Goal: Find contact information: Find contact information

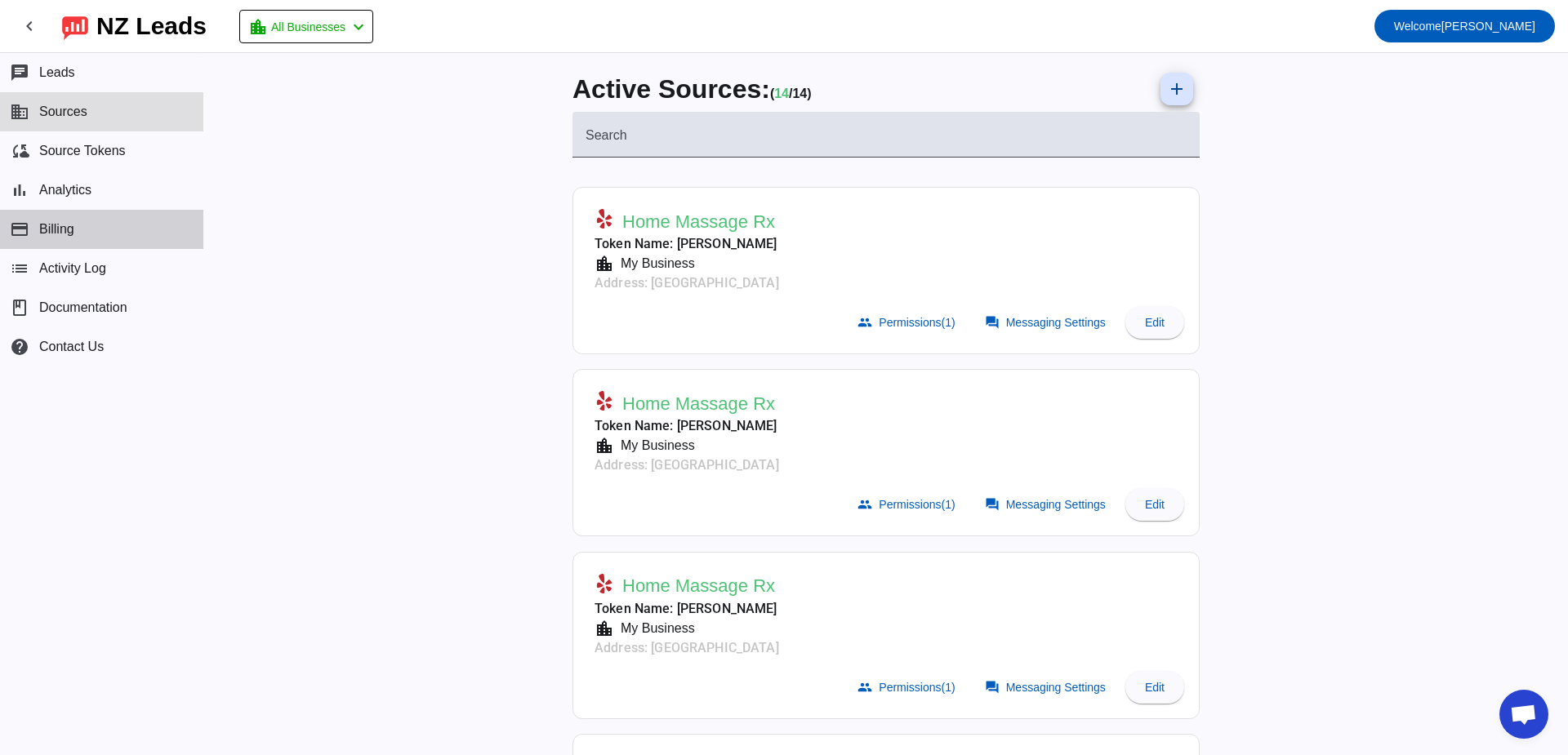
click at [52, 225] on span "Billing" at bounding box center [56, 229] width 35 height 15
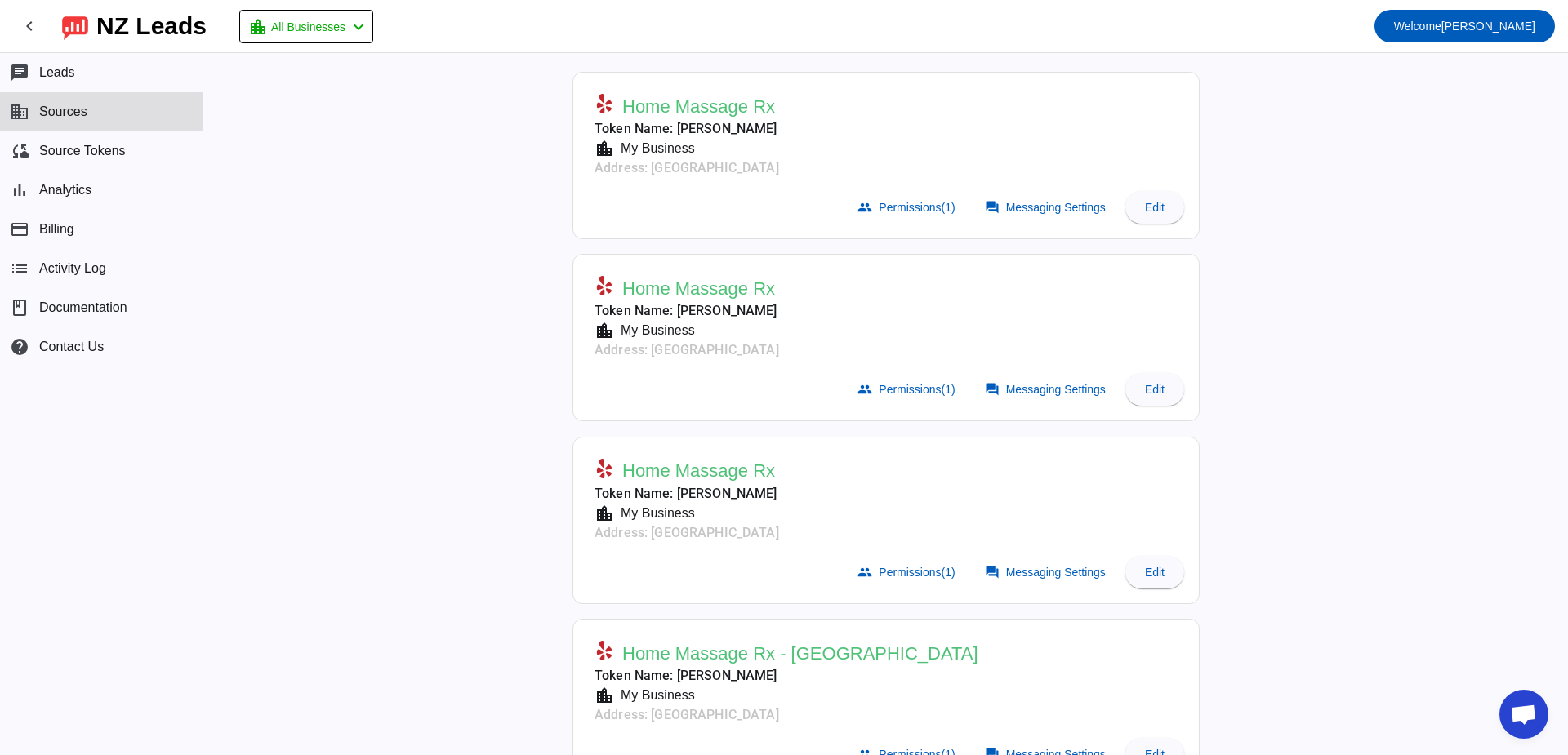
scroll to position [164, 0]
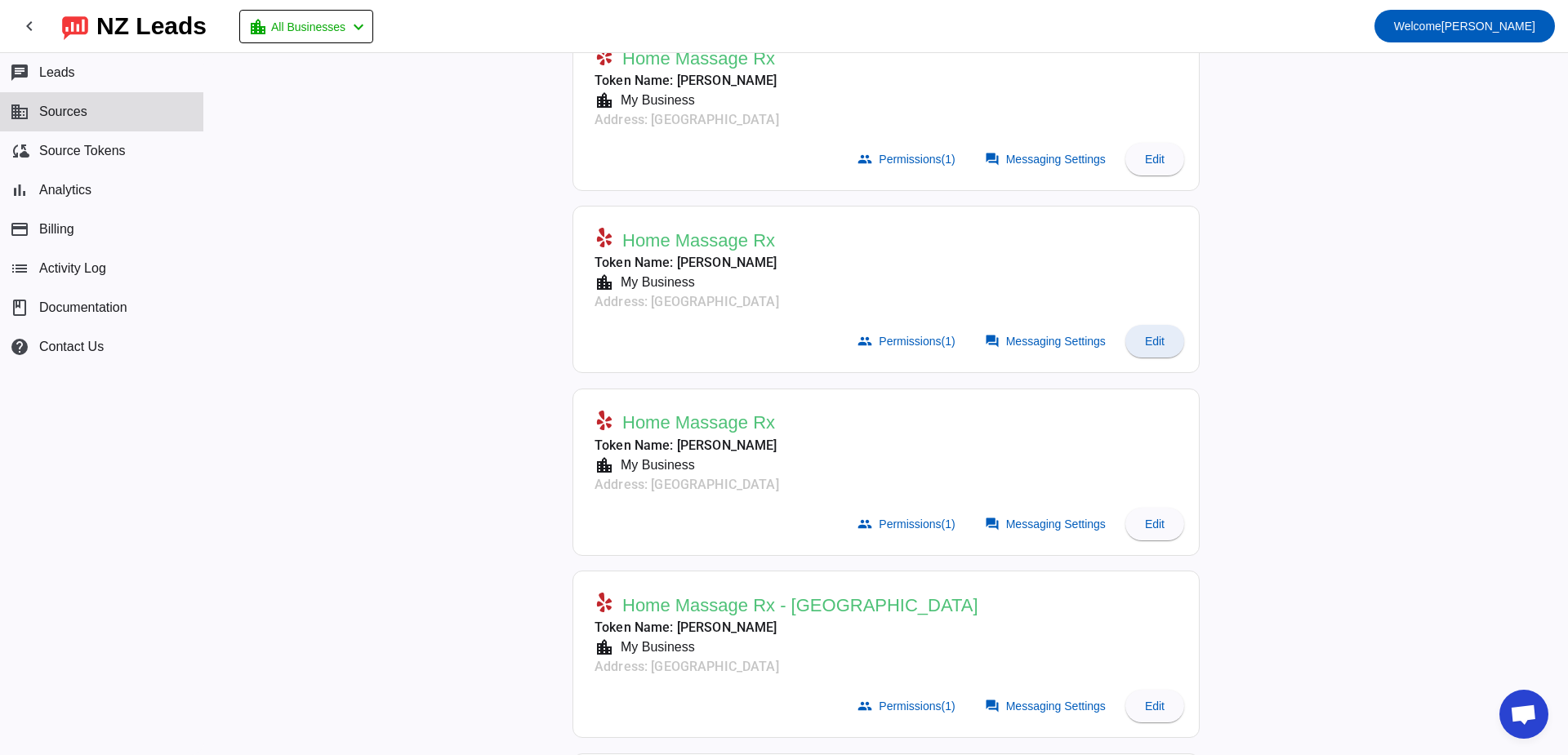
click at [1146, 344] on span "Edit" at bounding box center [1154, 340] width 19 height 13
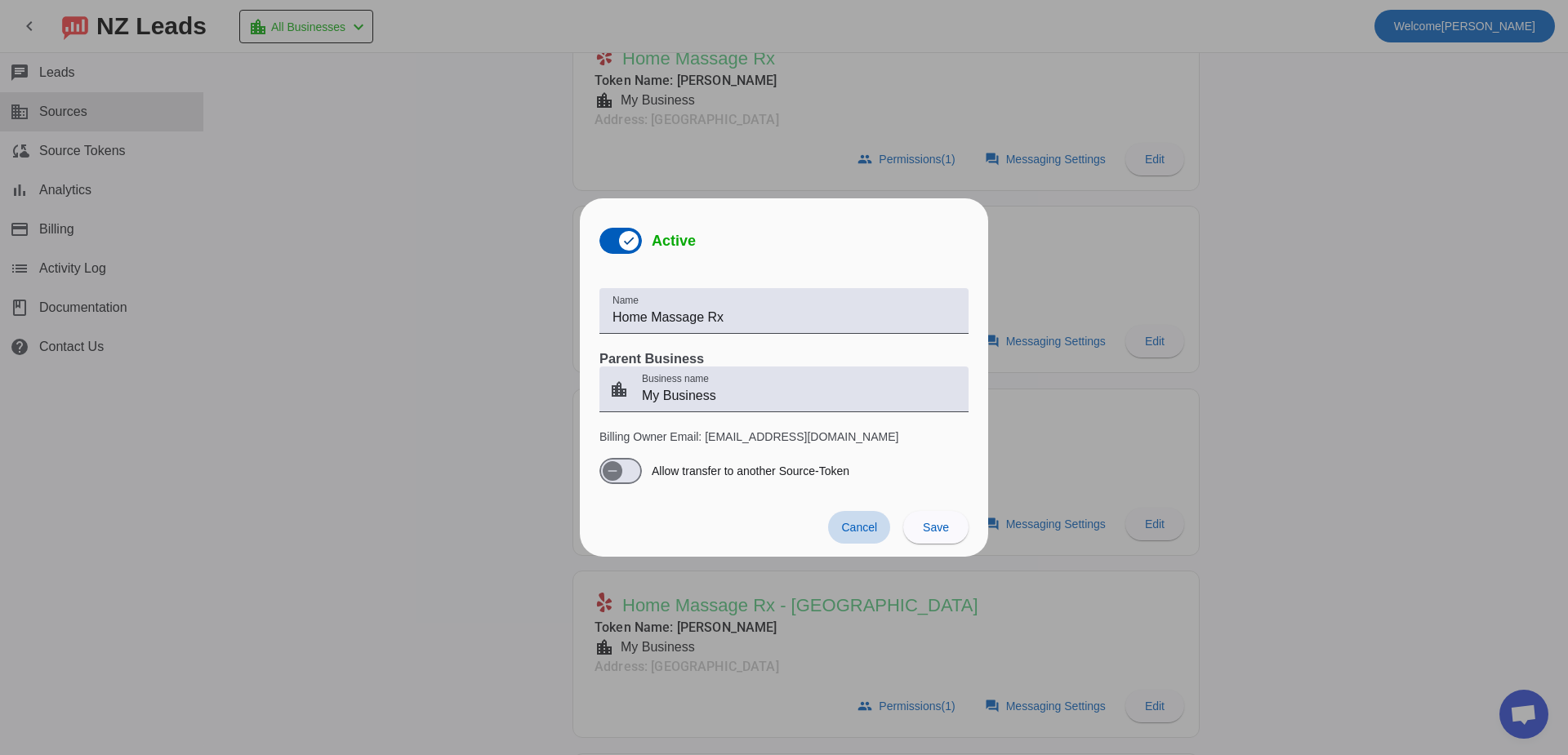
click at [847, 526] on span "Cancel" at bounding box center [859, 527] width 36 height 13
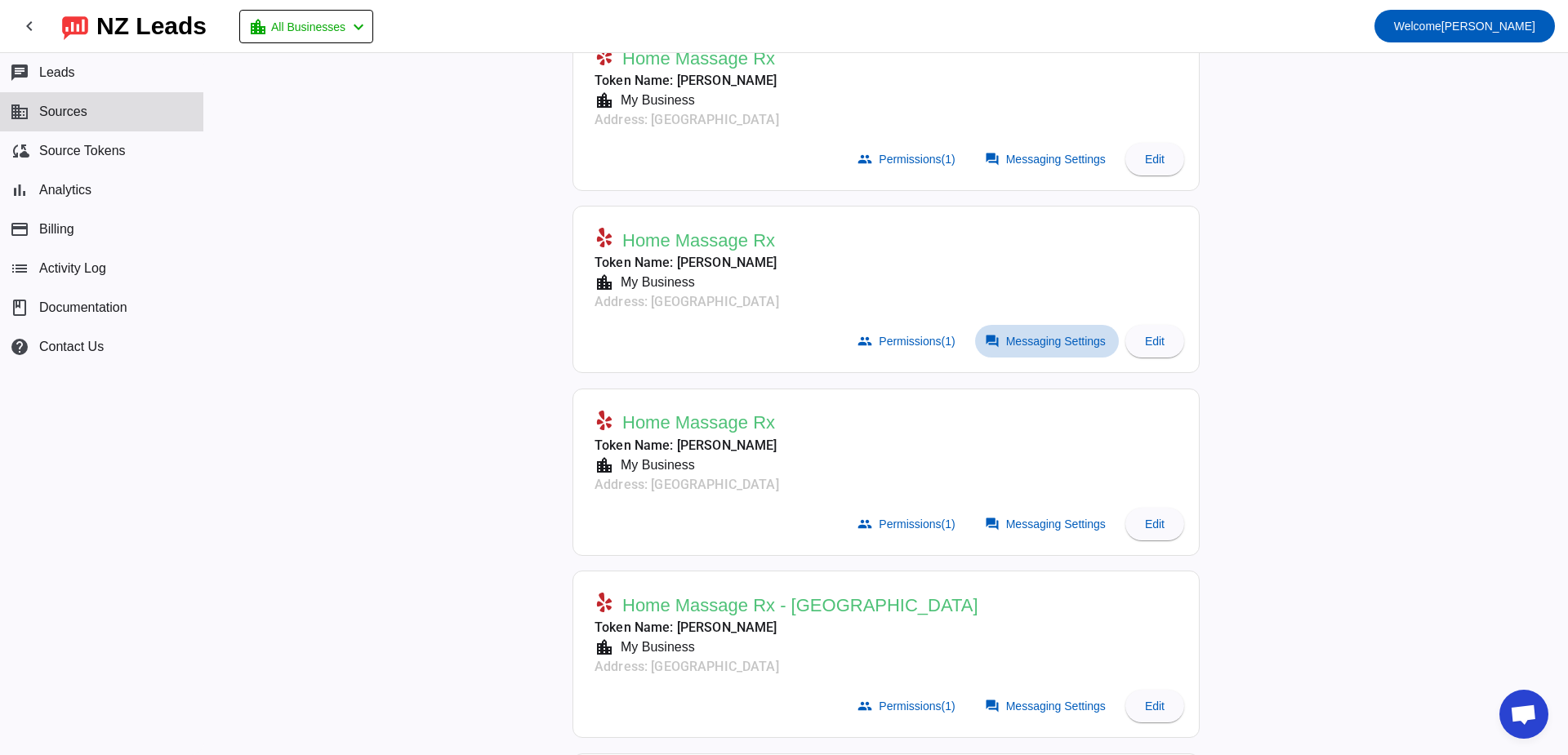
click at [1024, 349] on span at bounding box center [1047, 341] width 143 height 33
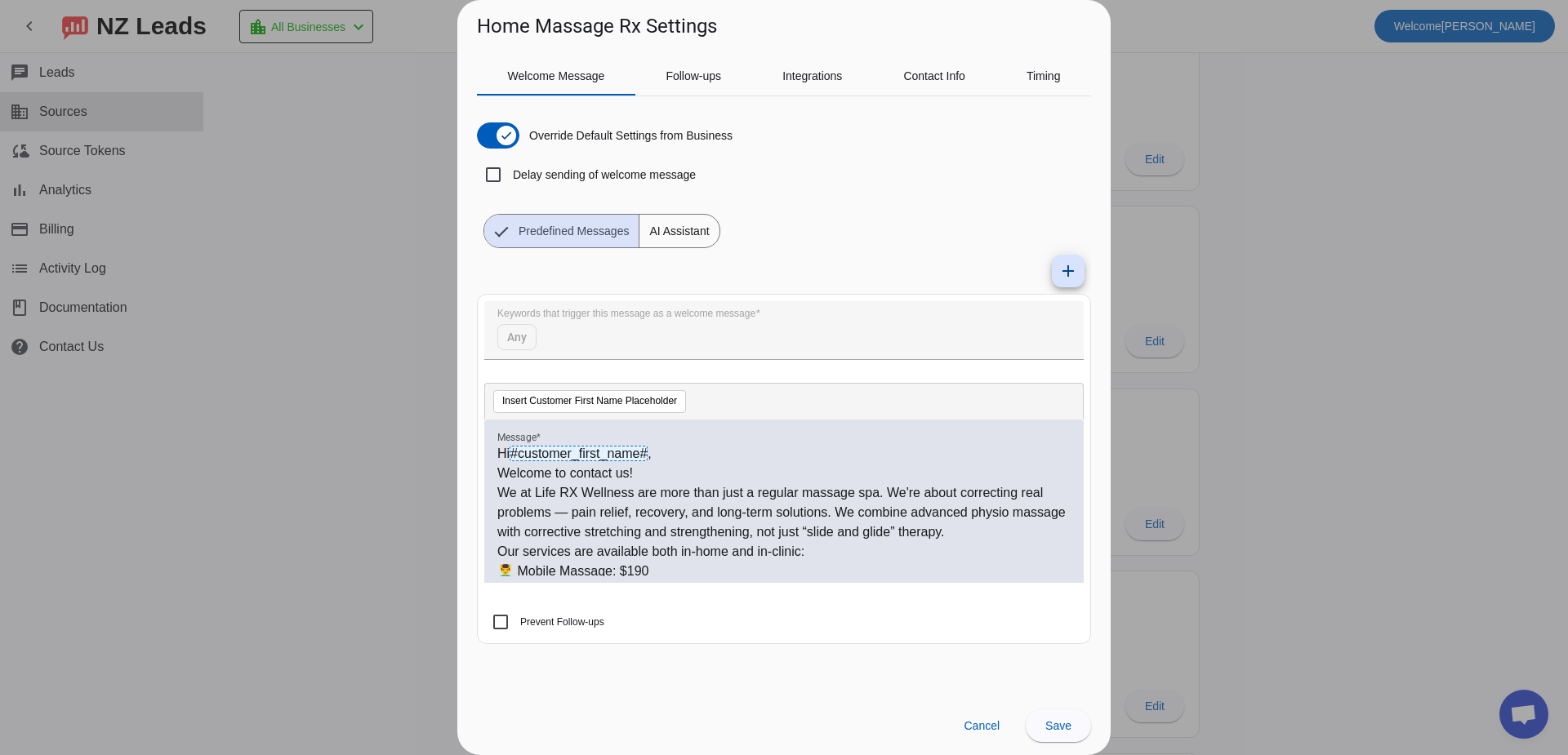
click at [1303, 345] on div at bounding box center [784, 377] width 1568 height 755
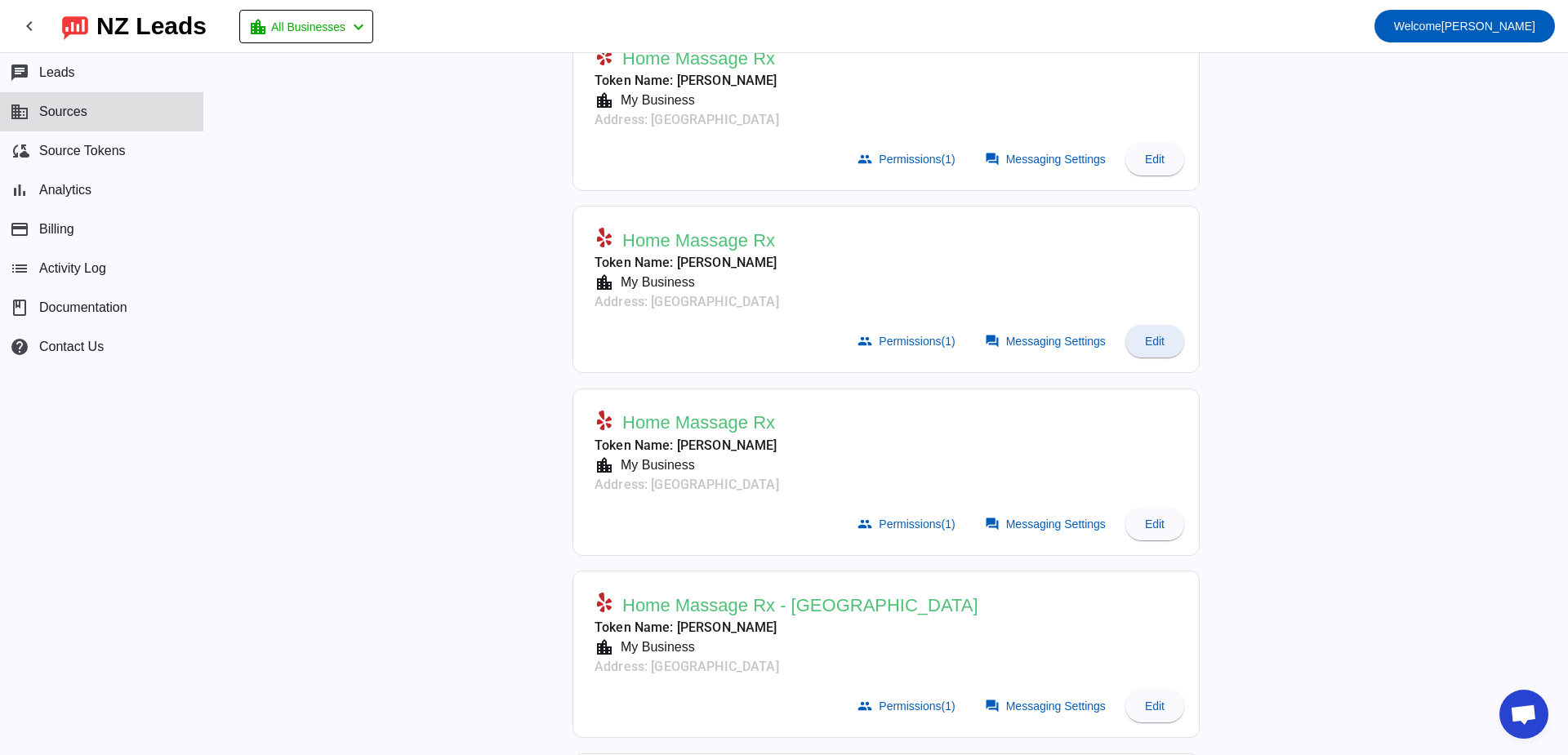
click at [1158, 342] on span "Edit" at bounding box center [1154, 340] width 19 height 13
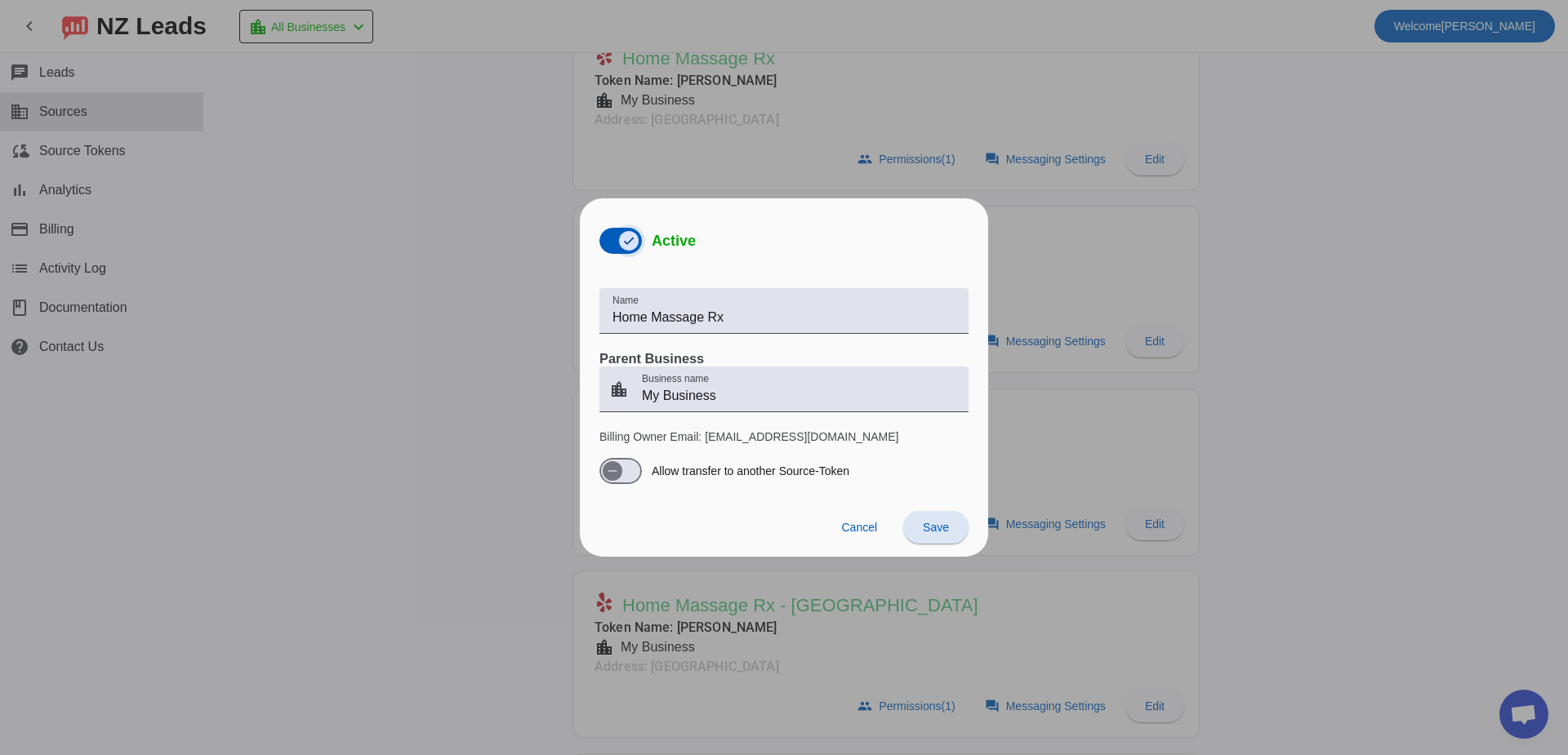
click at [631, 239] on icon "button" at bounding box center [628, 240] width 13 height 13
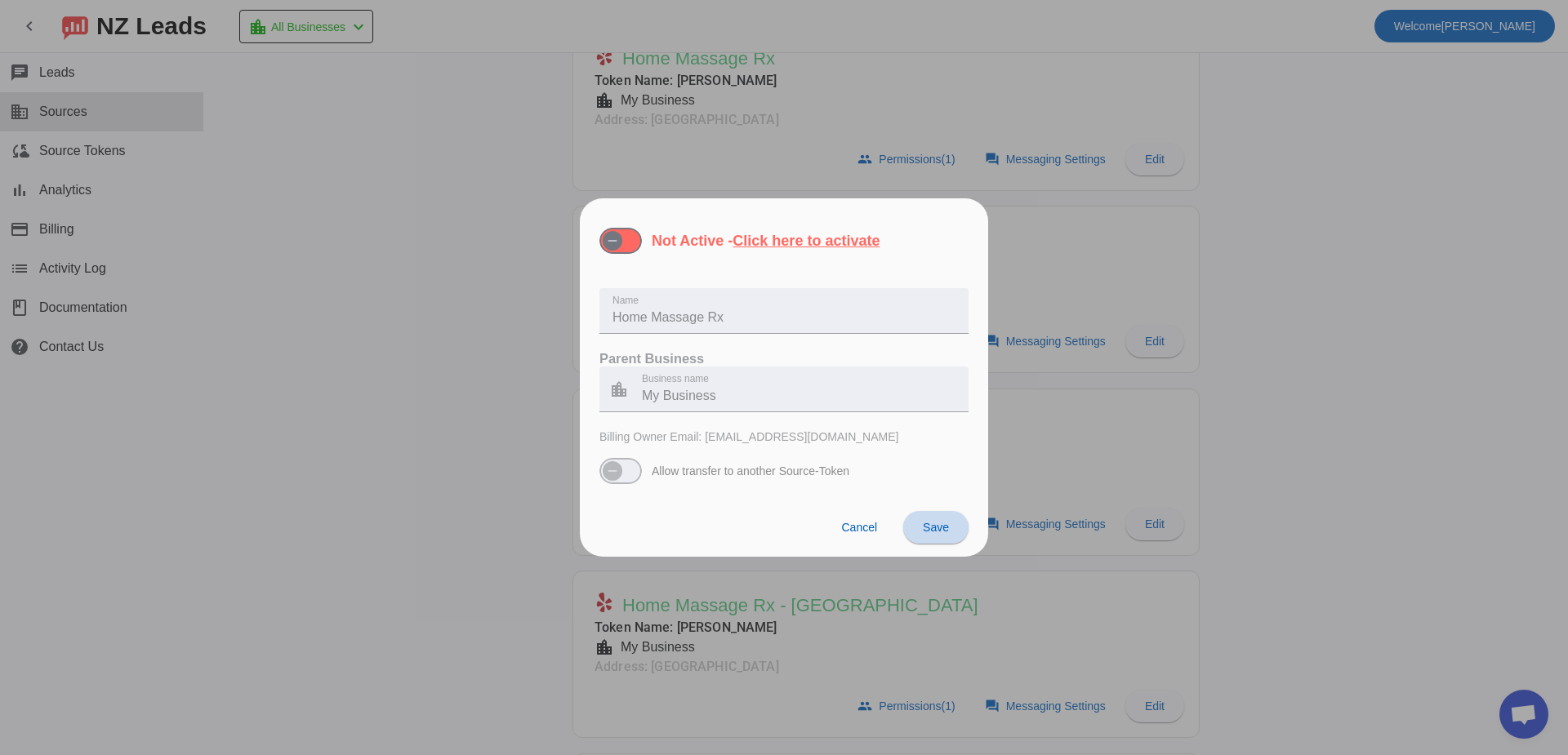
click at [948, 525] on span "Save" at bounding box center [935, 527] width 26 height 13
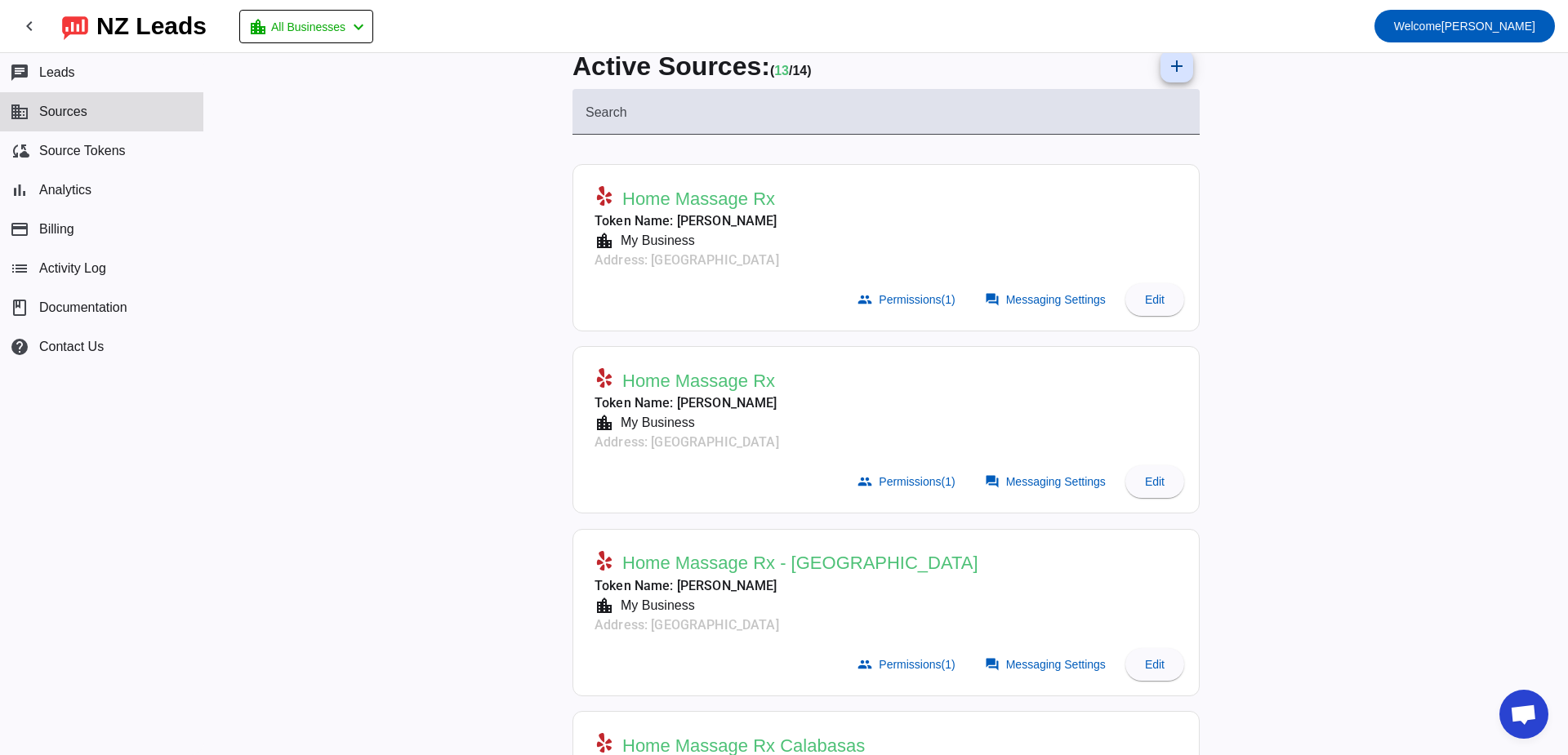
scroll to position [0, 0]
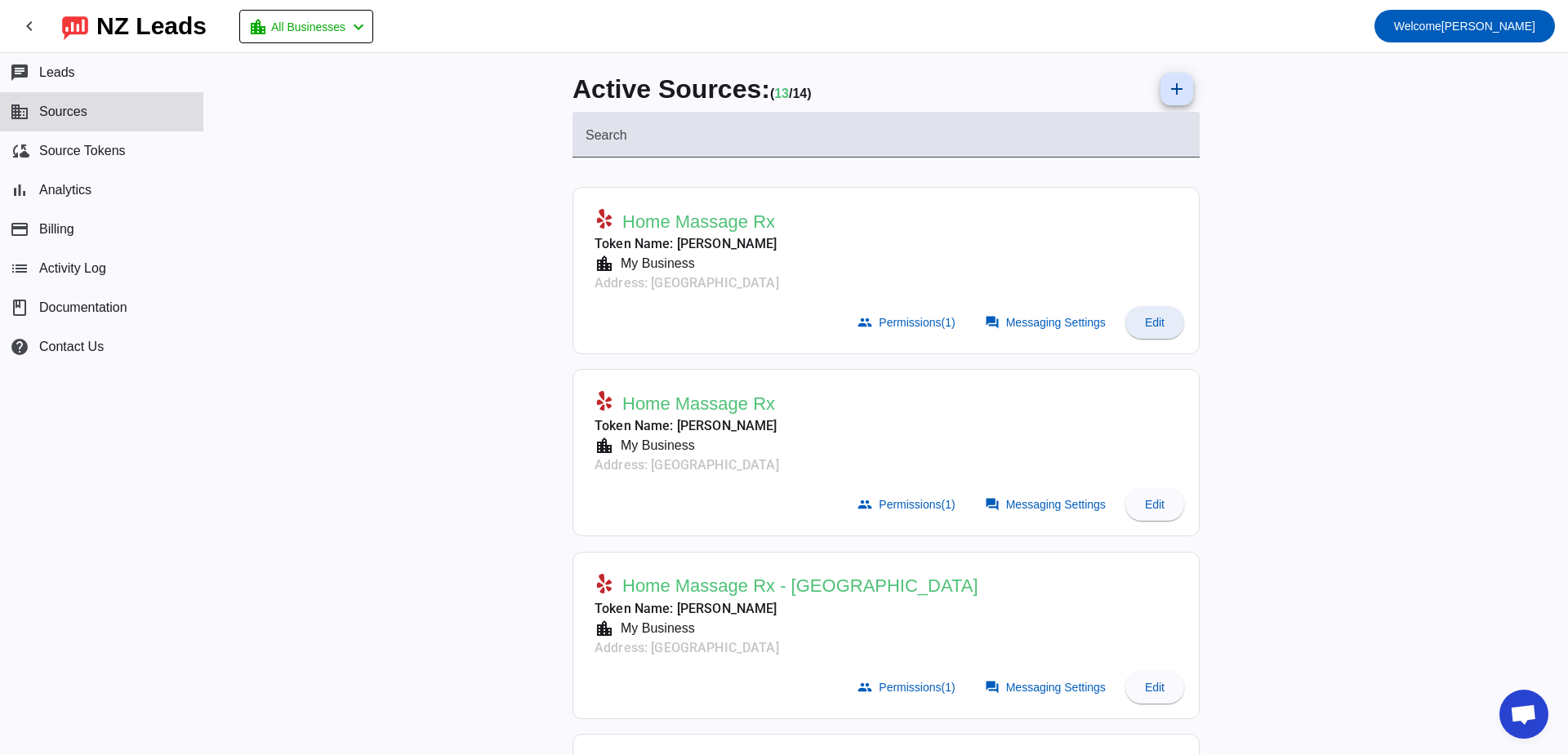
click at [1152, 330] on span "Edit" at bounding box center [1154, 322] width 19 height 13
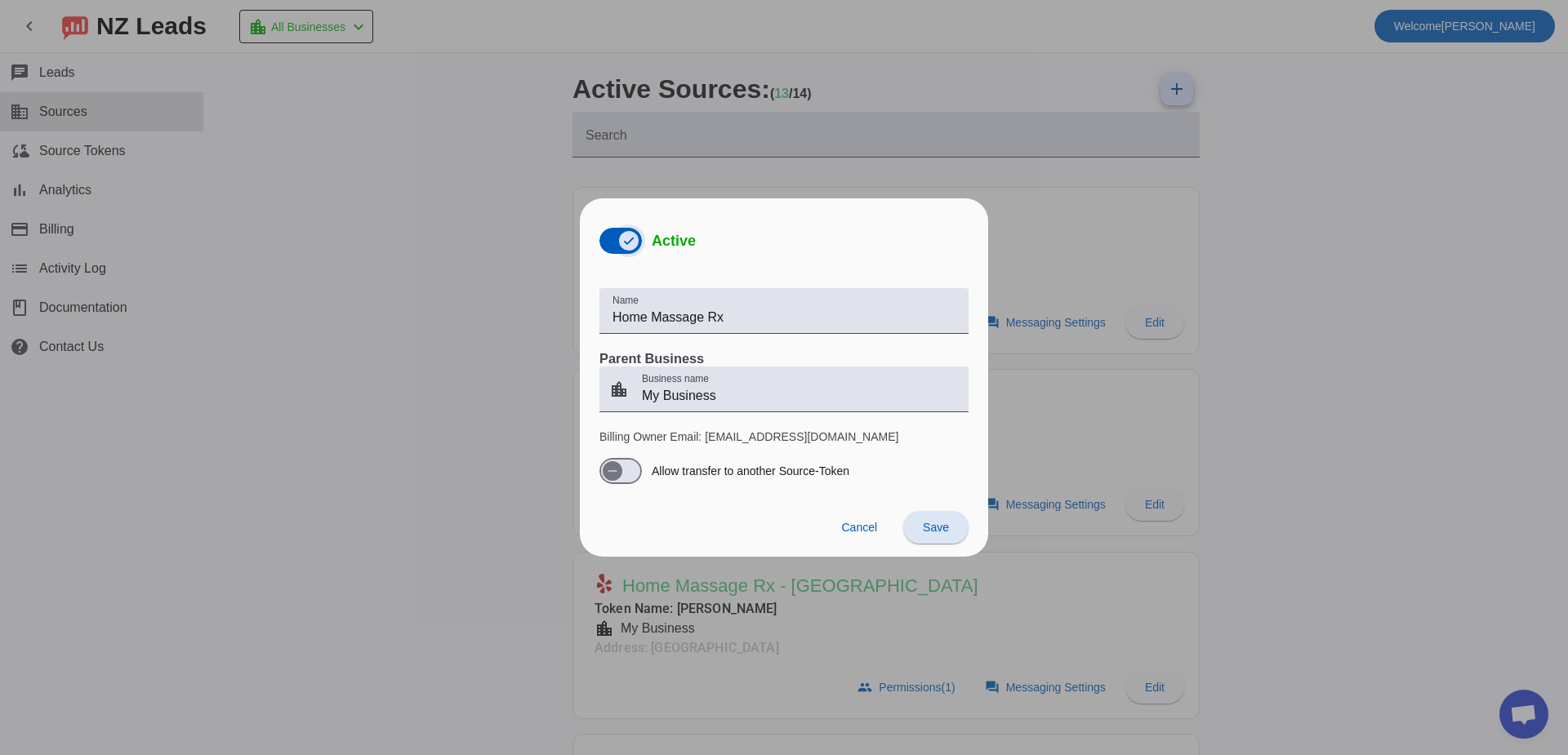
click at [621, 250] on span "button" at bounding box center [629, 240] width 19 height 19
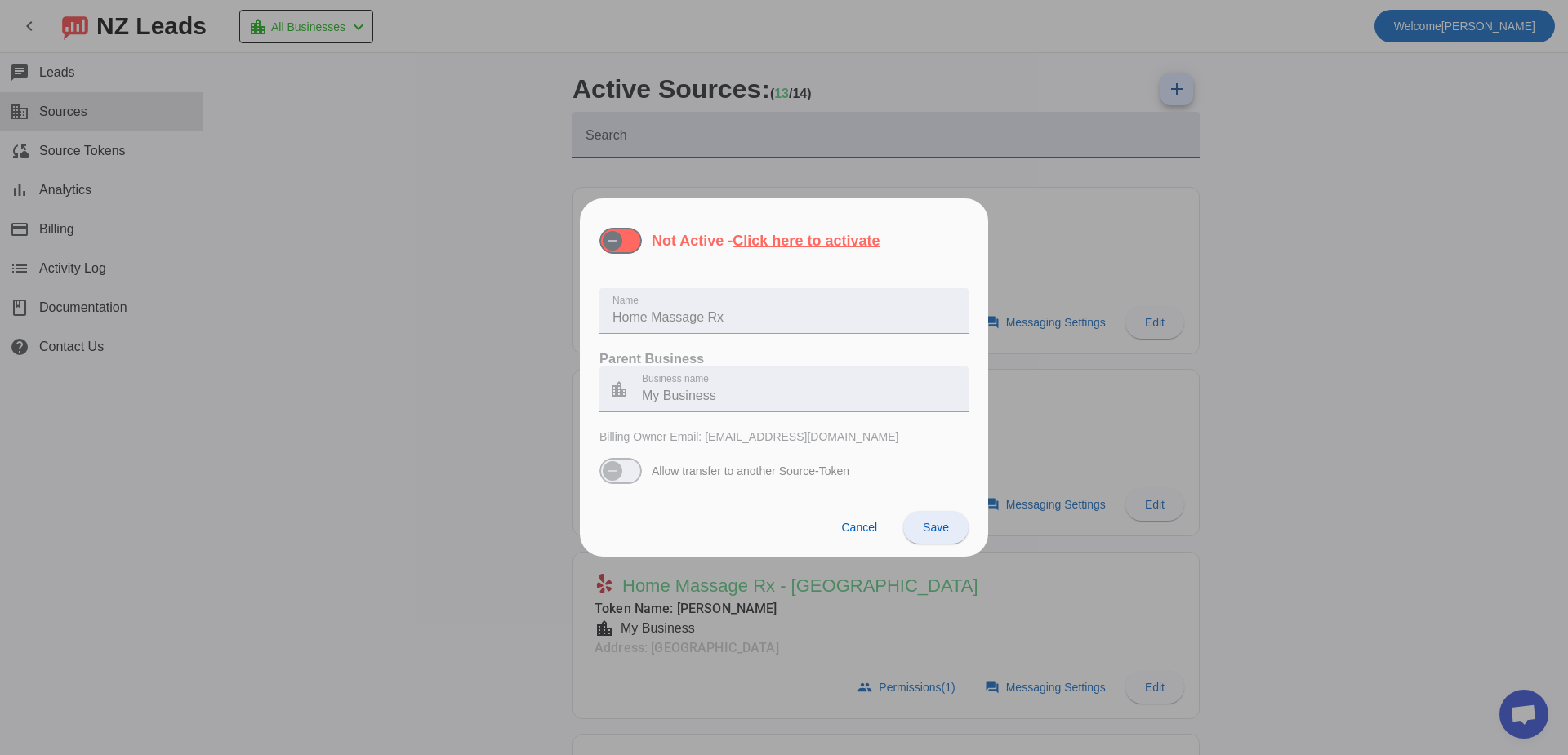
click at [936, 526] on span "Save" at bounding box center [935, 527] width 26 height 13
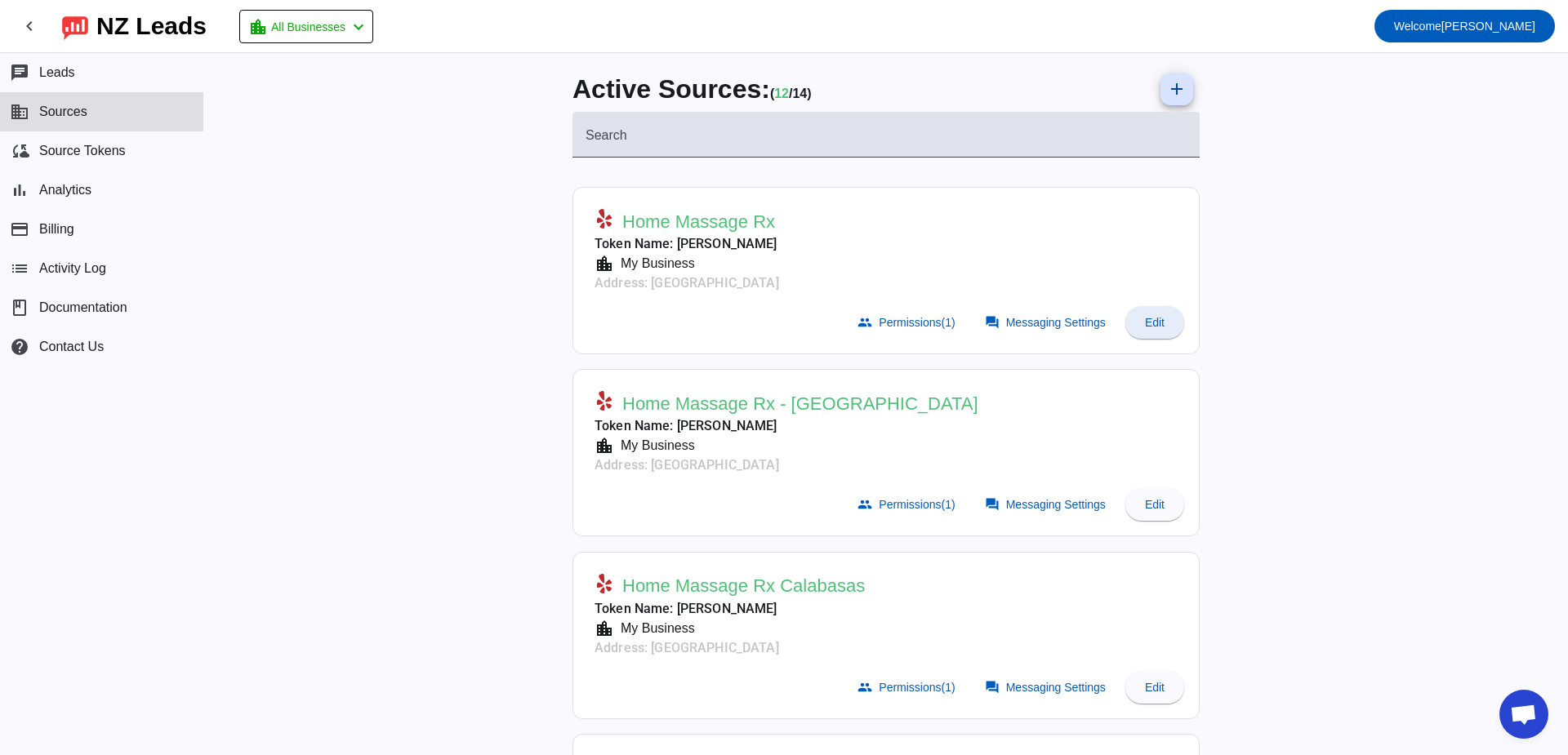
click at [1150, 334] on span at bounding box center [1154, 323] width 59 height 39
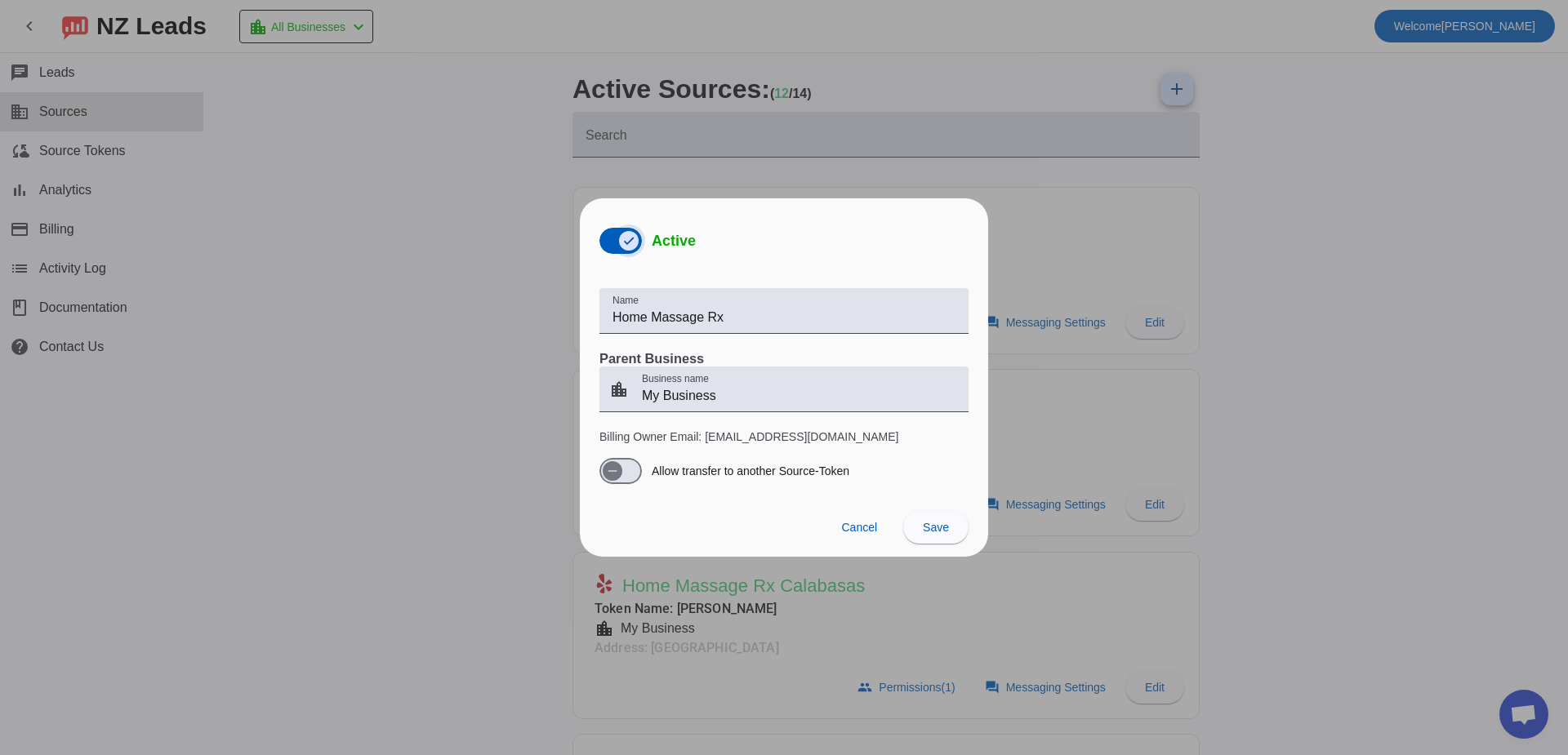
click at [629, 238] on icon "button" at bounding box center [628, 240] width 13 height 13
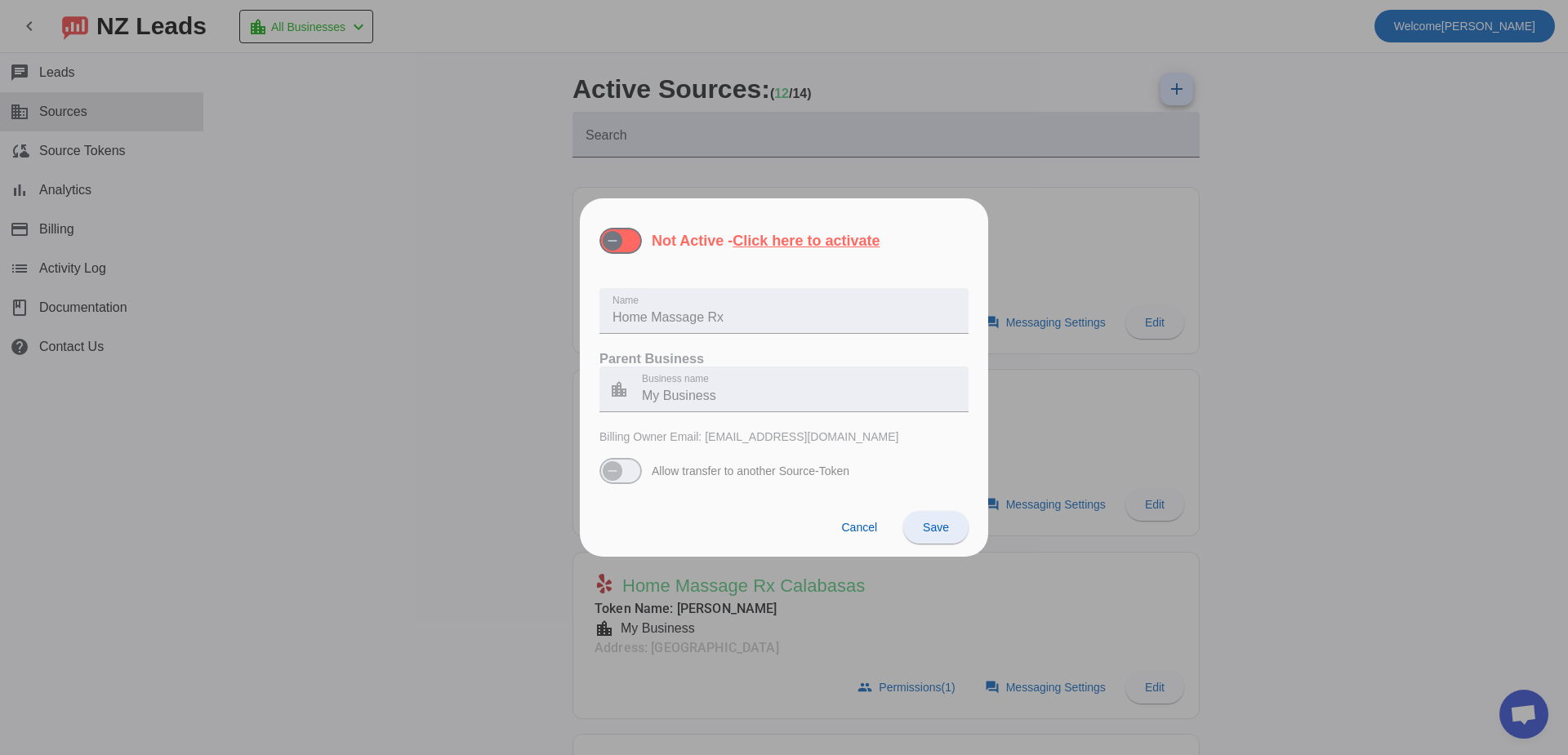
click at [945, 530] on span "Save" at bounding box center [935, 527] width 26 height 13
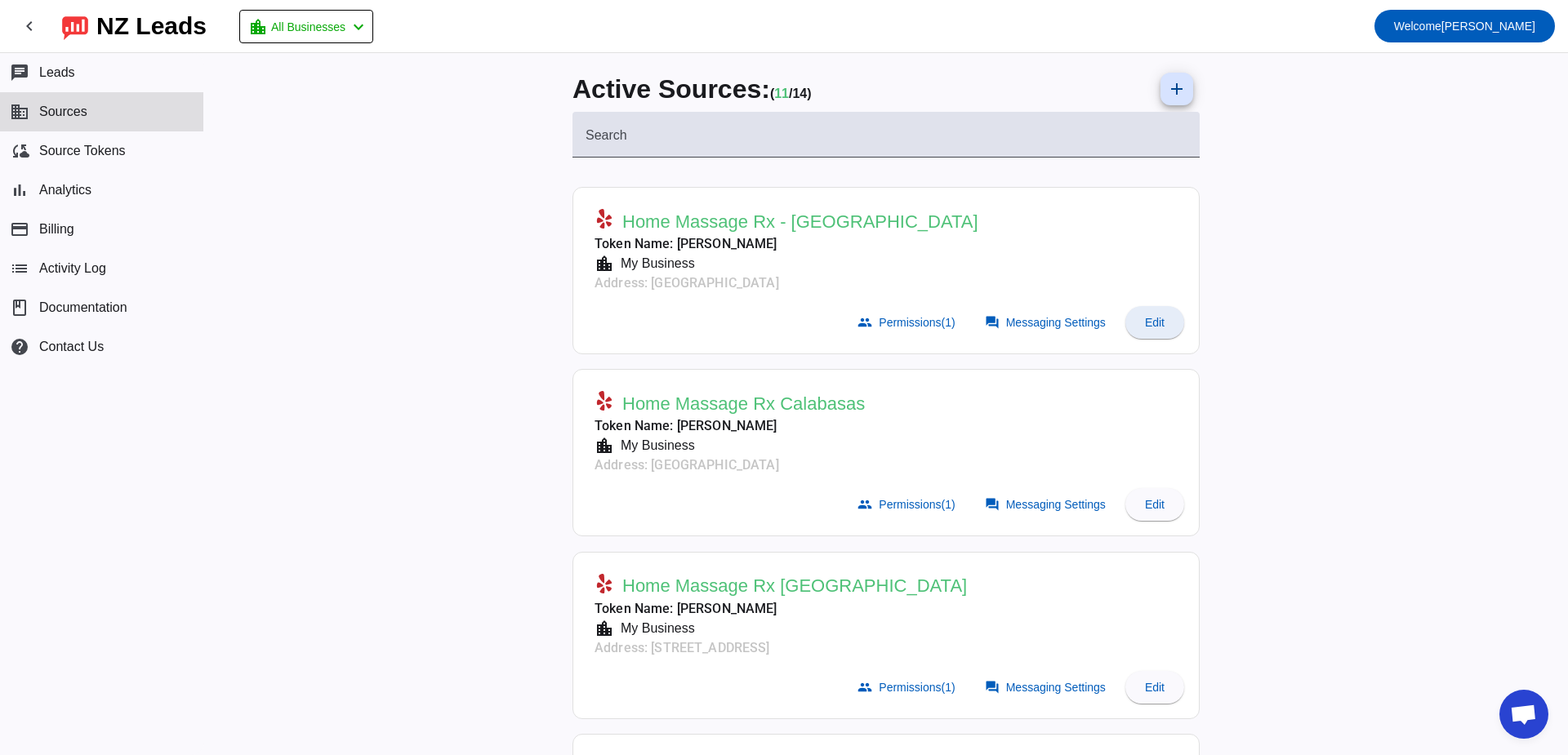
click at [1152, 329] on span "Edit" at bounding box center [1154, 322] width 19 height 13
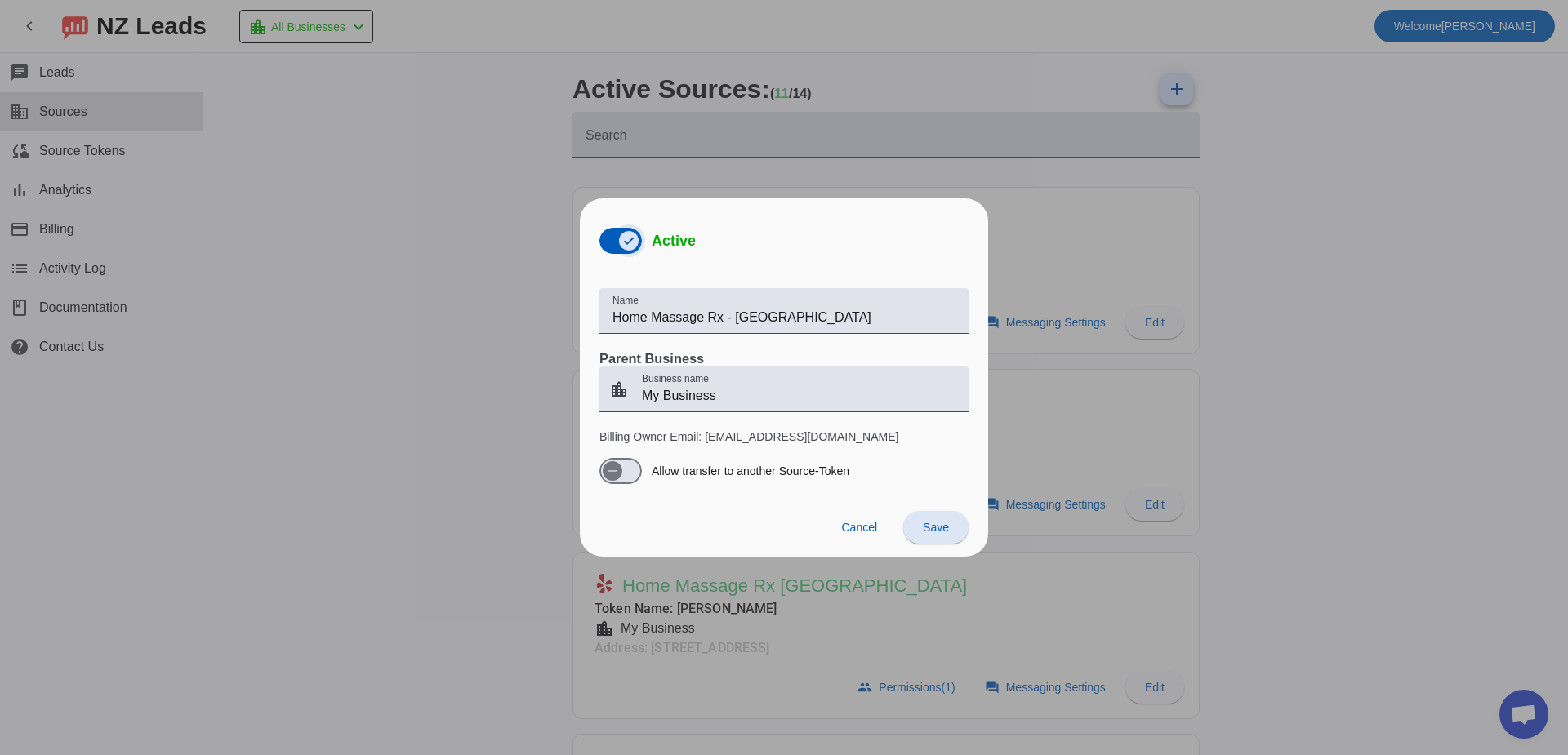
click at [614, 236] on span "button" at bounding box center [629, 241] width 33 height 33
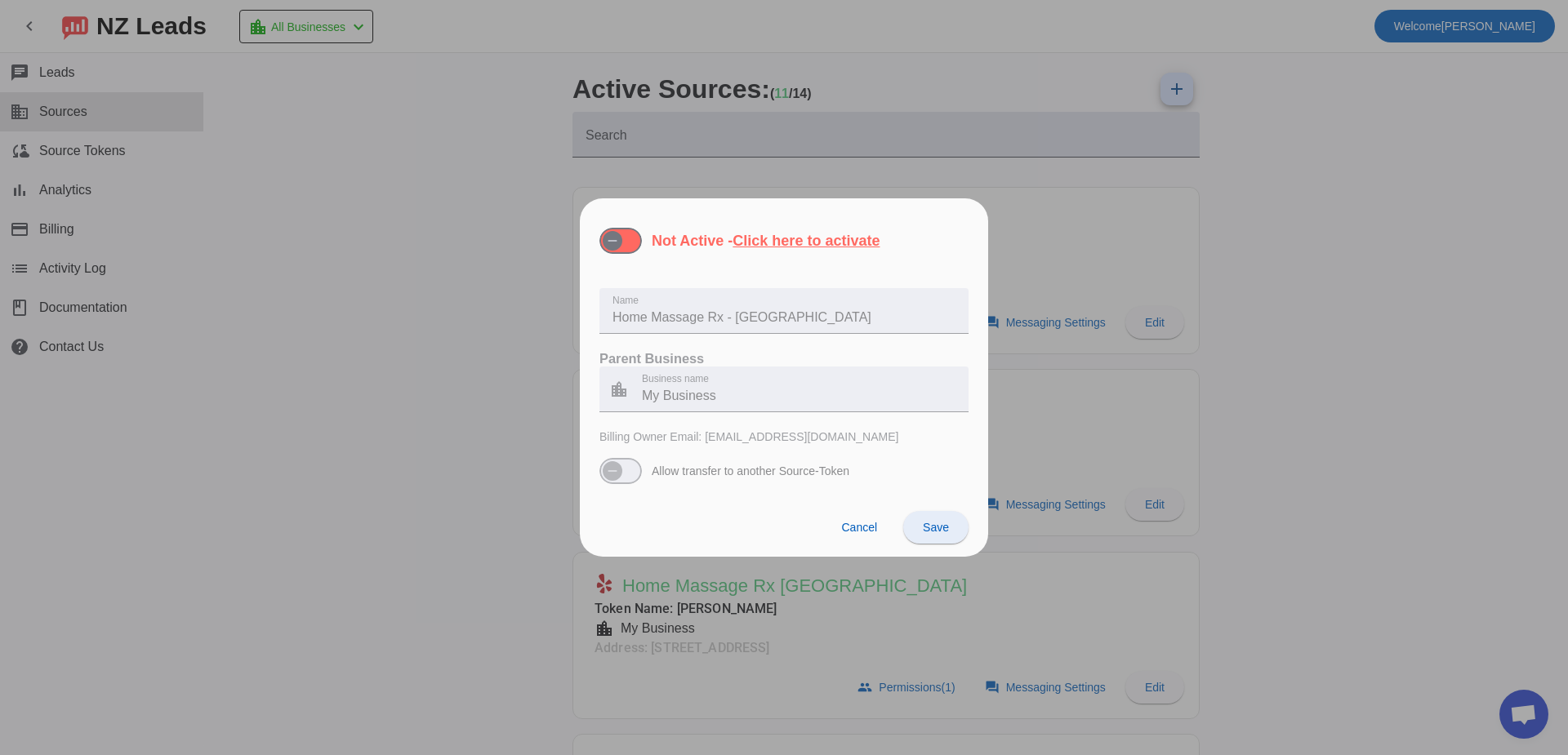
click at [935, 516] on span at bounding box center [935, 527] width 65 height 39
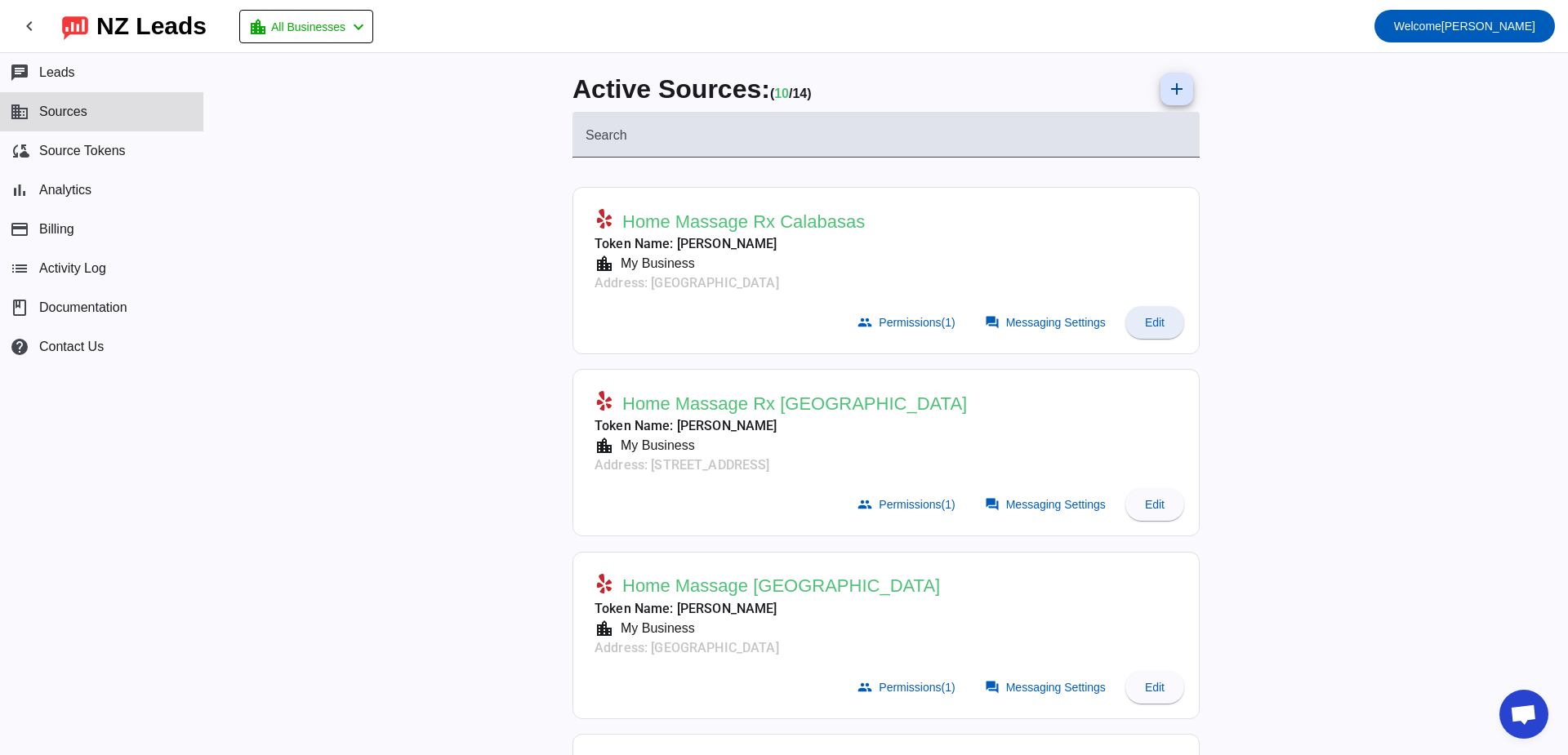
click at [1154, 329] on span "Edit" at bounding box center [1154, 322] width 19 height 13
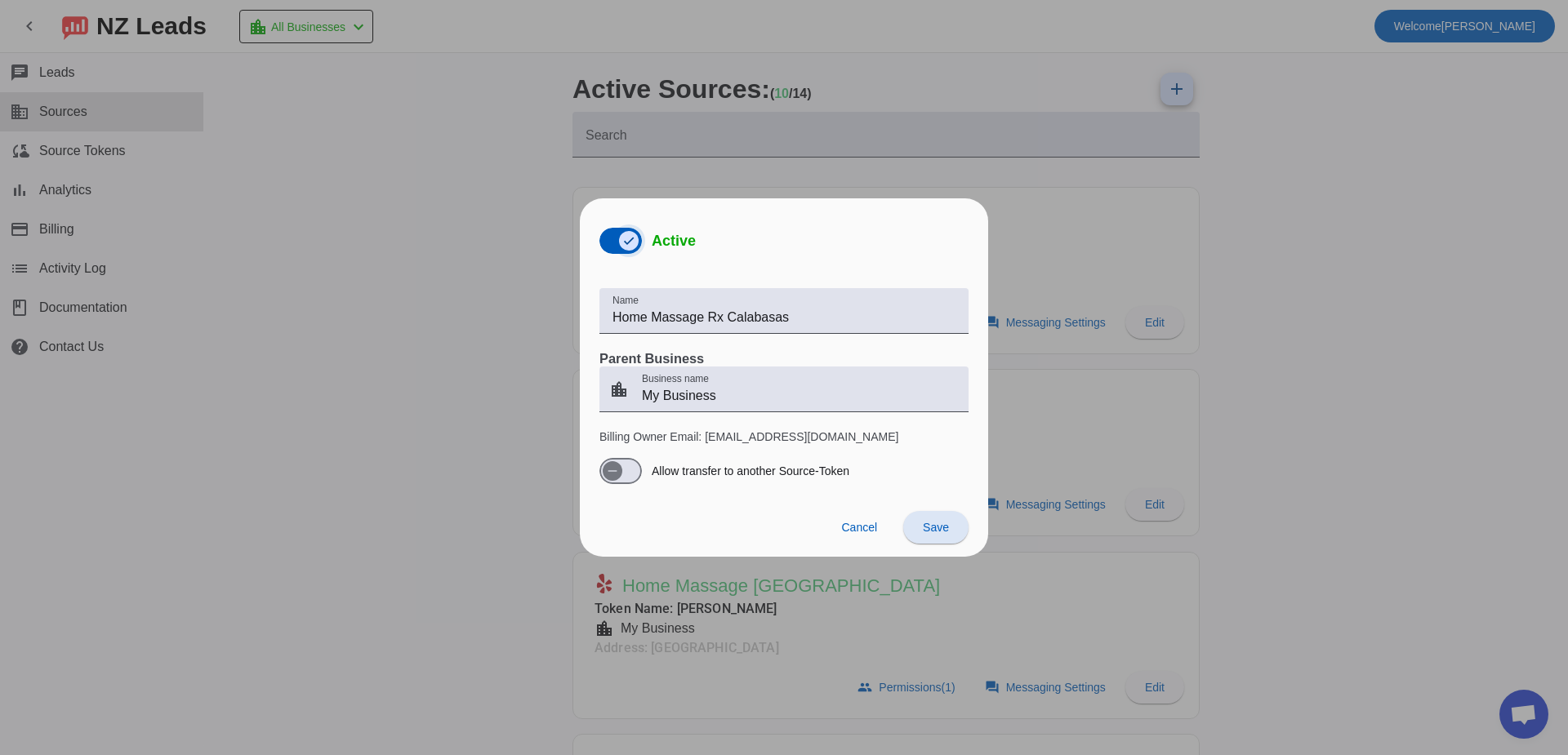
click at [628, 246] on icon "button" at bounding box center [628, 240] width 13 height 13
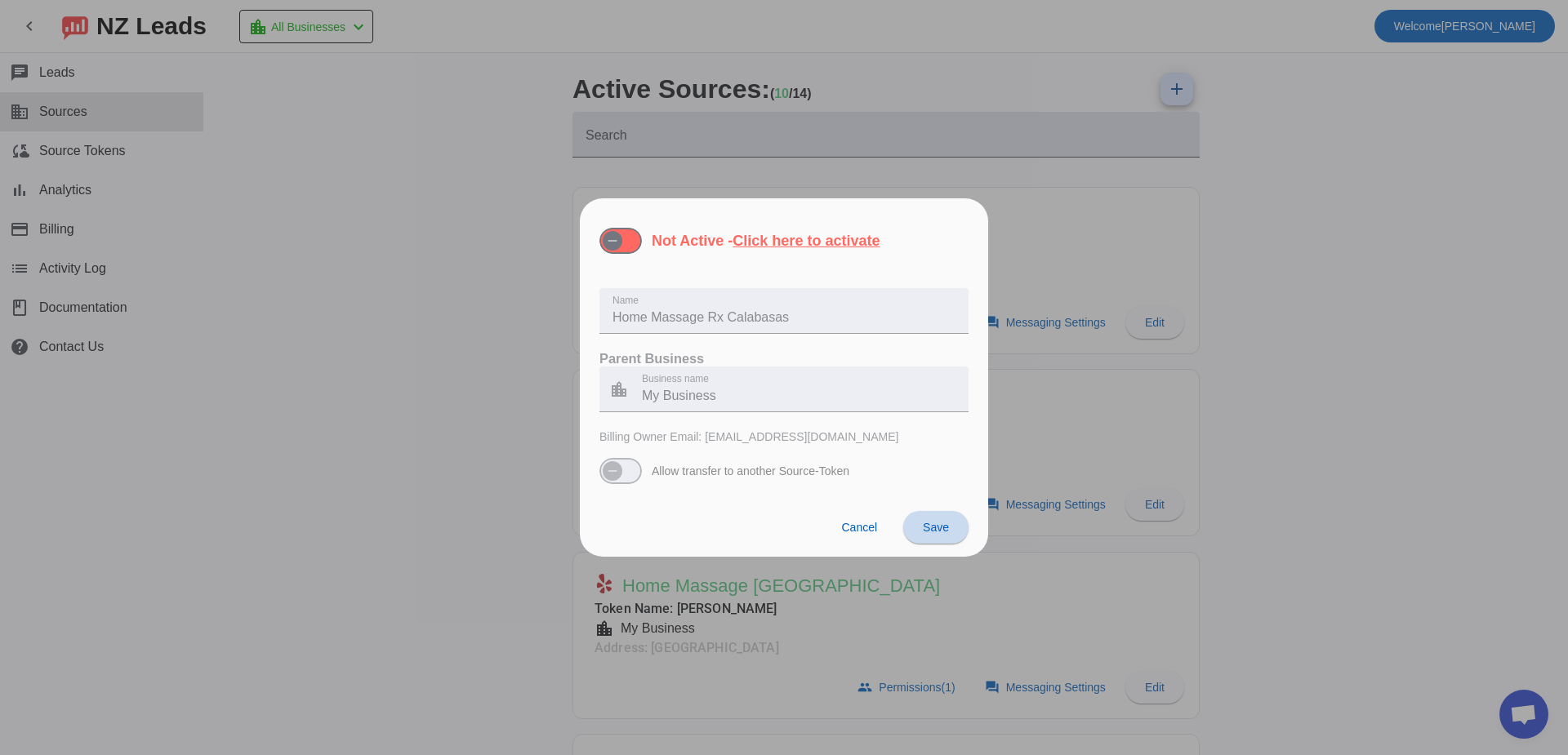
click at [946, 536] on span at bounding box center [935, 527] width 65 height 39
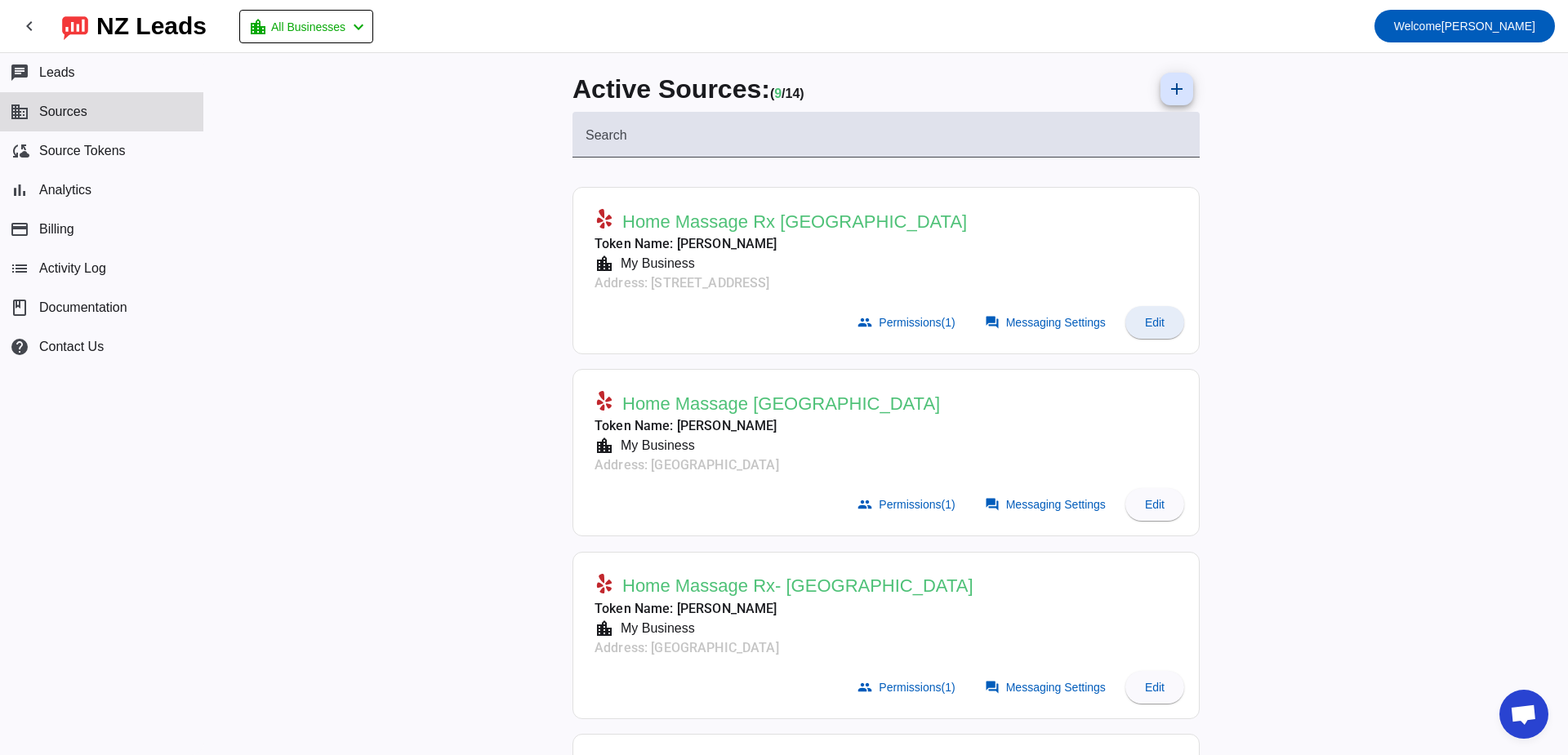
click at [1149, 323] on span "Edit" at bounding box center [1154, 322] width 19 height 13
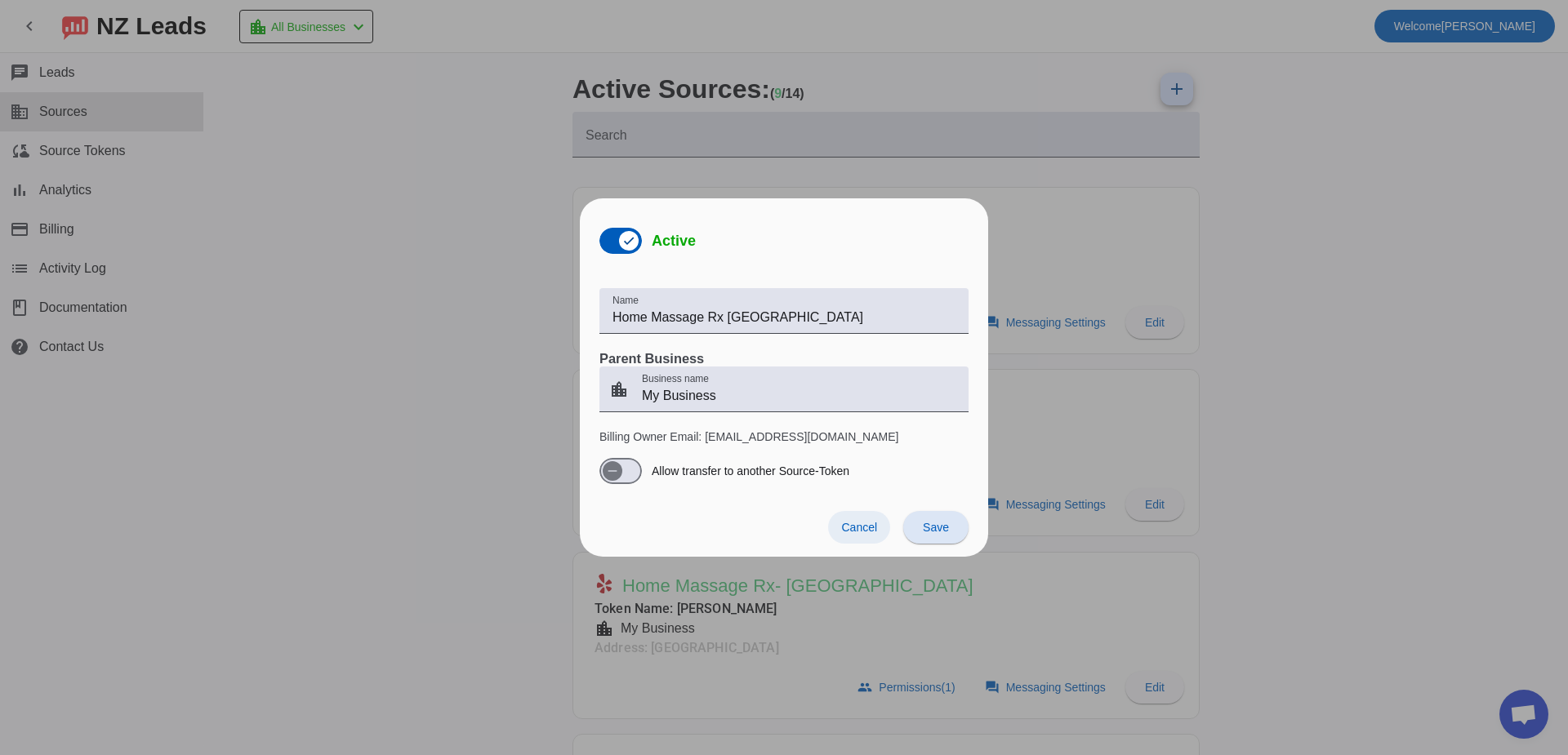
click at [858, 527] on span "Cancel" at bounding box center [859, 527] width 36 height 13
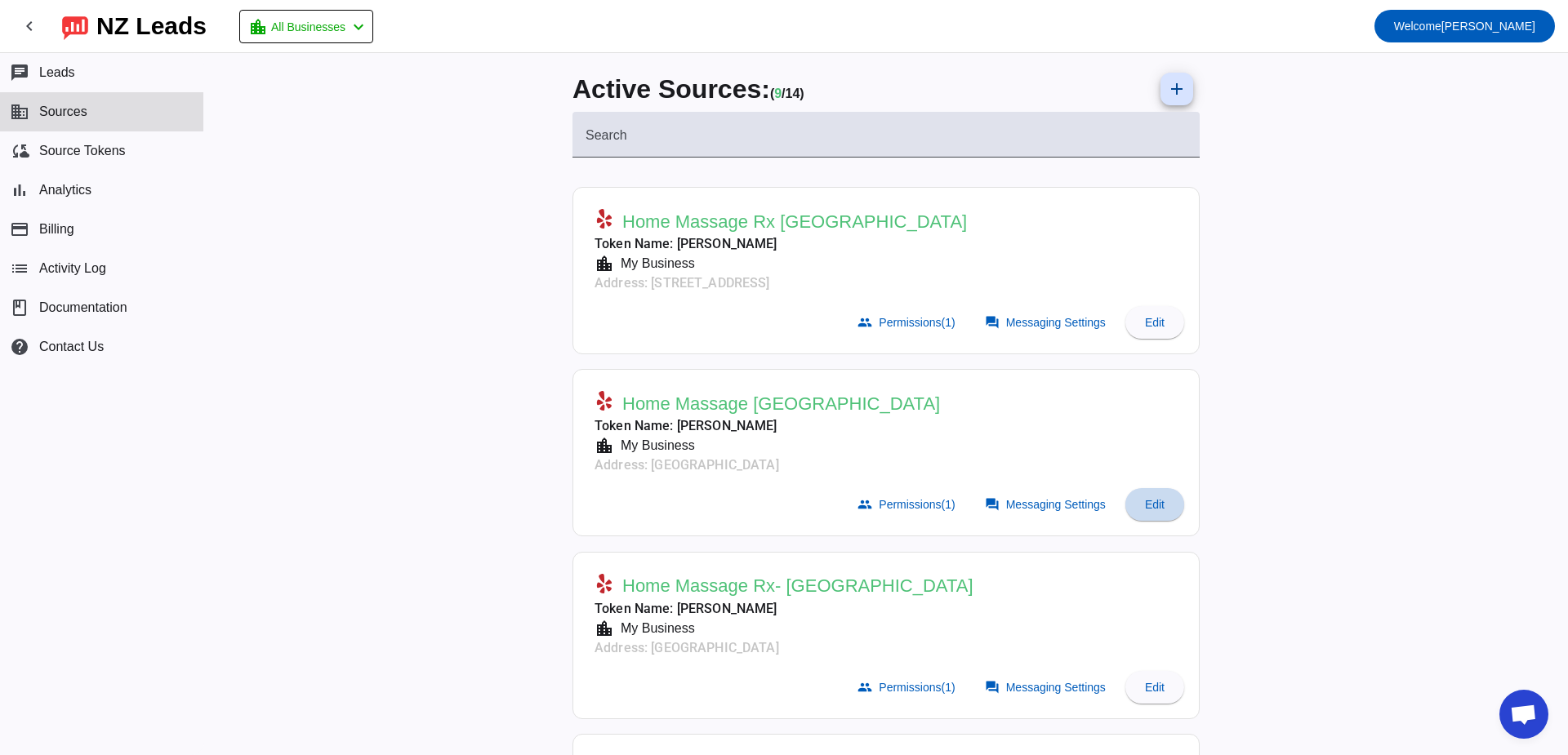
click at [1147, 498] on span "Edit" at bounding box center [1154, 504] width 19 height 13
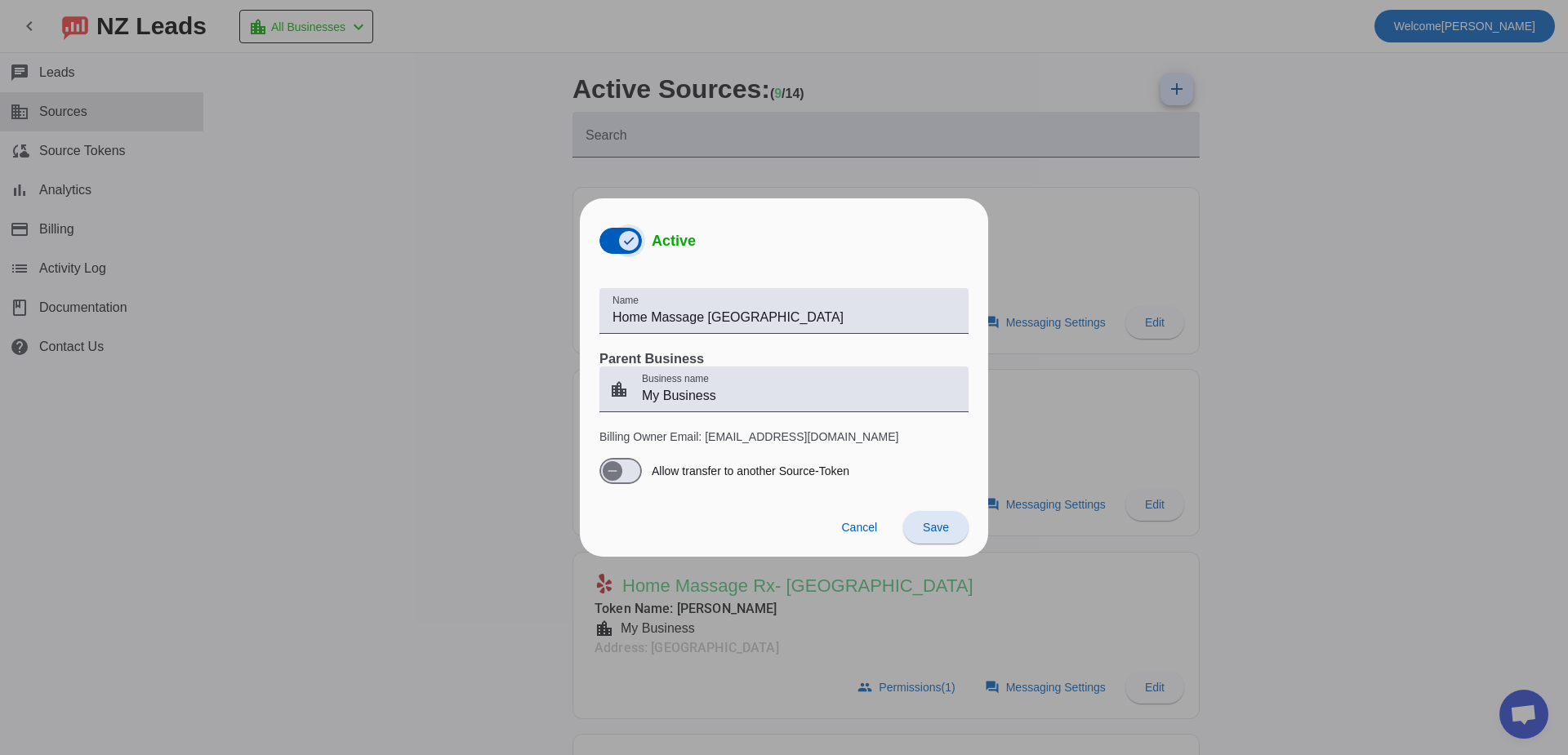
click at [625, 243] on icon "button" at bounding box center [628, 240] width 13 height 13
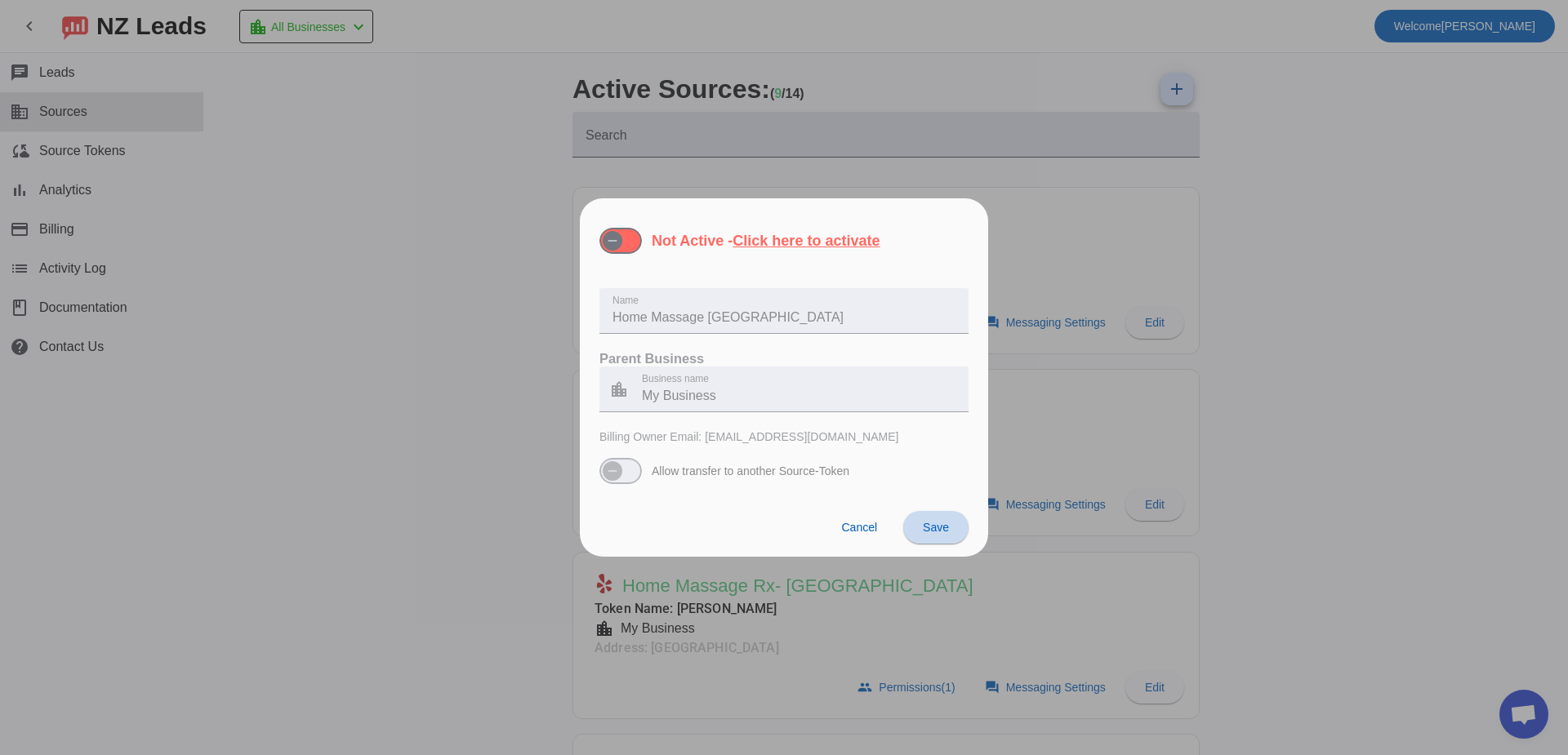
click at [952, 535] on span at bounding box center [935, 527] width 65 height 39
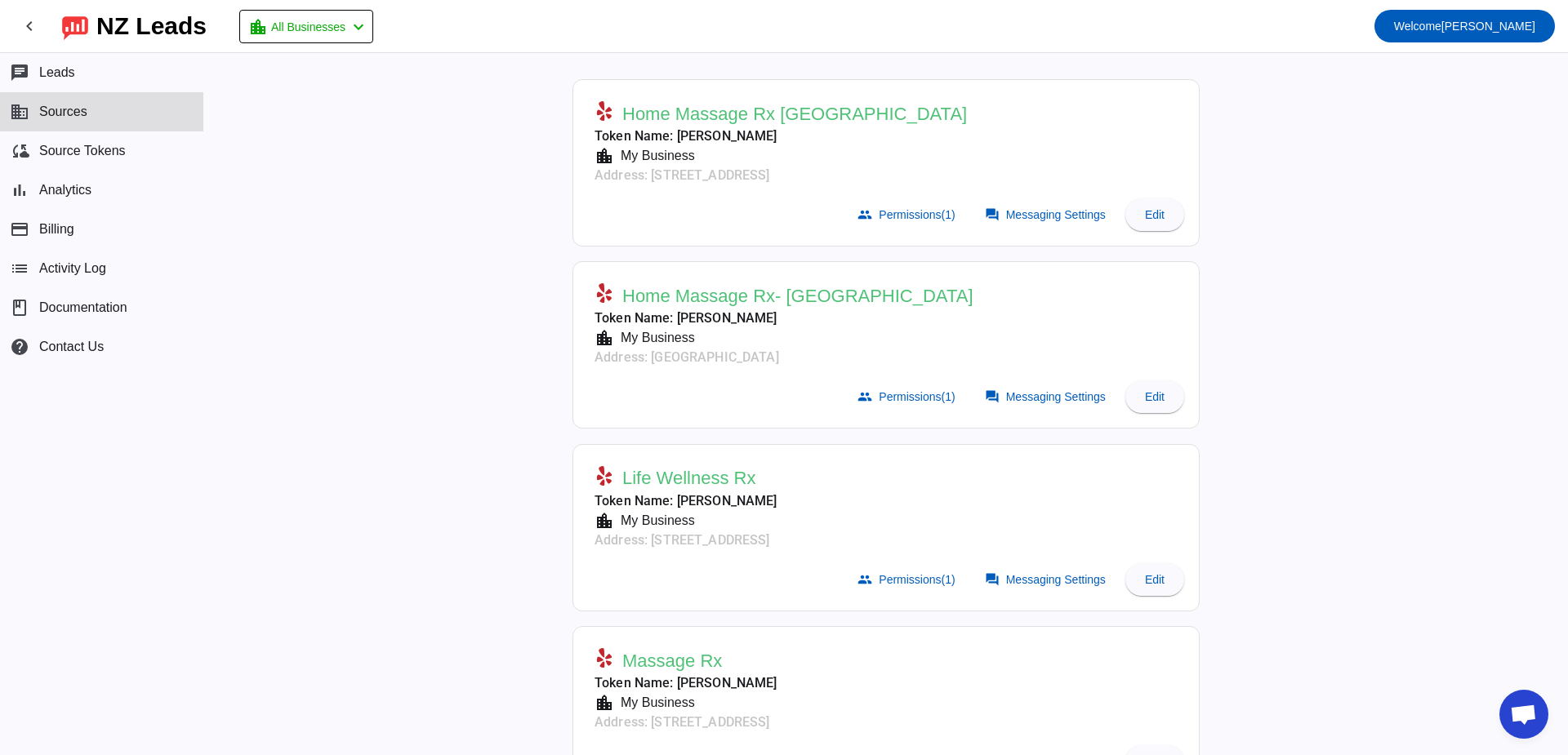
scroll to position [164, 0]
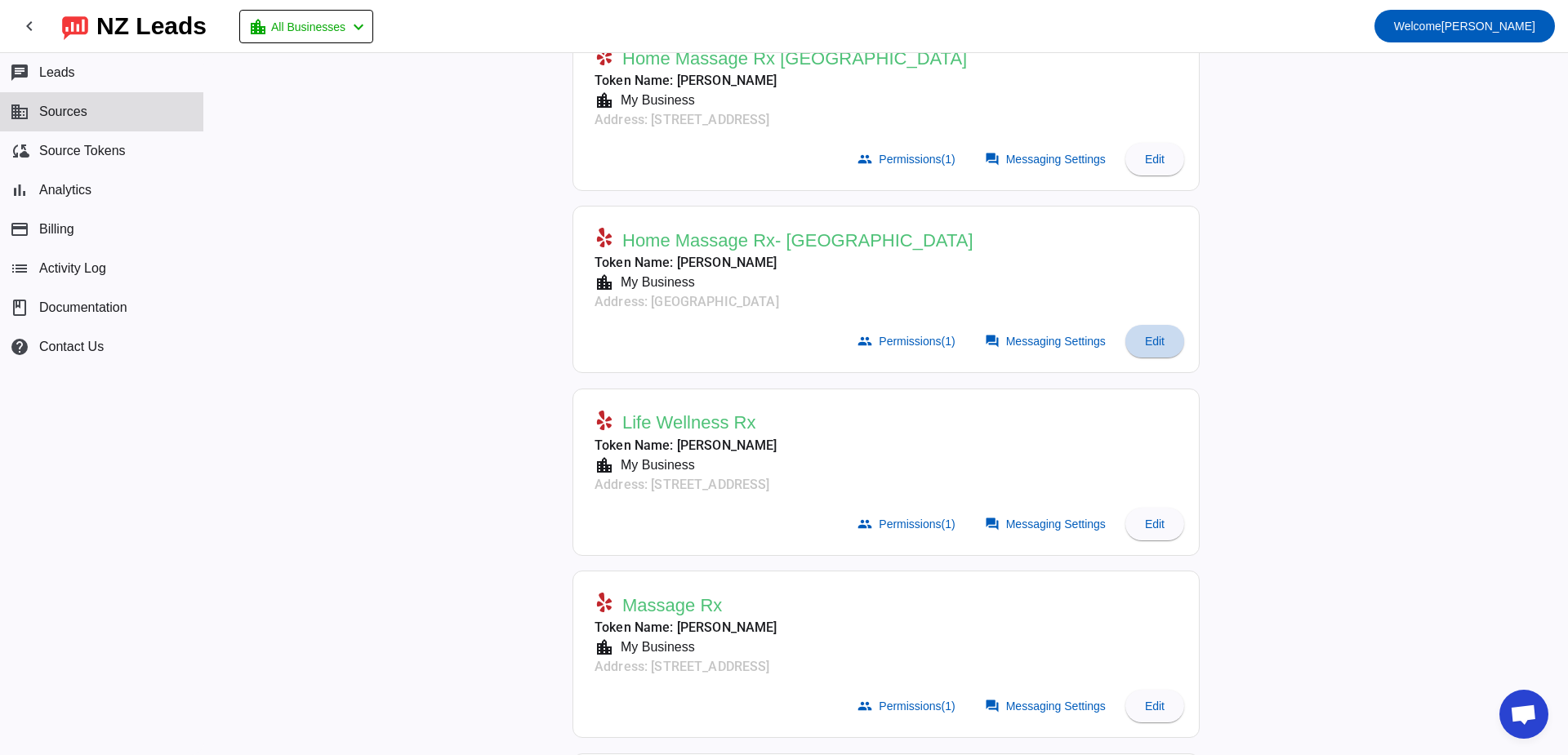
click at [1155, 345] on span "Edit" at bounding box center [1154, 340] width 19 height 13
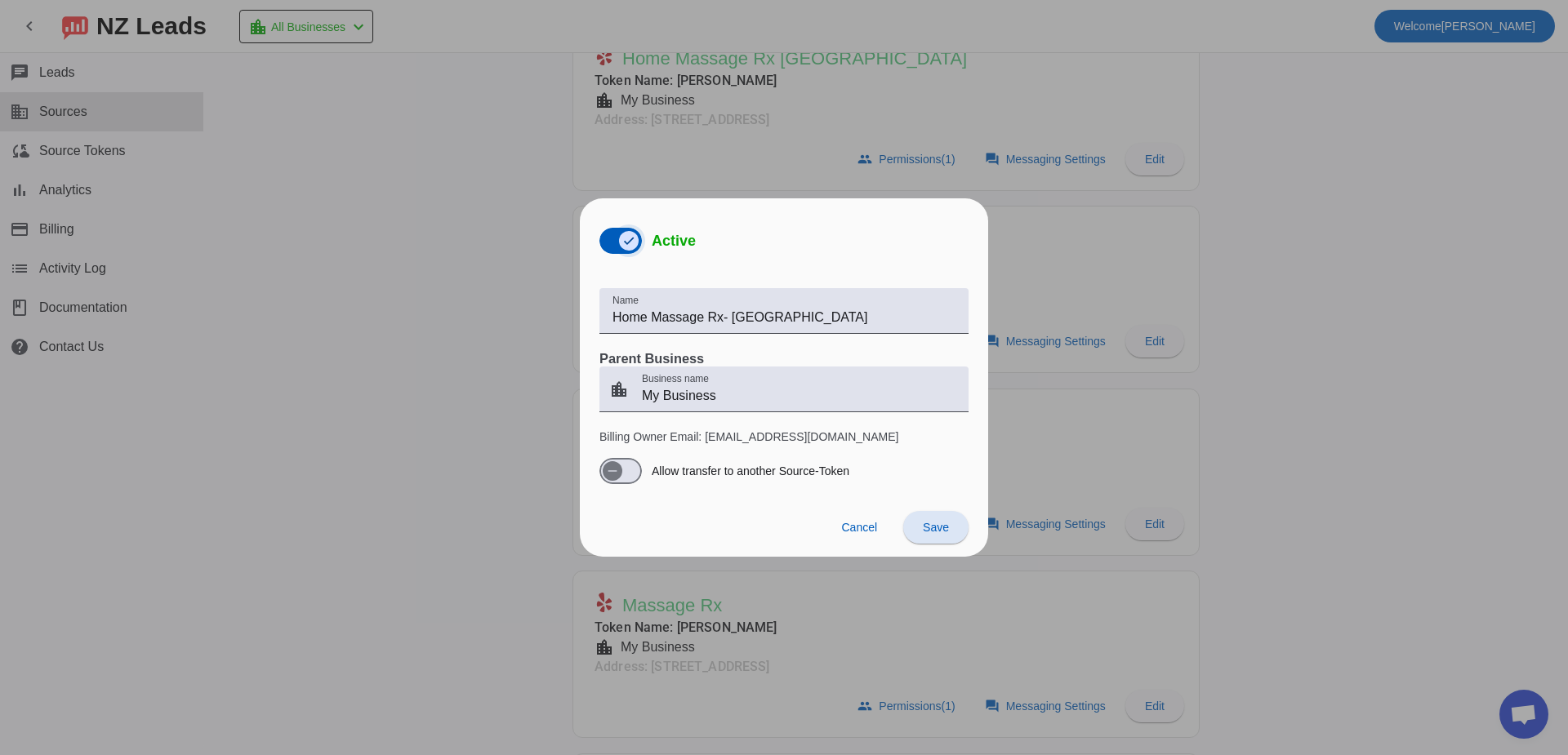
click at [616, 238] on span "button" at bounding box center [629, 241] width 33 height 33
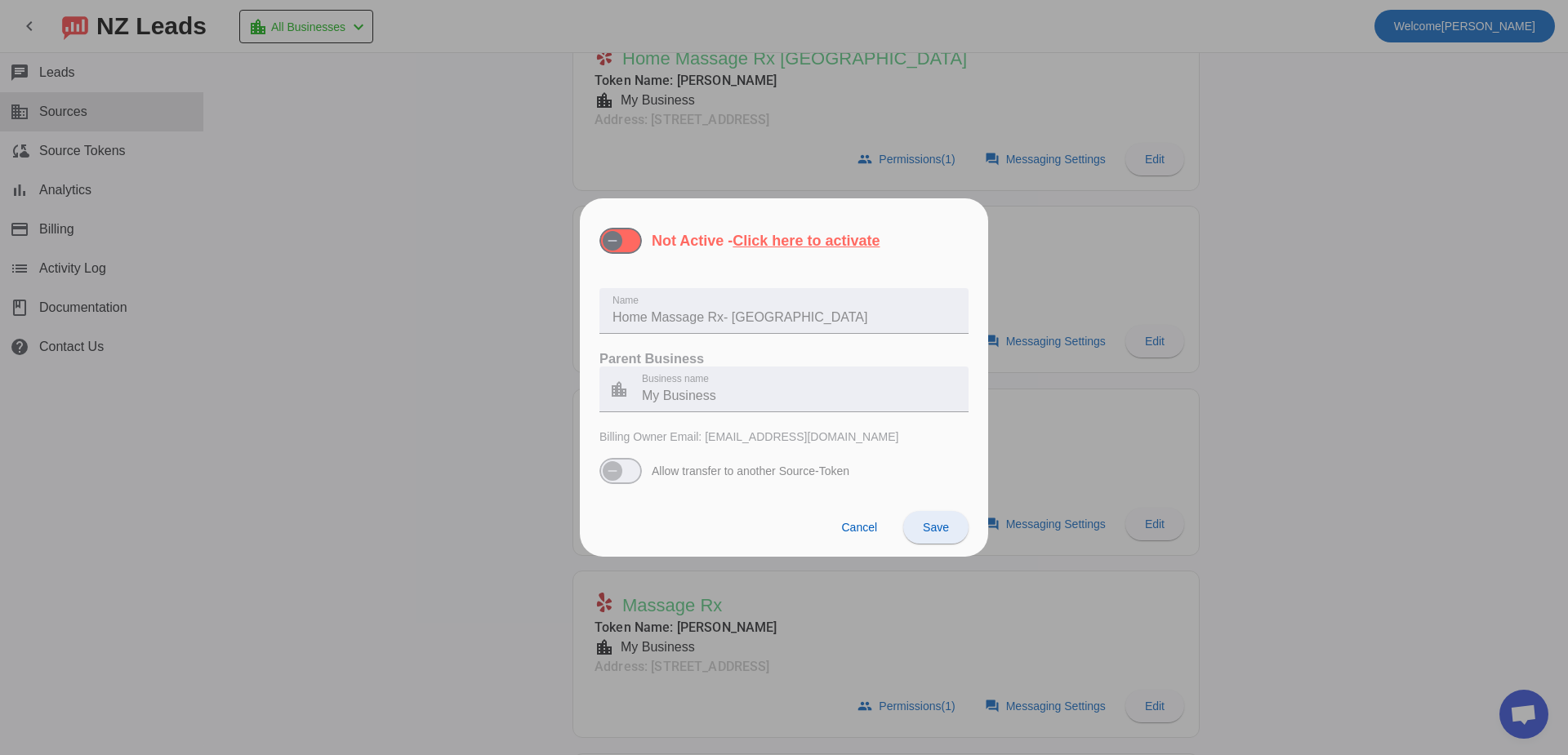
click at [928, 532] on span "Save" at bounding box center [935, 527] width 26 height 13
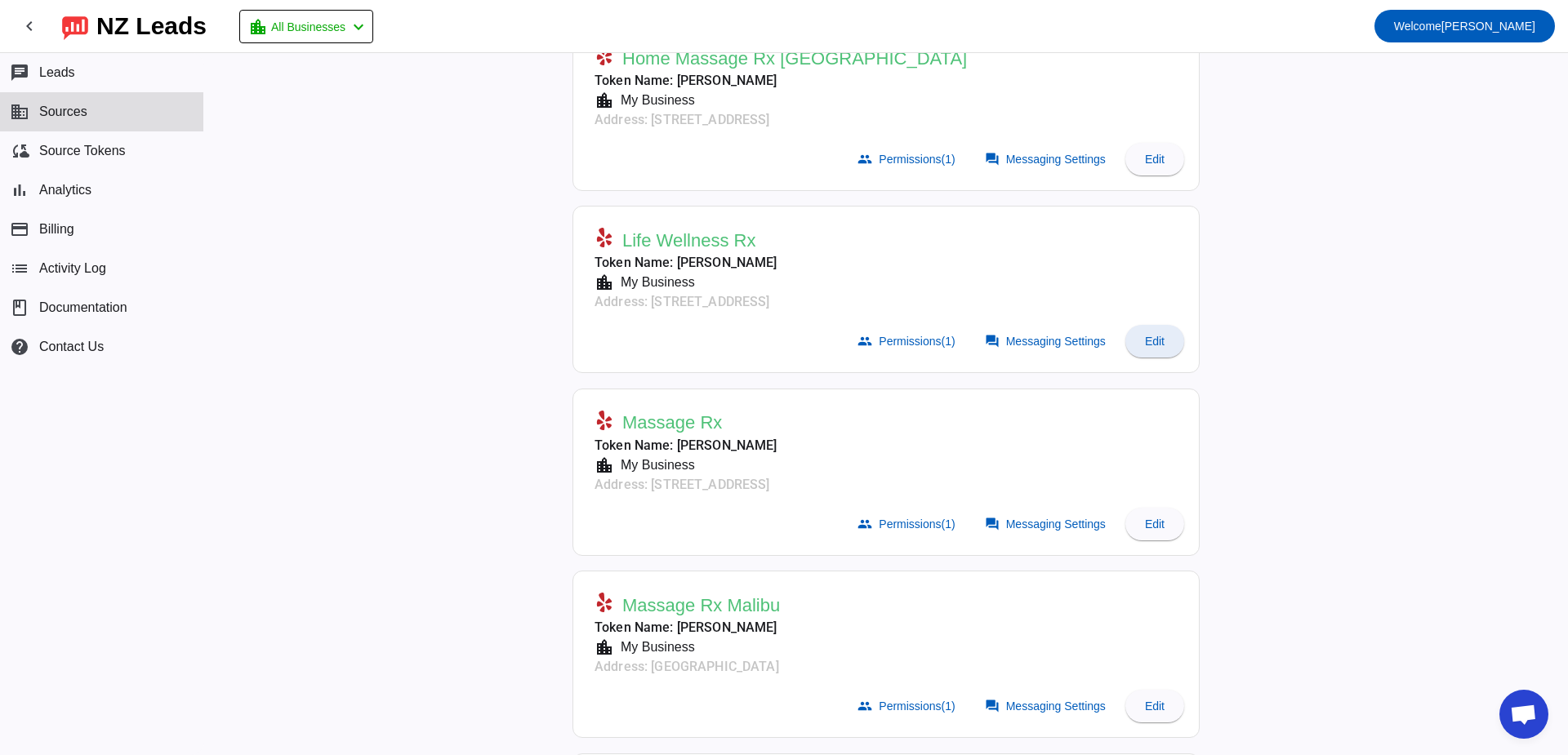
click at [1163, 350] on span at bounding box center [1154, 341] width 59 height 39
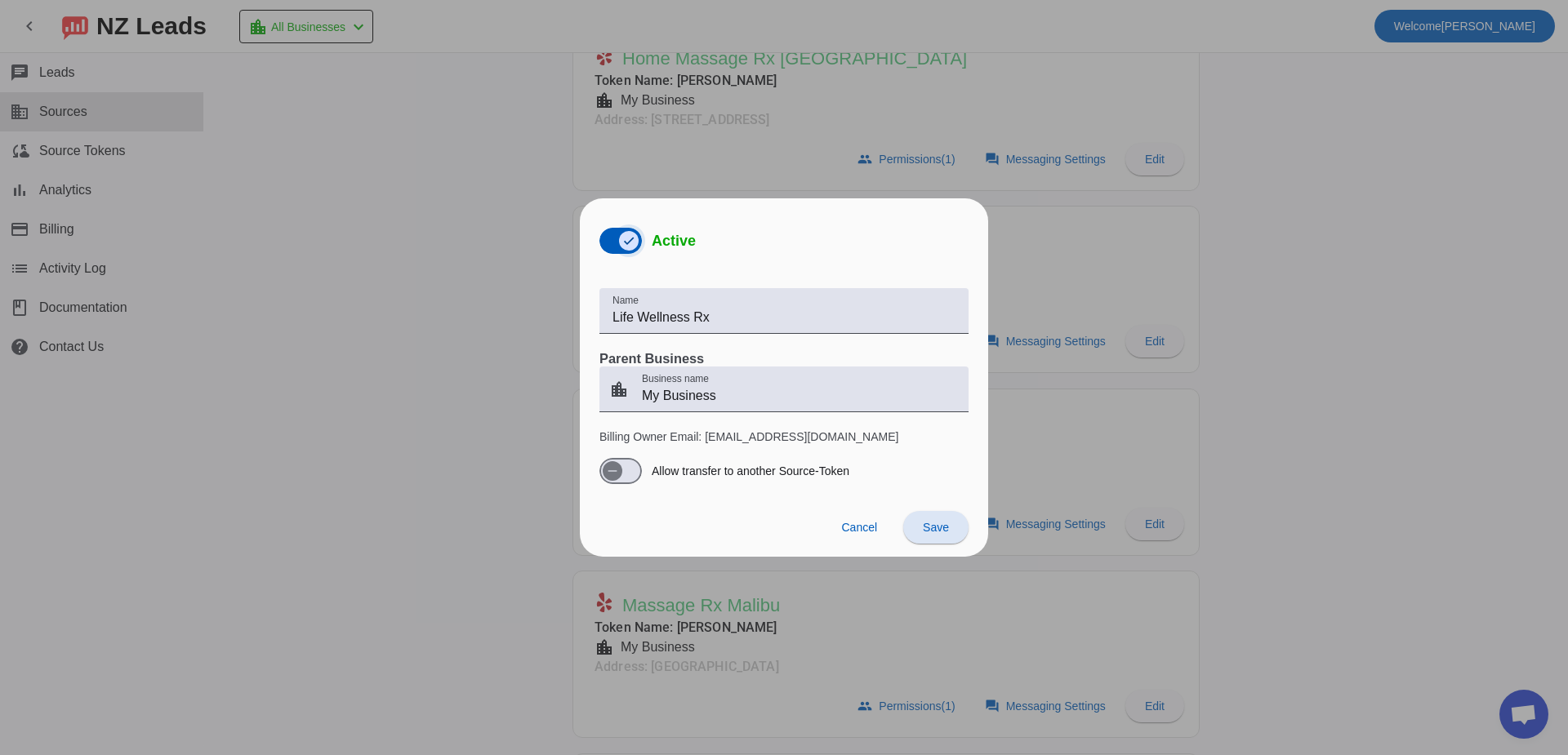
click at [620, 236] on span "button" at bounding box center [629, 240] width 19 height 19
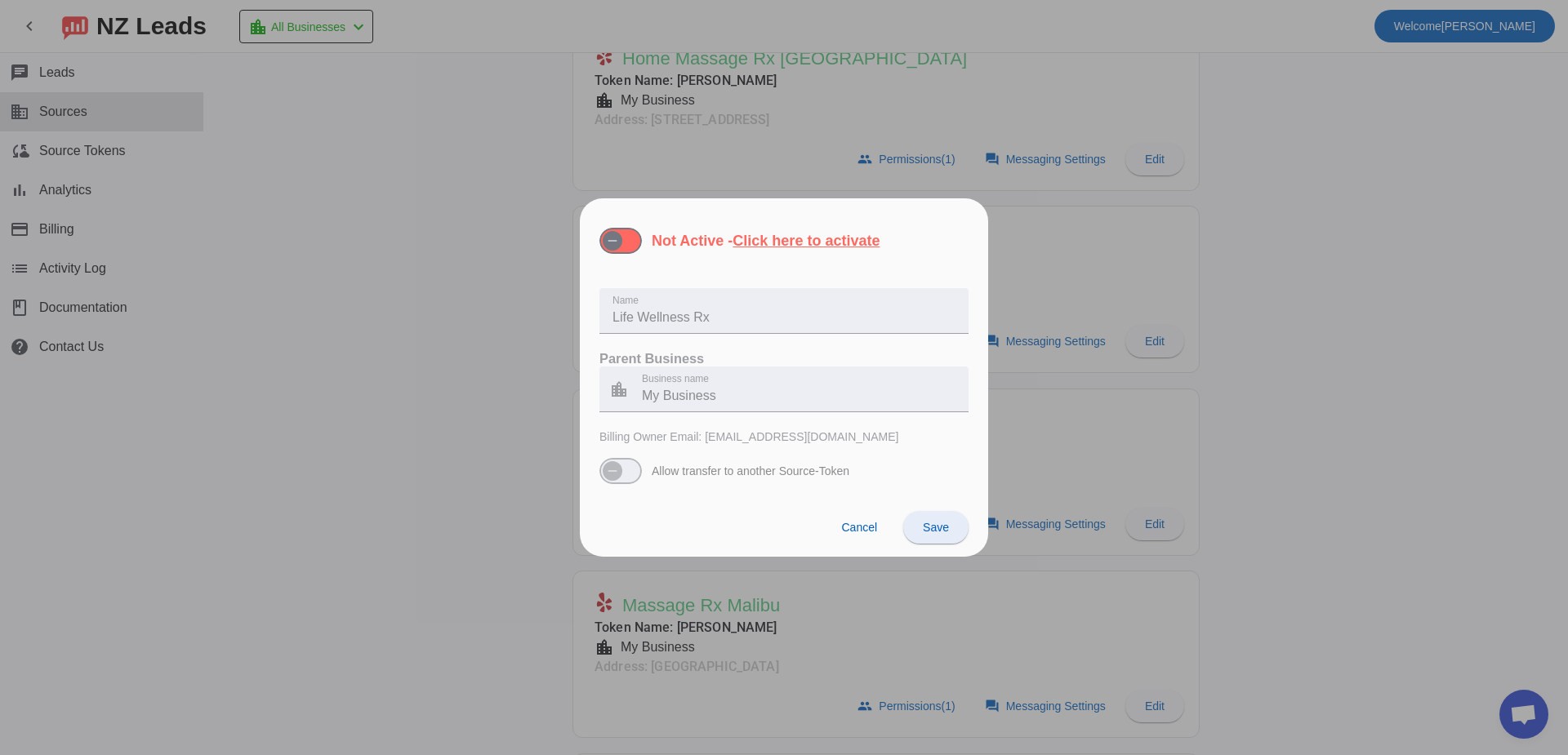
click at [924, 527] on span "Save" at bounding box center [935, 527] width 26 height 13
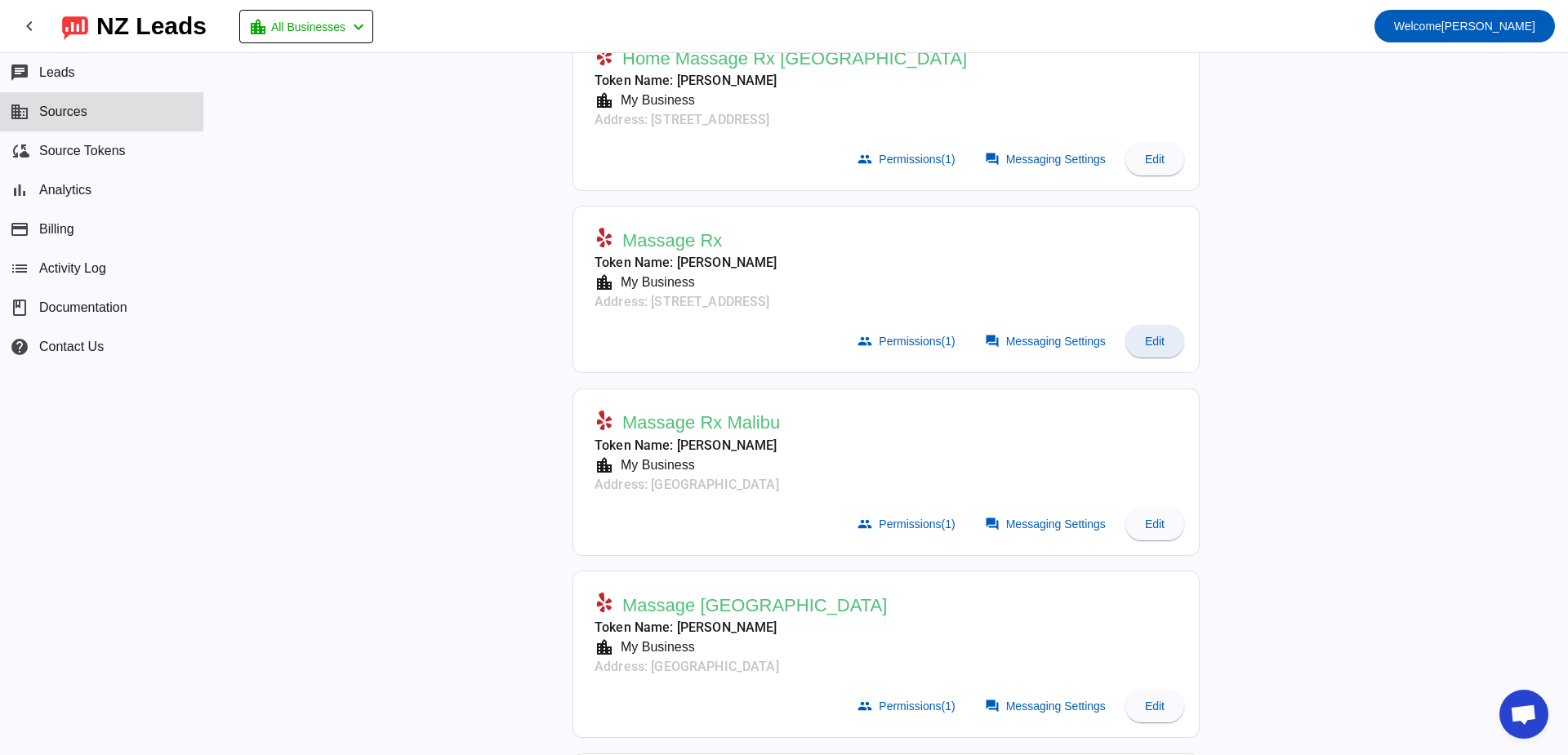
click at [1146, 356] on span at bounding box center [1154, 341] width 59 height 39
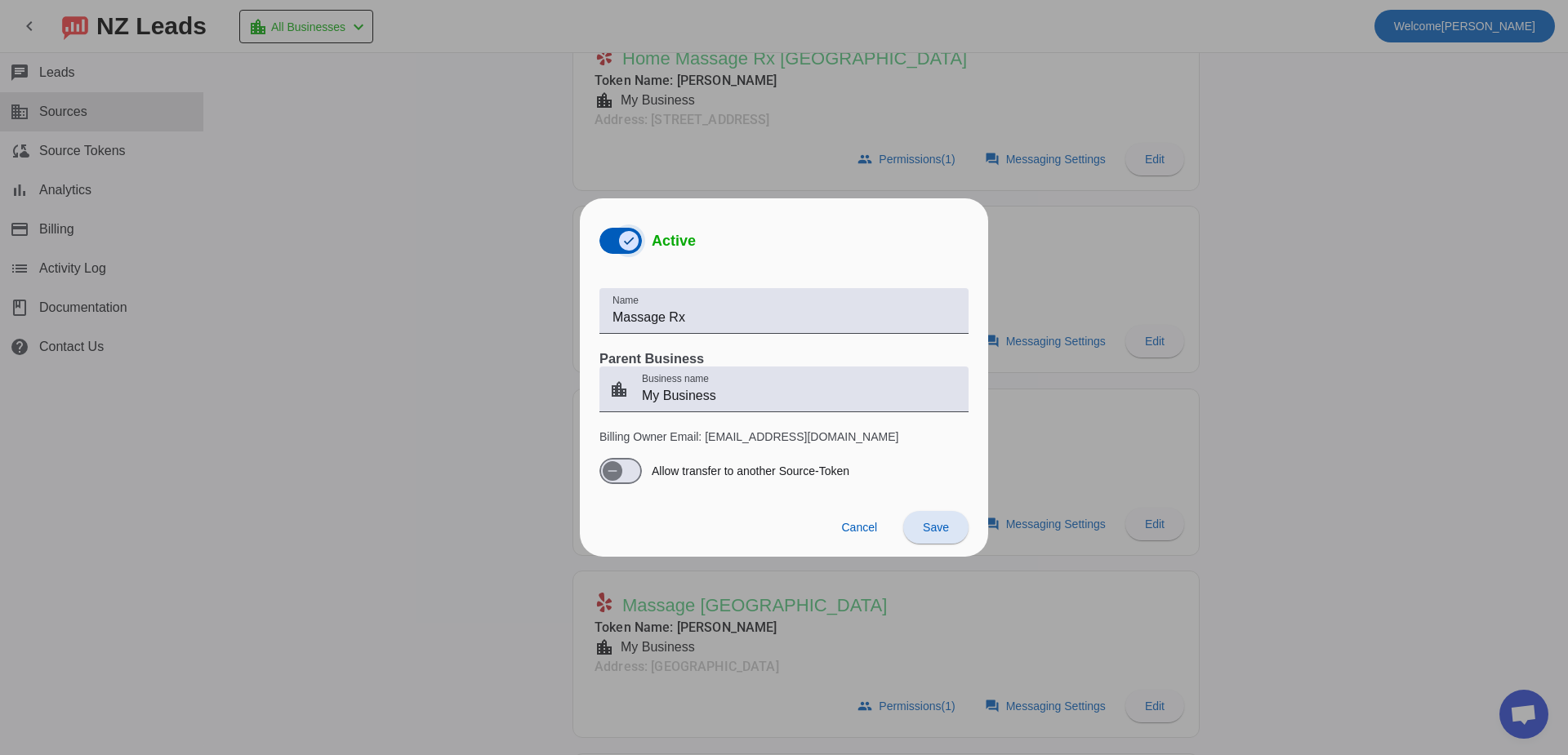
click at [605, 230] on span "button" at bounding box center [620, 240] width 43 height 26
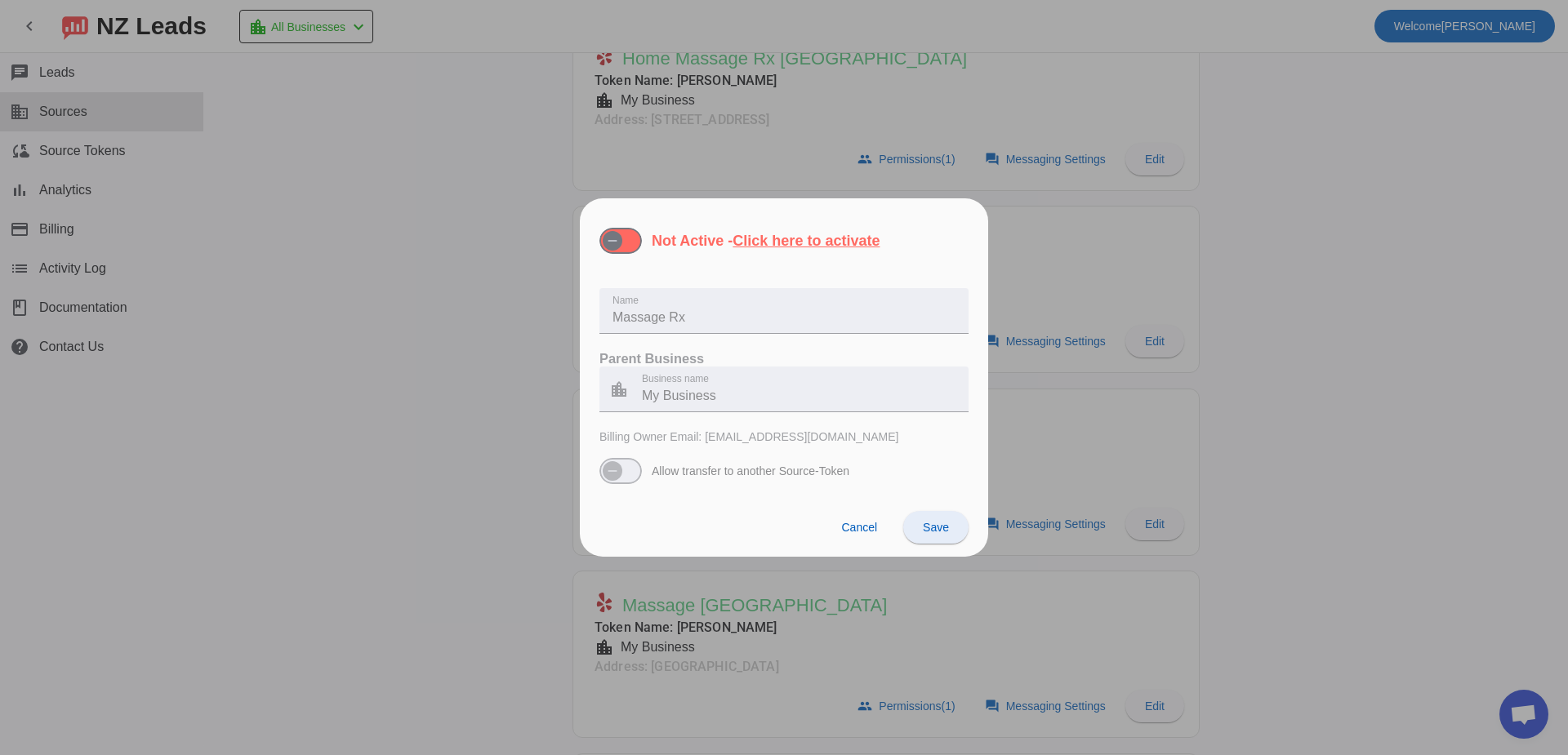
click at [942, 528] on span "Save" at bounding box center [935, 527] width 26 height 13
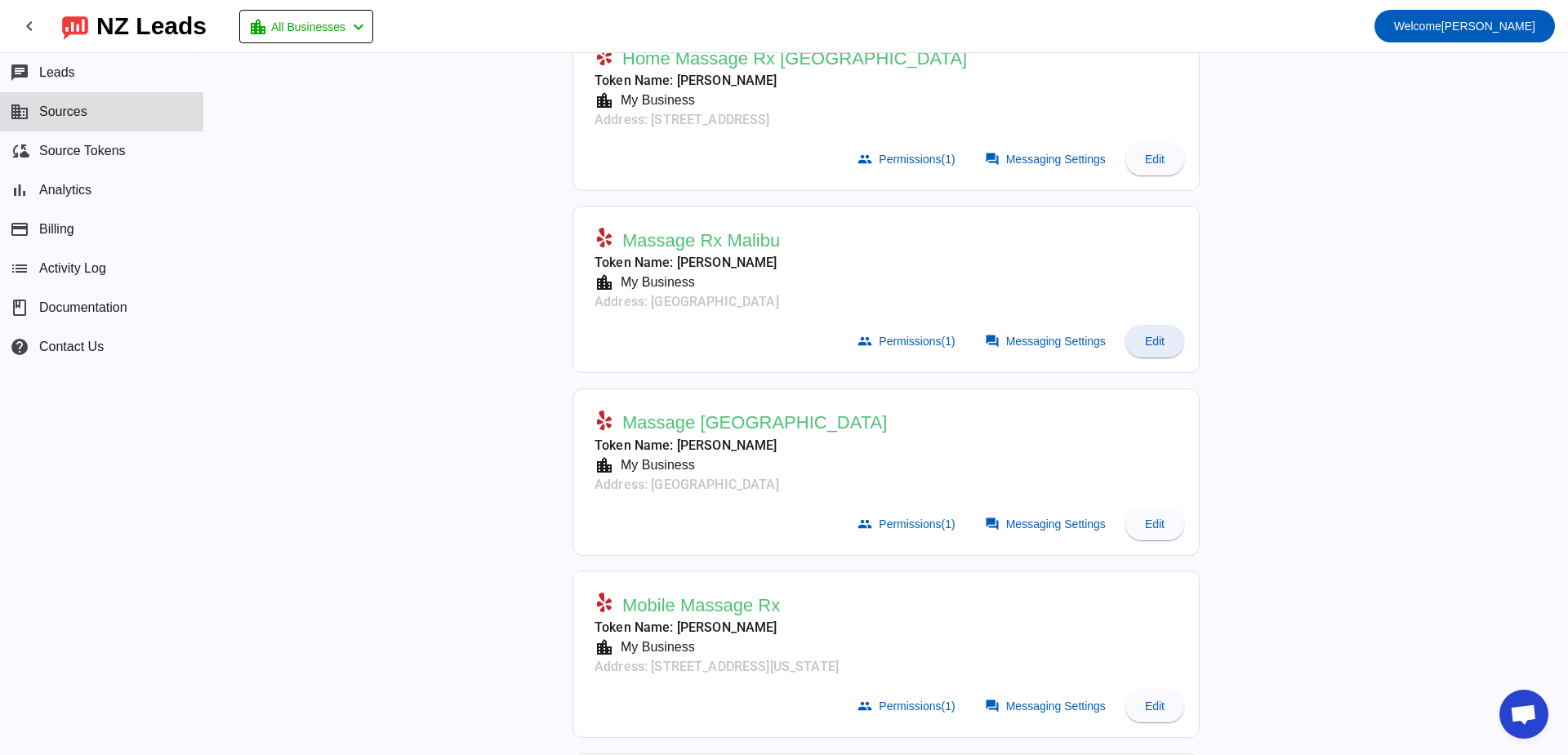
click at [1151, 350] on span at bounding box center [1154, 341] width 59 height 39
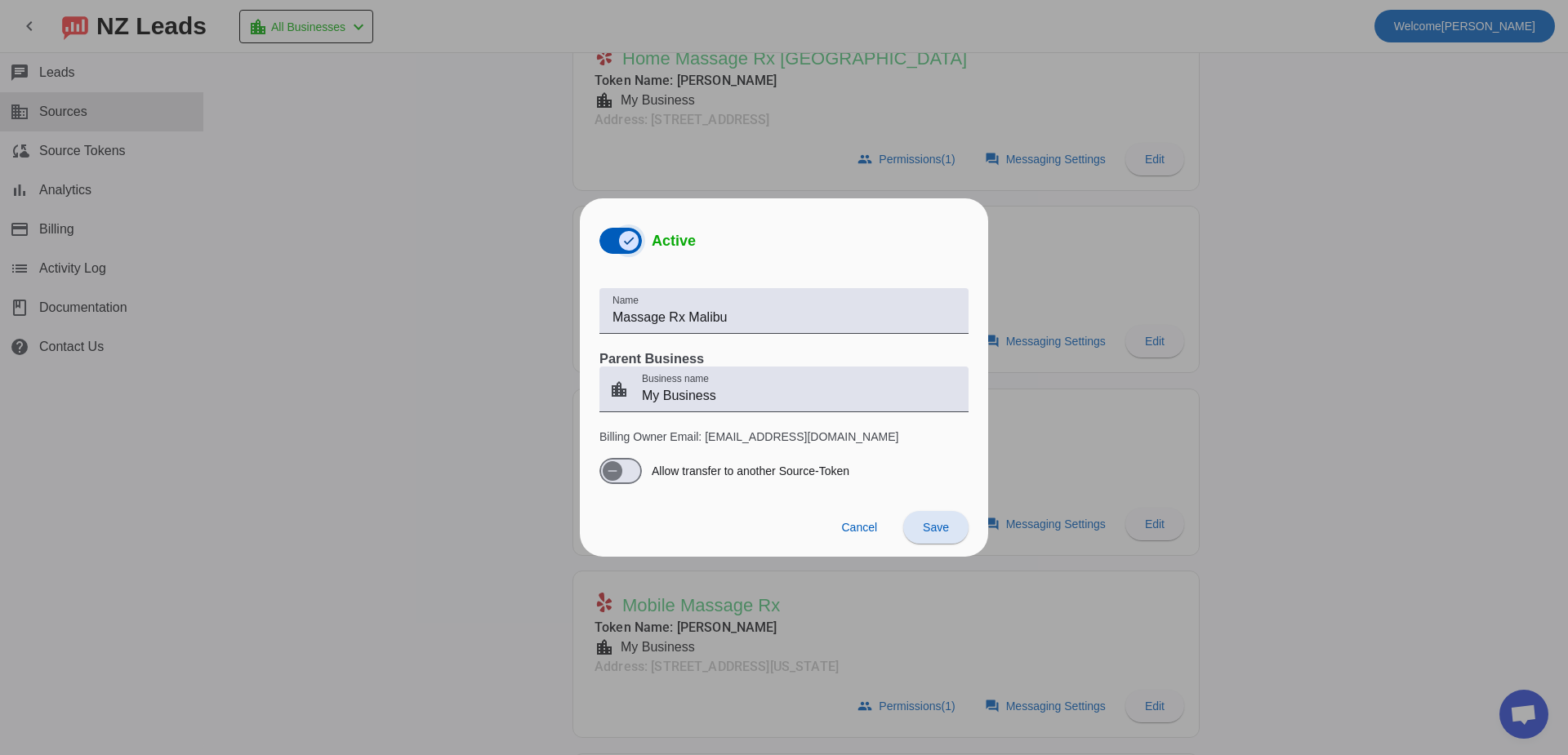
click at [619, 236] on span "button" at bounding box center [629, 240] width 19 height 19
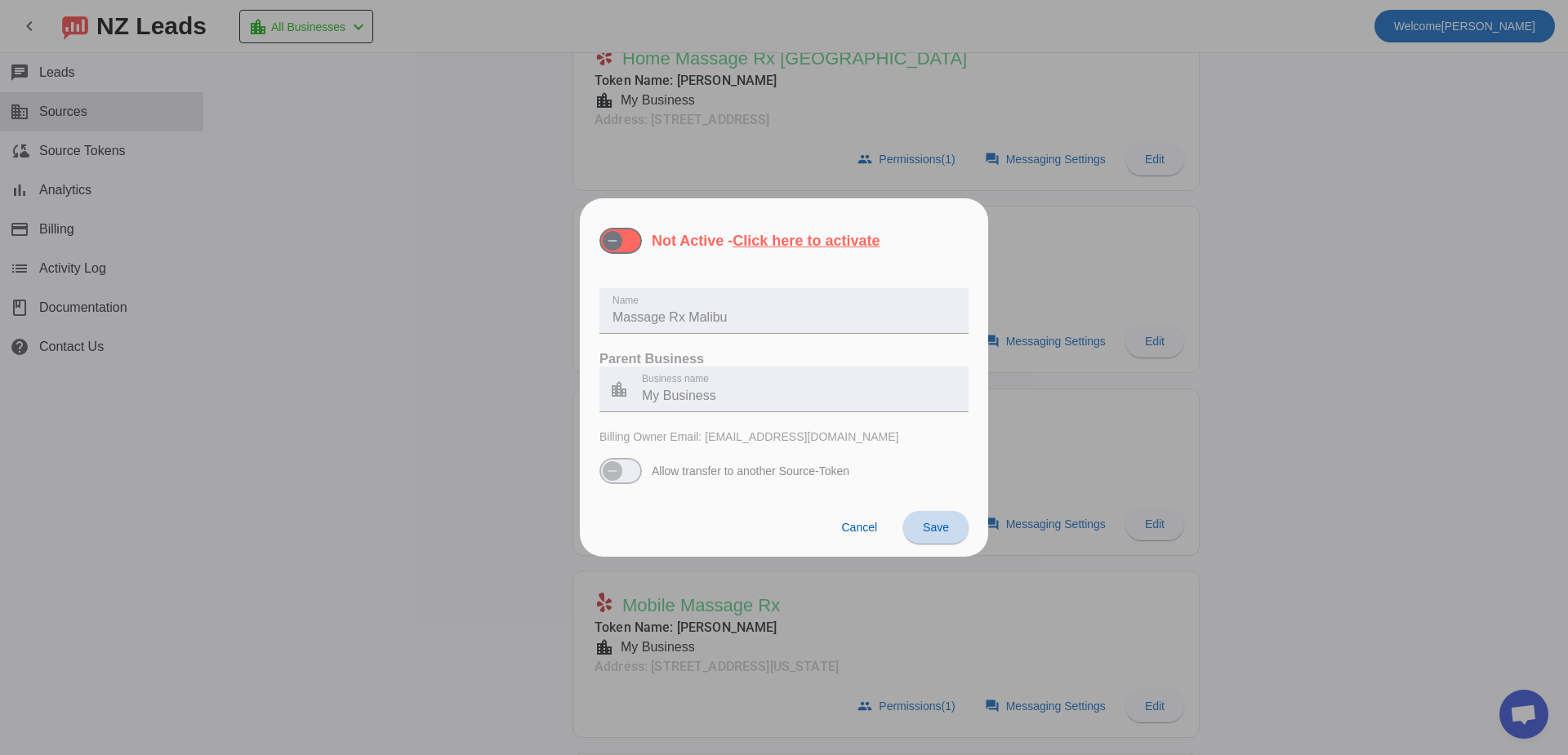
click at [952, 526] on span at bounding box center [935, 527] width 65 height 39
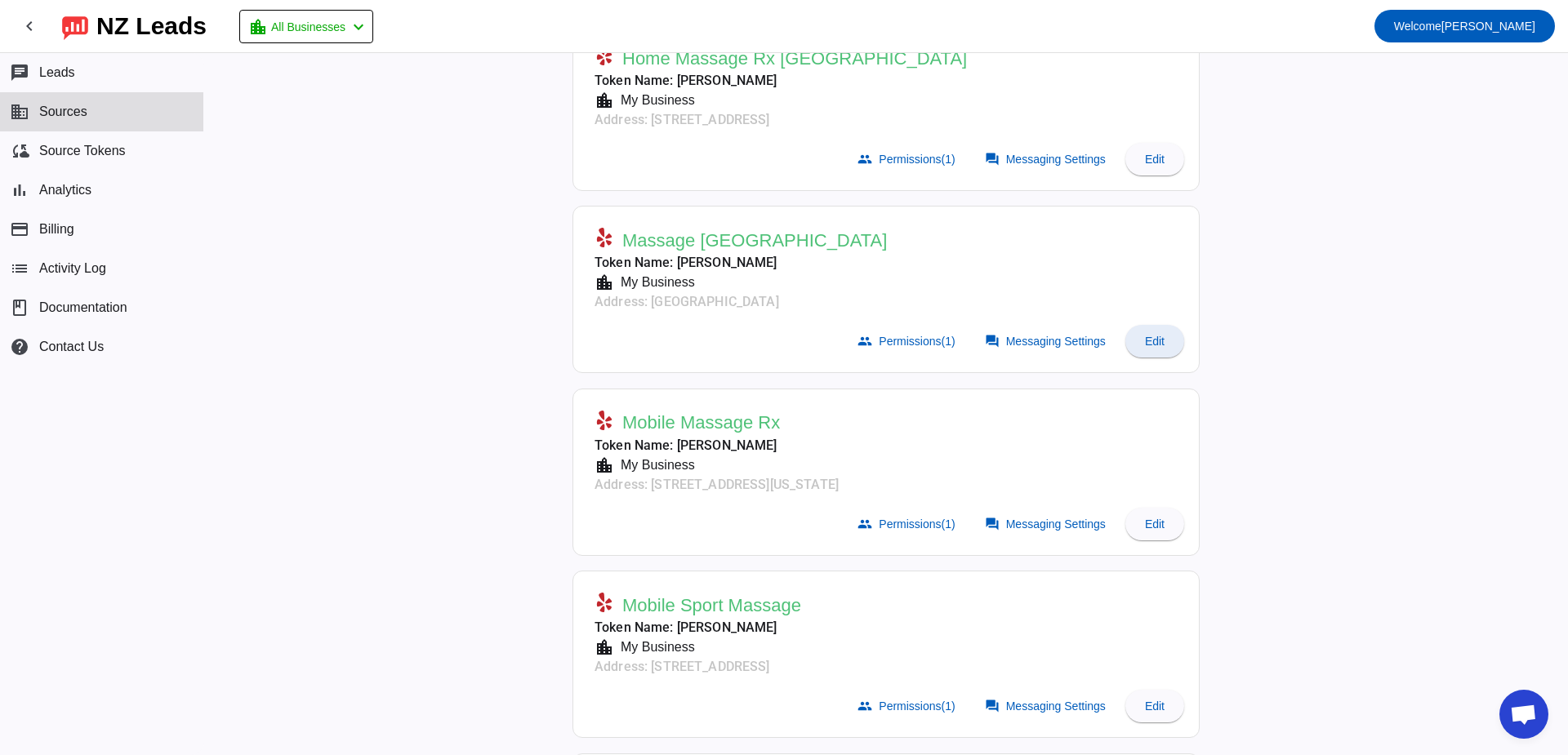
click at [1152, 349] on span at bounding box center [1154, 341] width 59 height 39
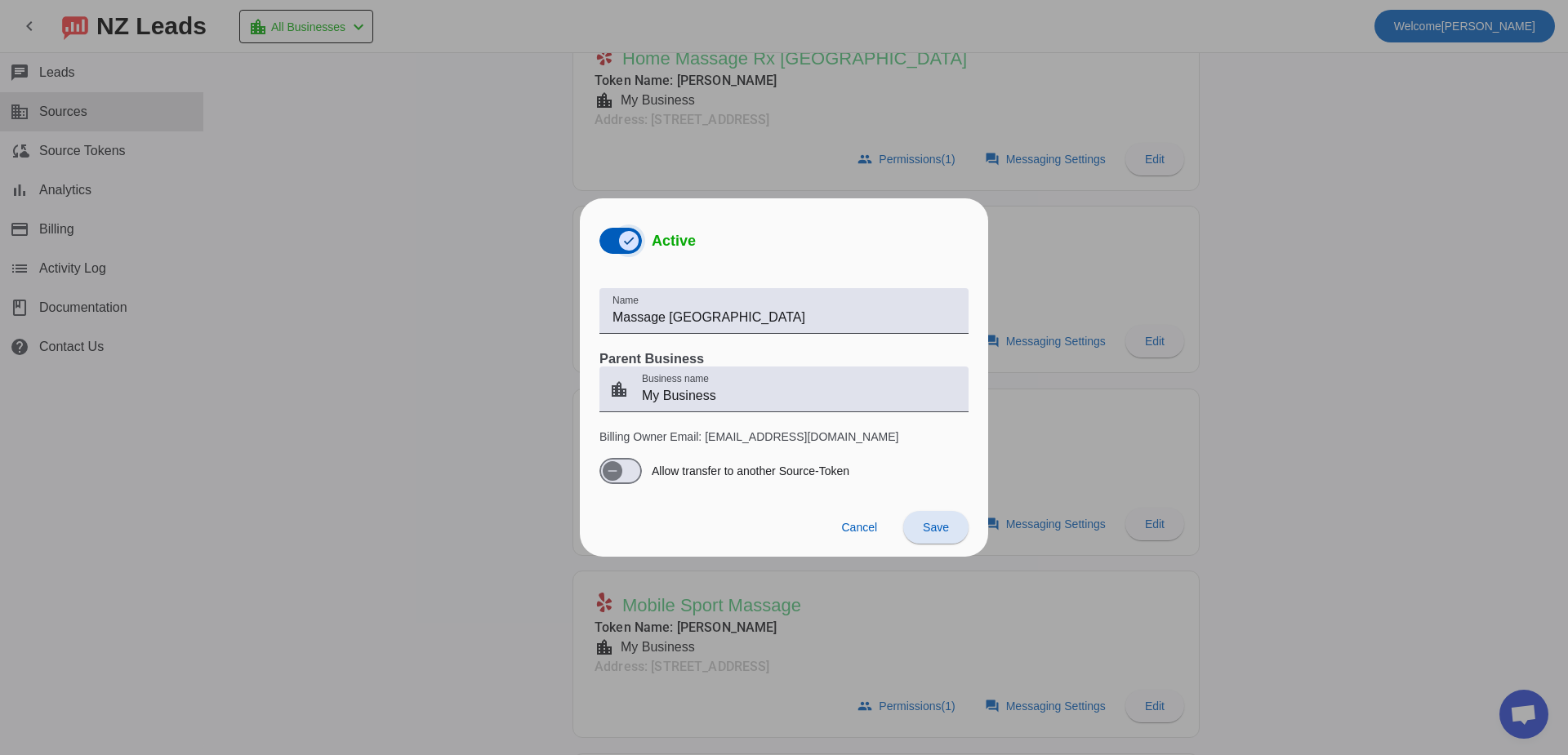
click at [625, 251] on span "button" at bounding box center [629, 240] width 19 height 19
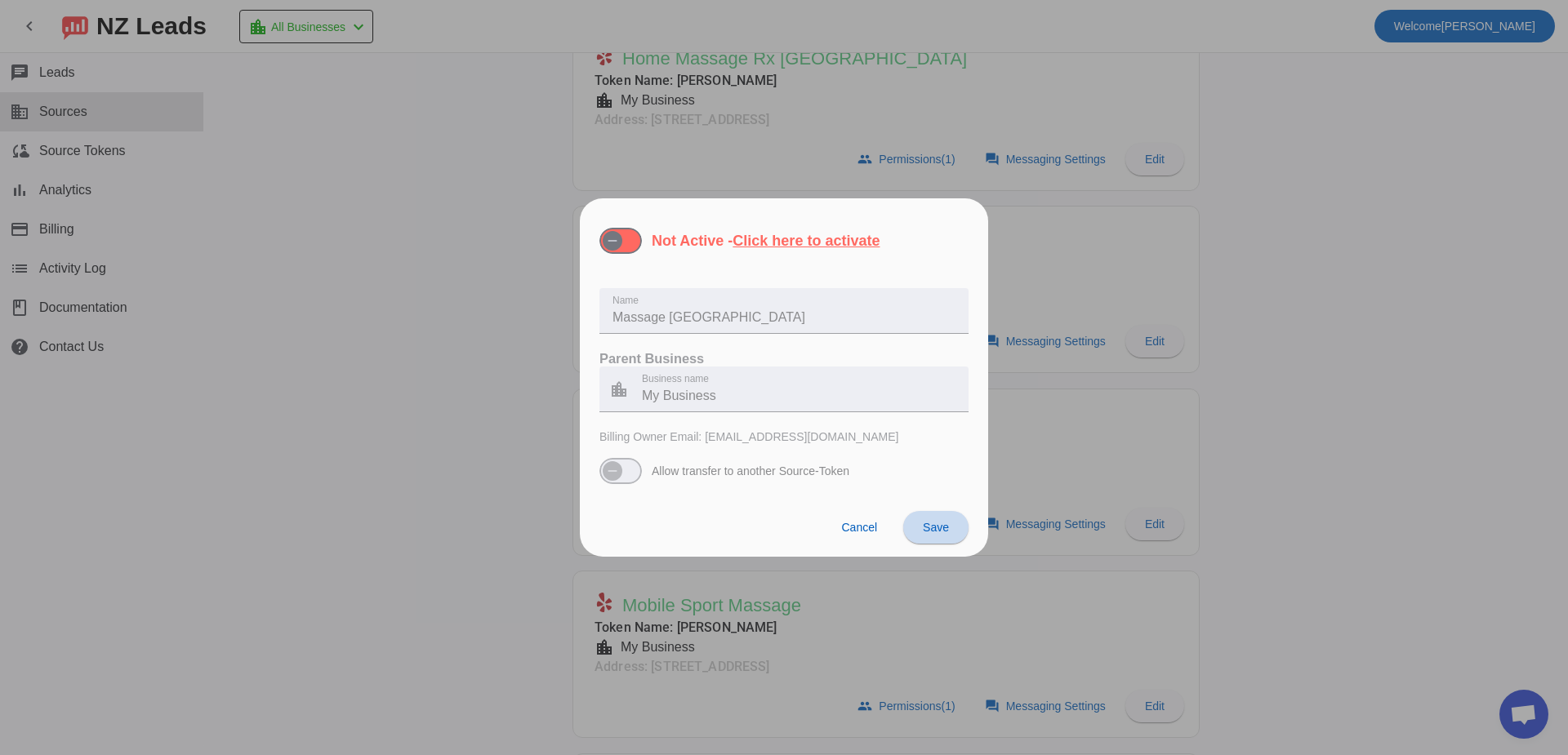
click at [942, 521] on span "Save" at bounding box center [935, 527] width 26 height 13
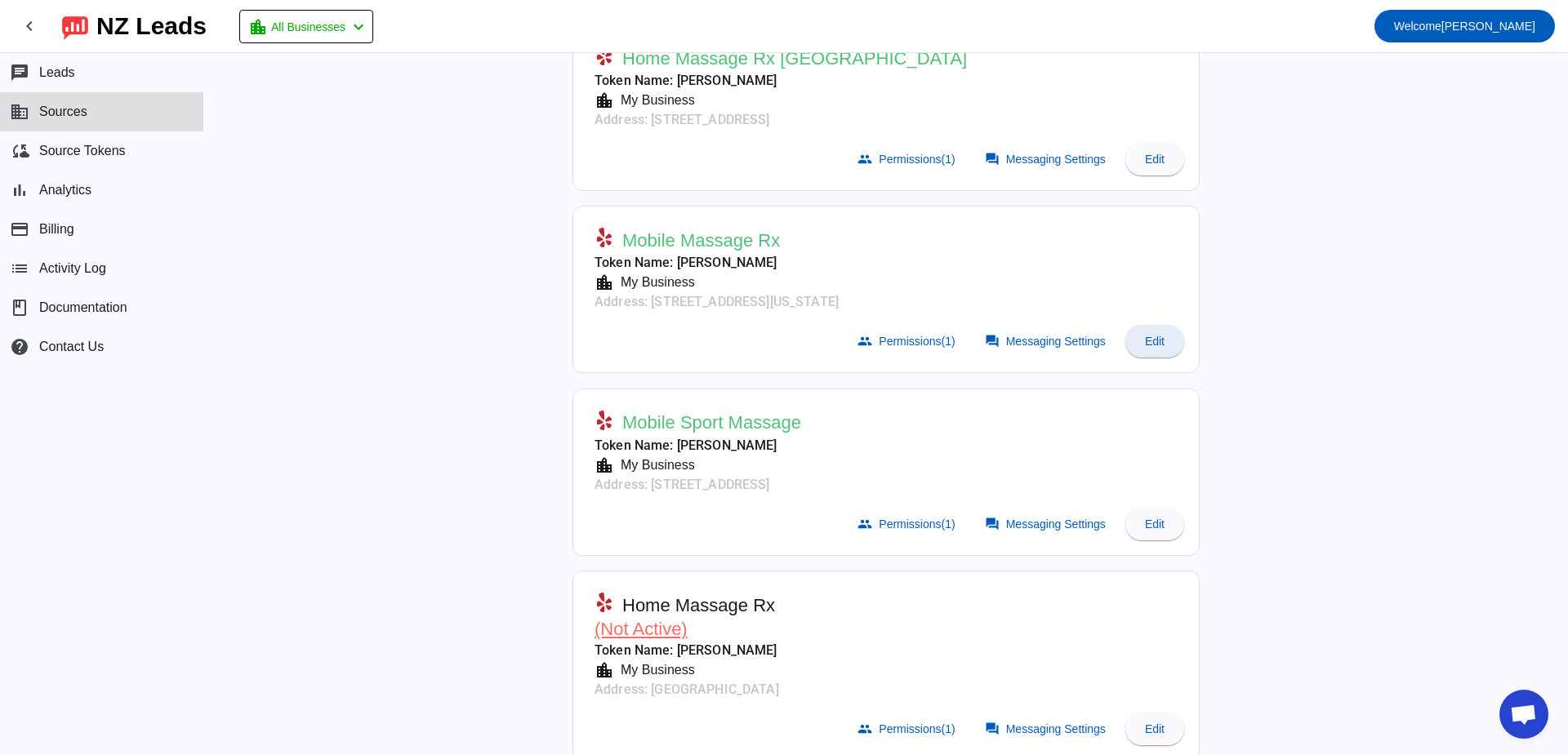
click at [1145, 344] on span "Edit" at bounding box center [1154, 340] width 19 height 13
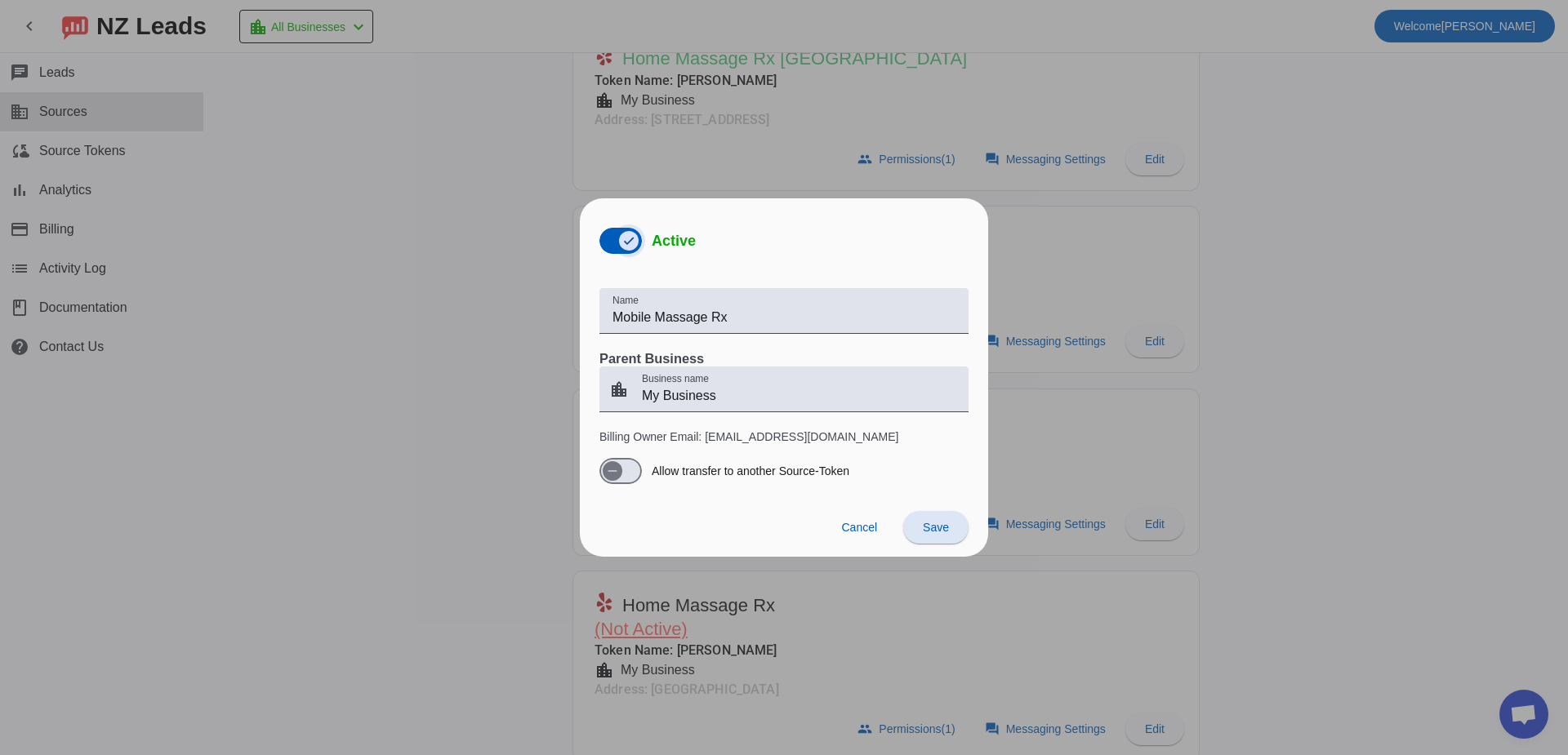
click at [614, 239] on span "button" at bounding box center [629, 241] width 33 height 33
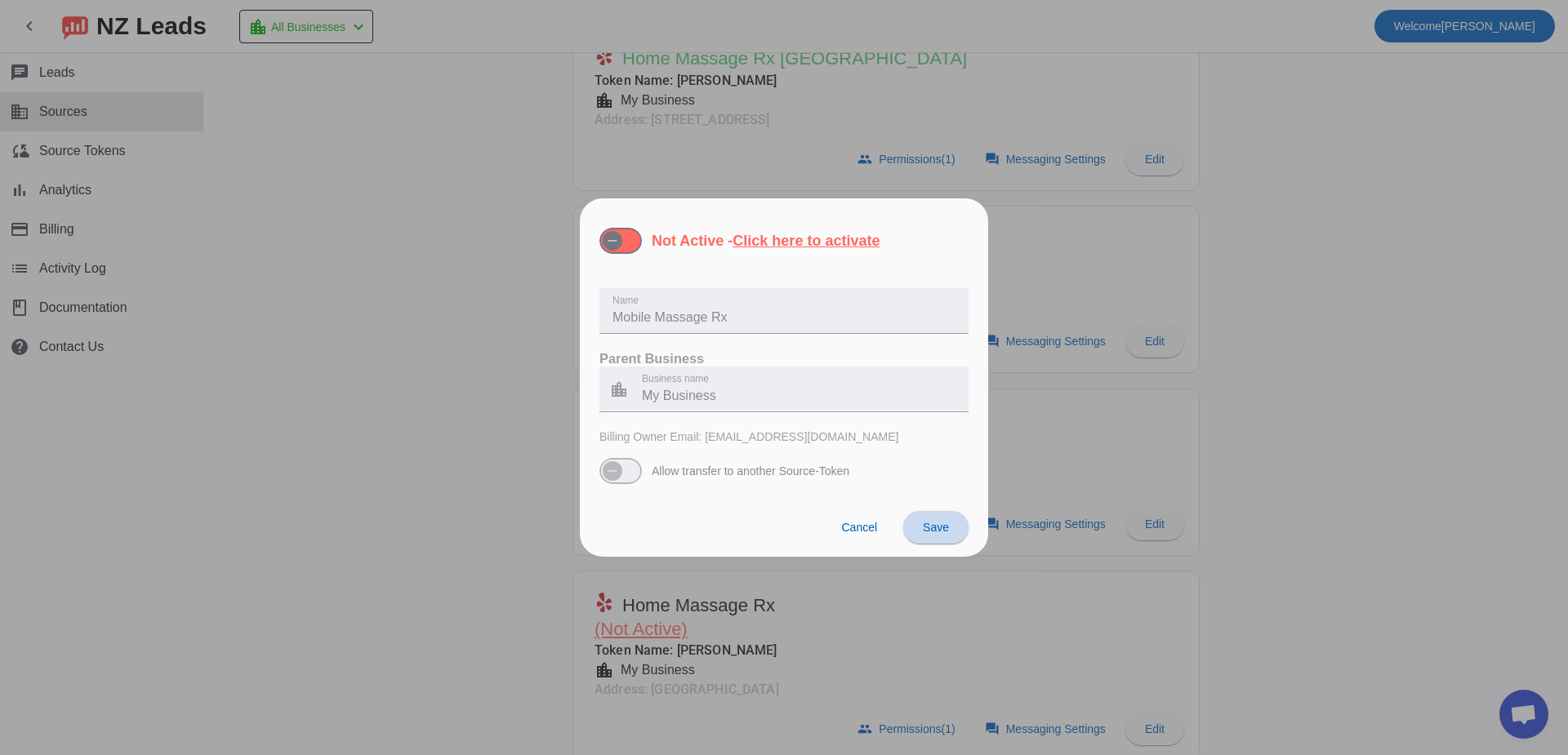
click at [924, 511] on span at bounding box center [935, 527] width 65 height 39
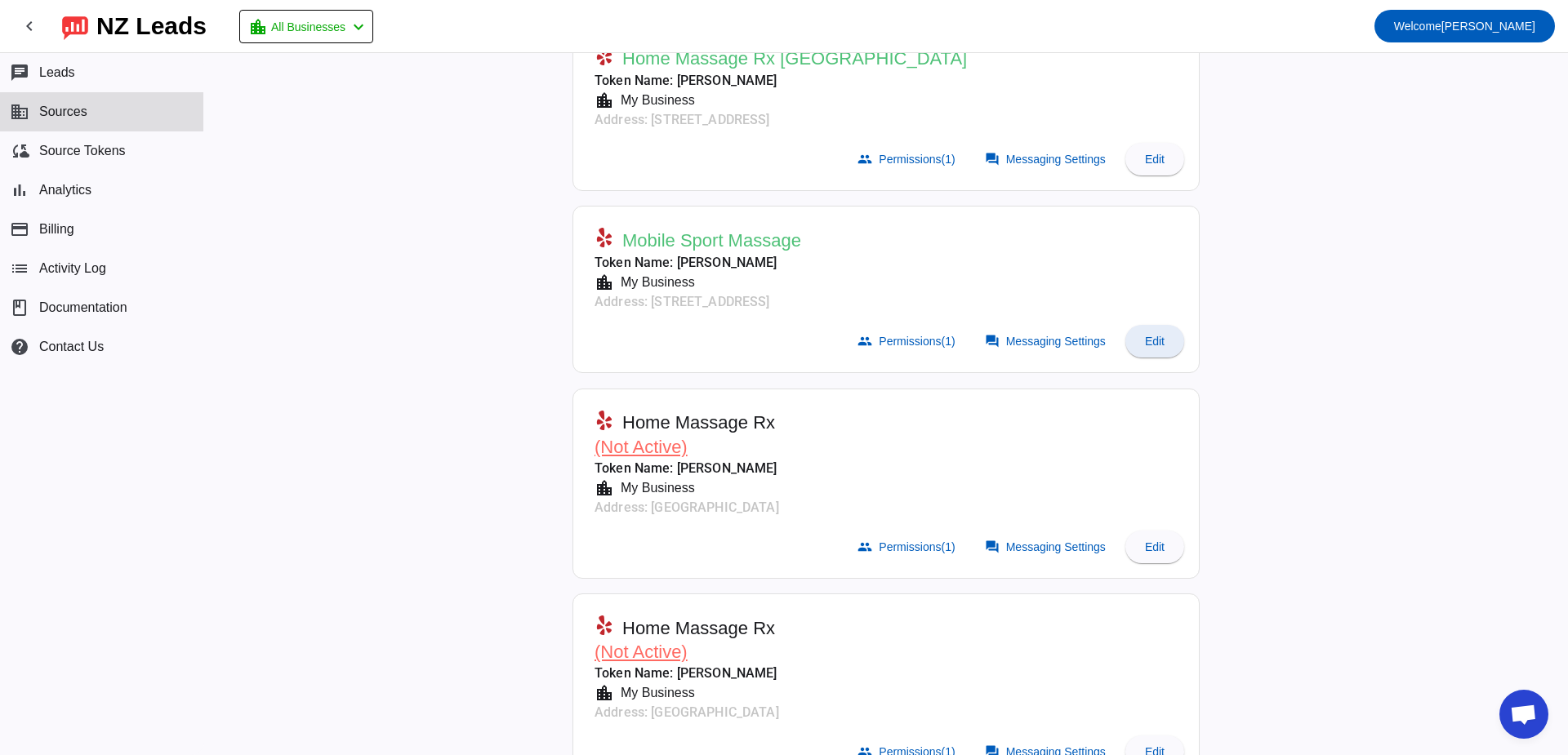
click at [1149, 361] on span at bounding box center [1154, 341] width 59 height 39
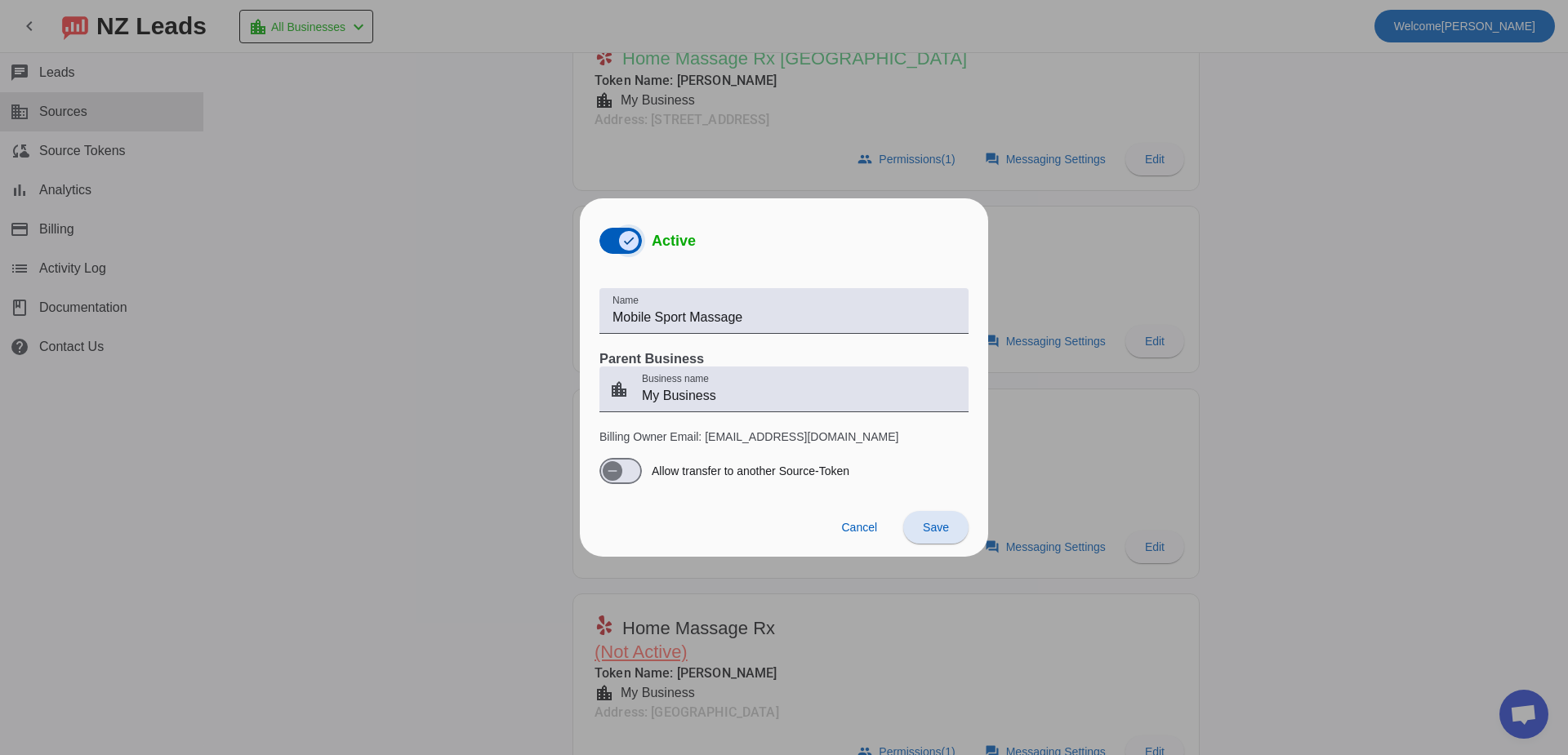
click at [625, 253] on span "button" at bounding box center [629, 241] width 33 height 33
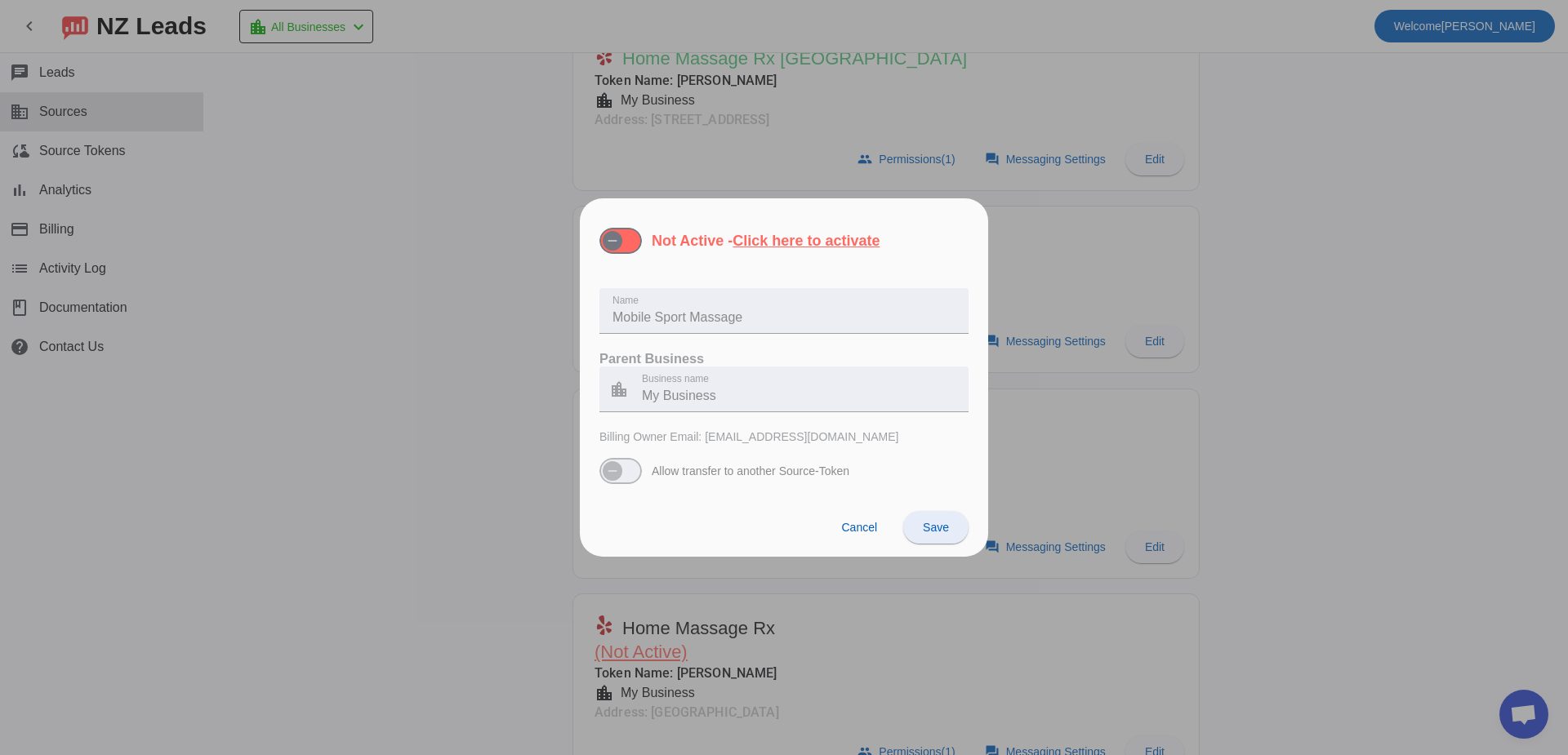
click at [939, 545] on span at bounding box center [935, 527] width 65 height 39
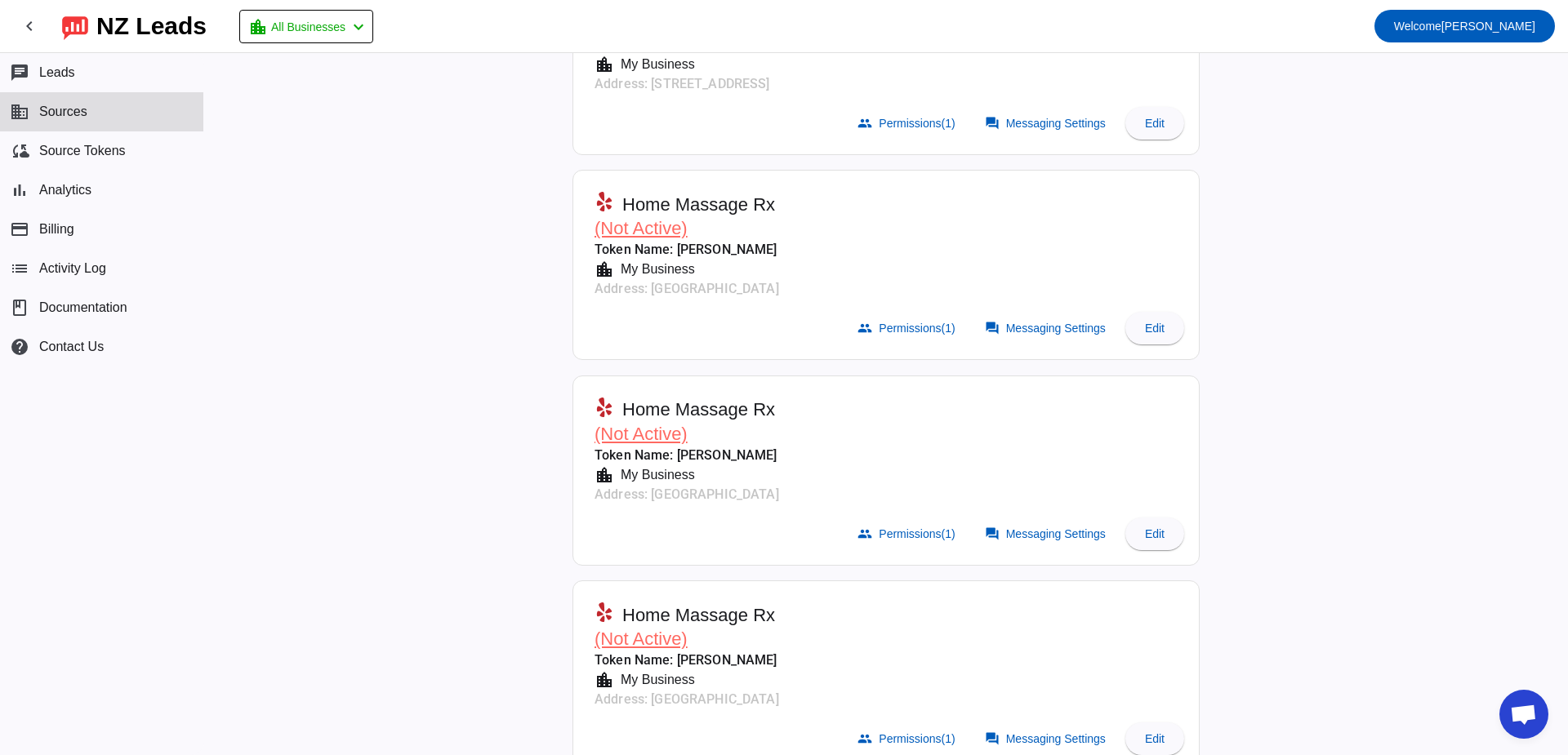
scroll to position [0, 0]
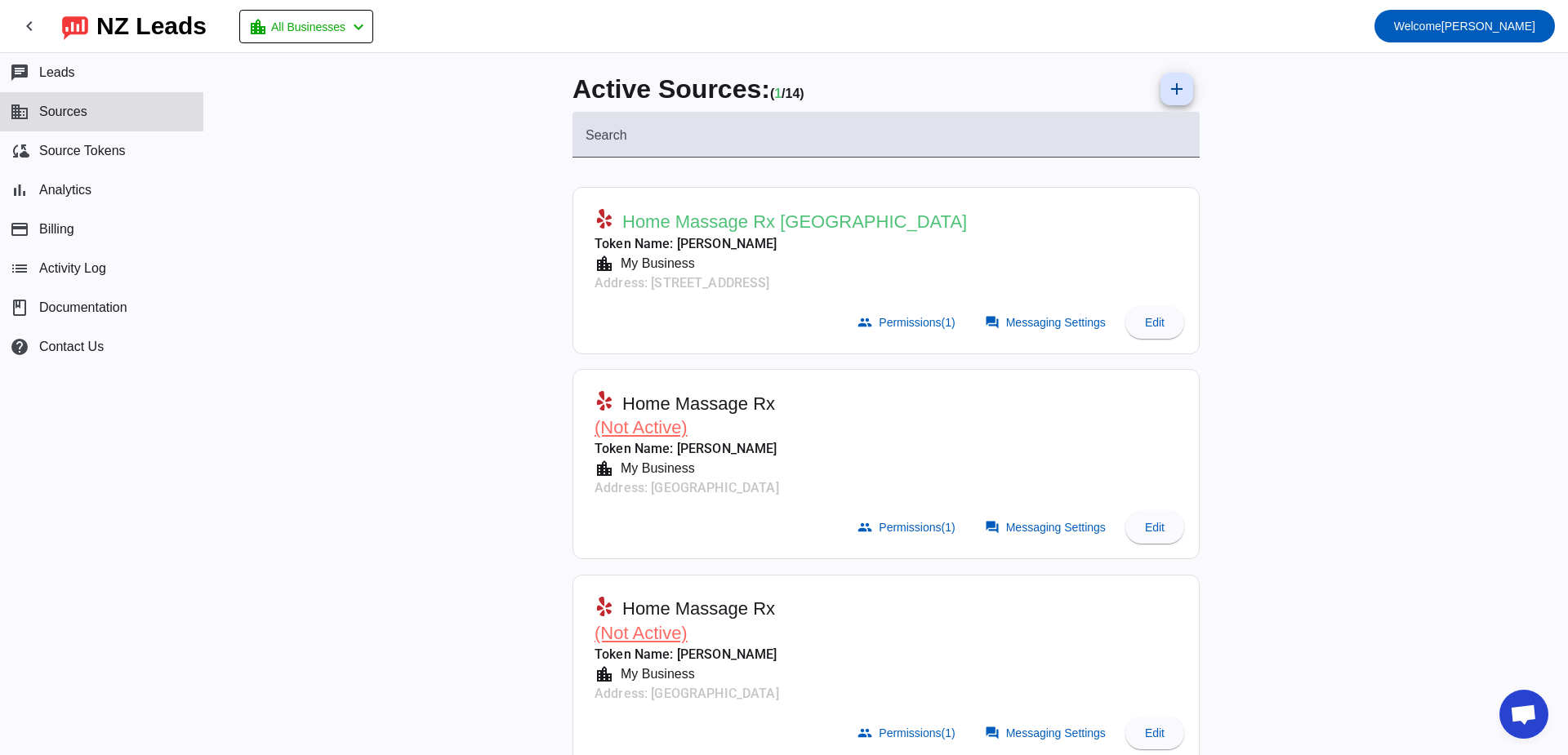
click at [1519, 705] on span "Open chat" at bounding box center [1523, 716] width 27 height 23
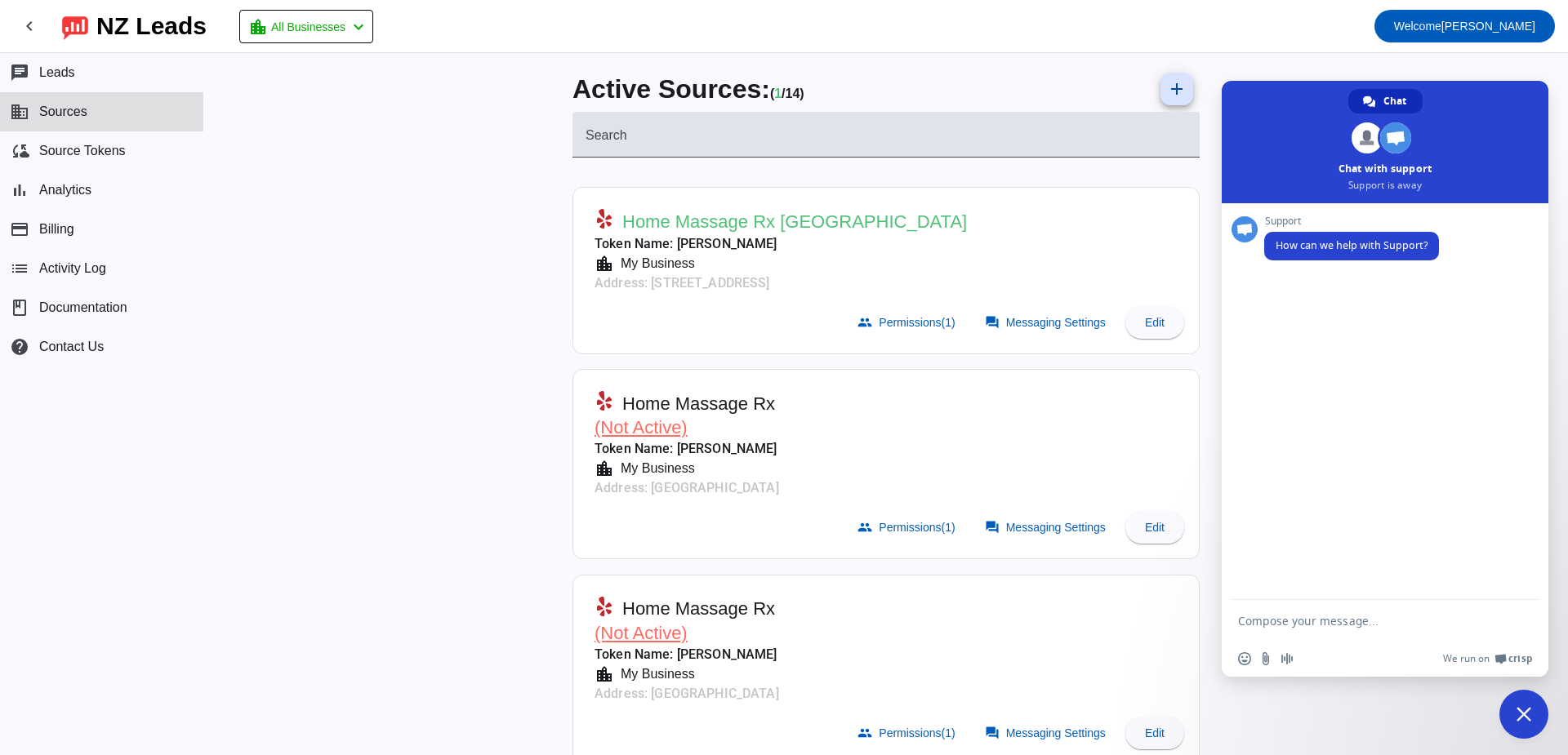
click at [1291, 619] on textarea "Compose your message..." at bounding box center [1366, 621] width 258 height 15
click at [1300, 624] on textarea "Compose your message..." at bounding box center [1366, 621] width 258 height 15
click at [1299, 624] on textarea "Compose your message..." at bounding box center [1366, 621] width 258 height 15
click at [339, 582] on div "Active Sources: ( 1 / 14) add Search Home Massage Rx [GEOGRAPHIC_DATA] Token Na…" at bounding box center [886, 404] width 1364 height 703
click at [42, 219] on button "payment Billing" at bounding box center [102, 230] width 204 height 39
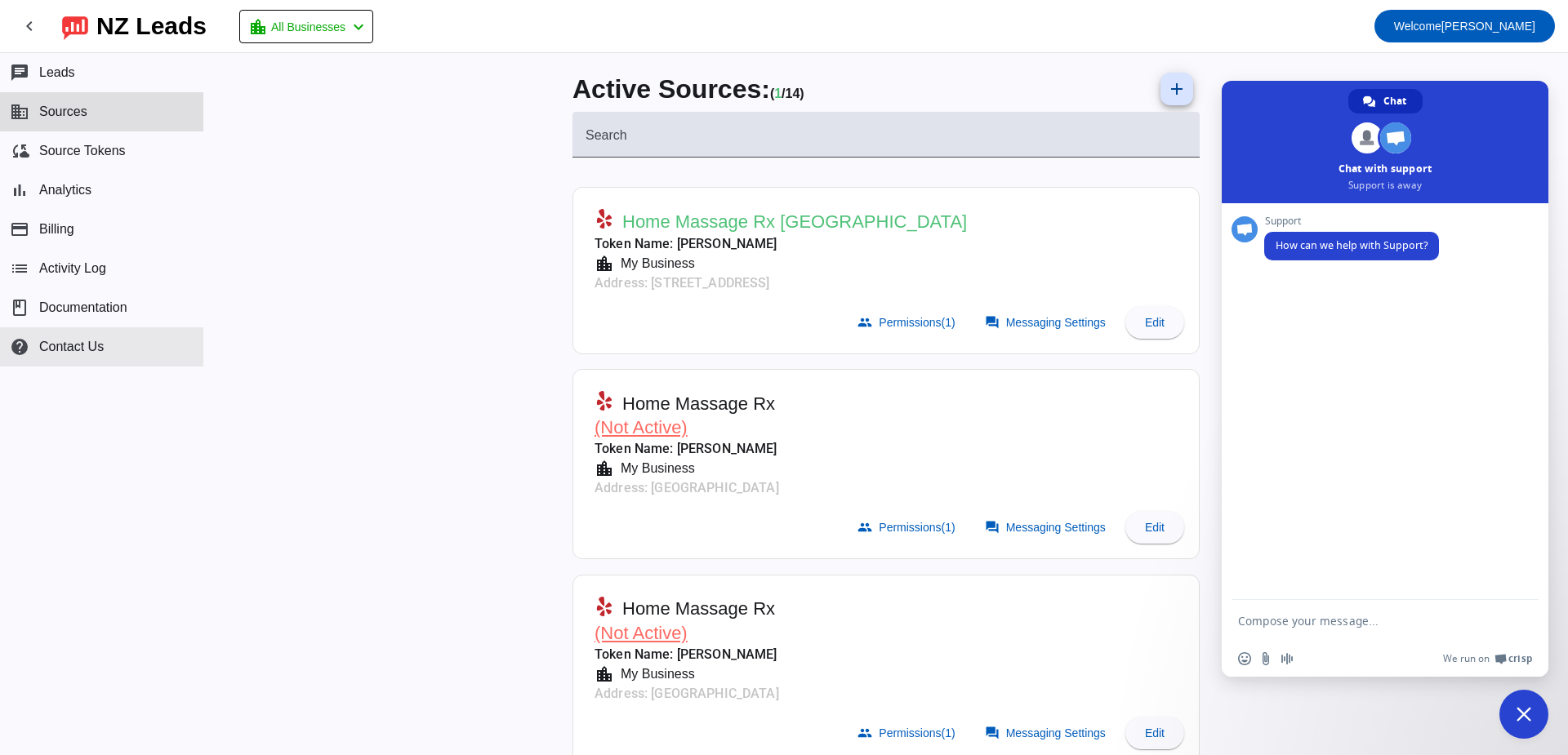
click at [70, 342] on span "Contact Us" at bounding box center [71, 347] width 65 height 15
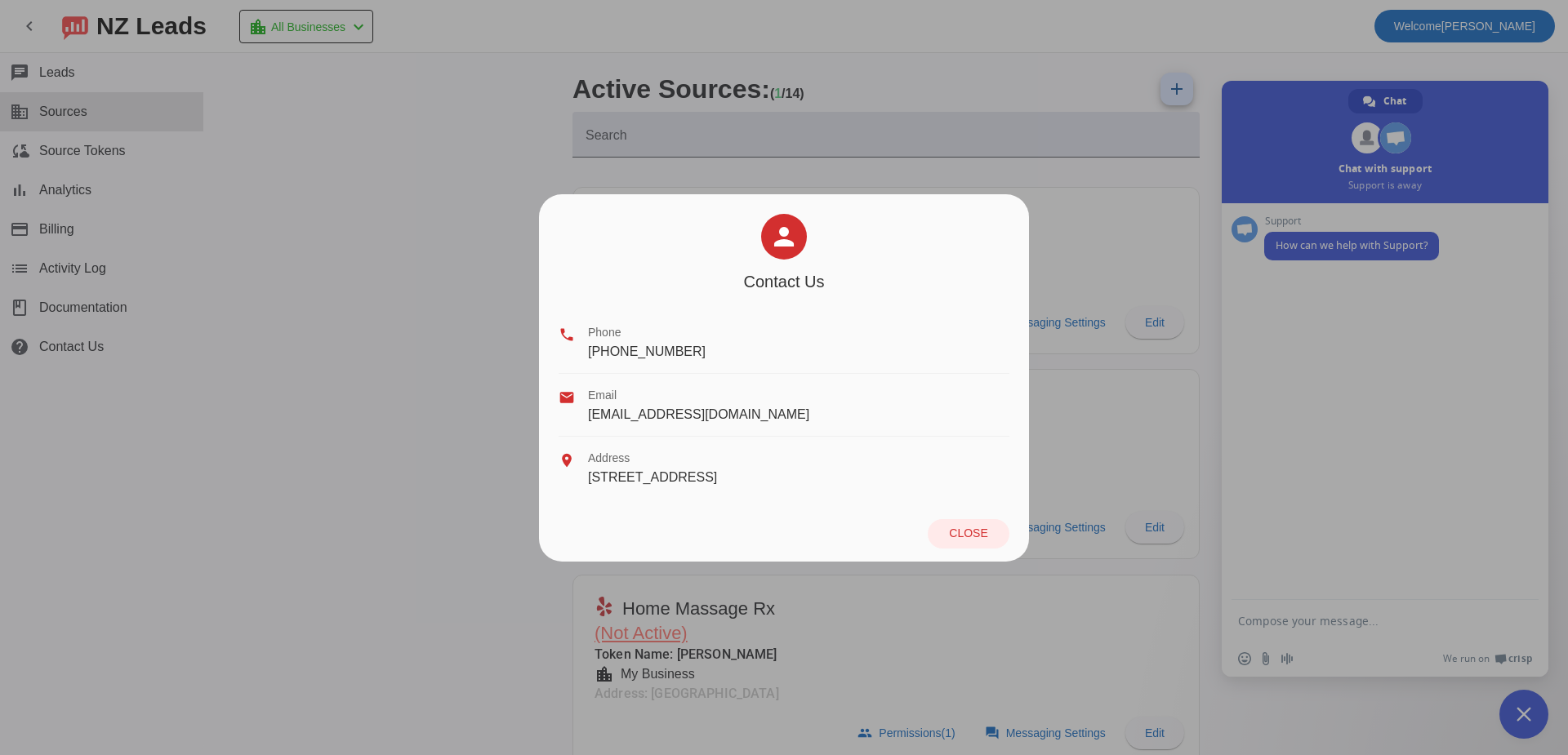
drag, startPoint x: 726, startPoint y: 355, endPoint x: 520, endPoint y: 353, distance: 206.0
click at [520, 353] on div "person Contact Us phone Phone [PHONE_NUMBER] email Email [EMAIL_ADDRESS][DOMAIN…" at bounding box center [784, 377] width 1568 height 755
click at [973, 542] on span at bounding box center [968, 534] width 81 height 29
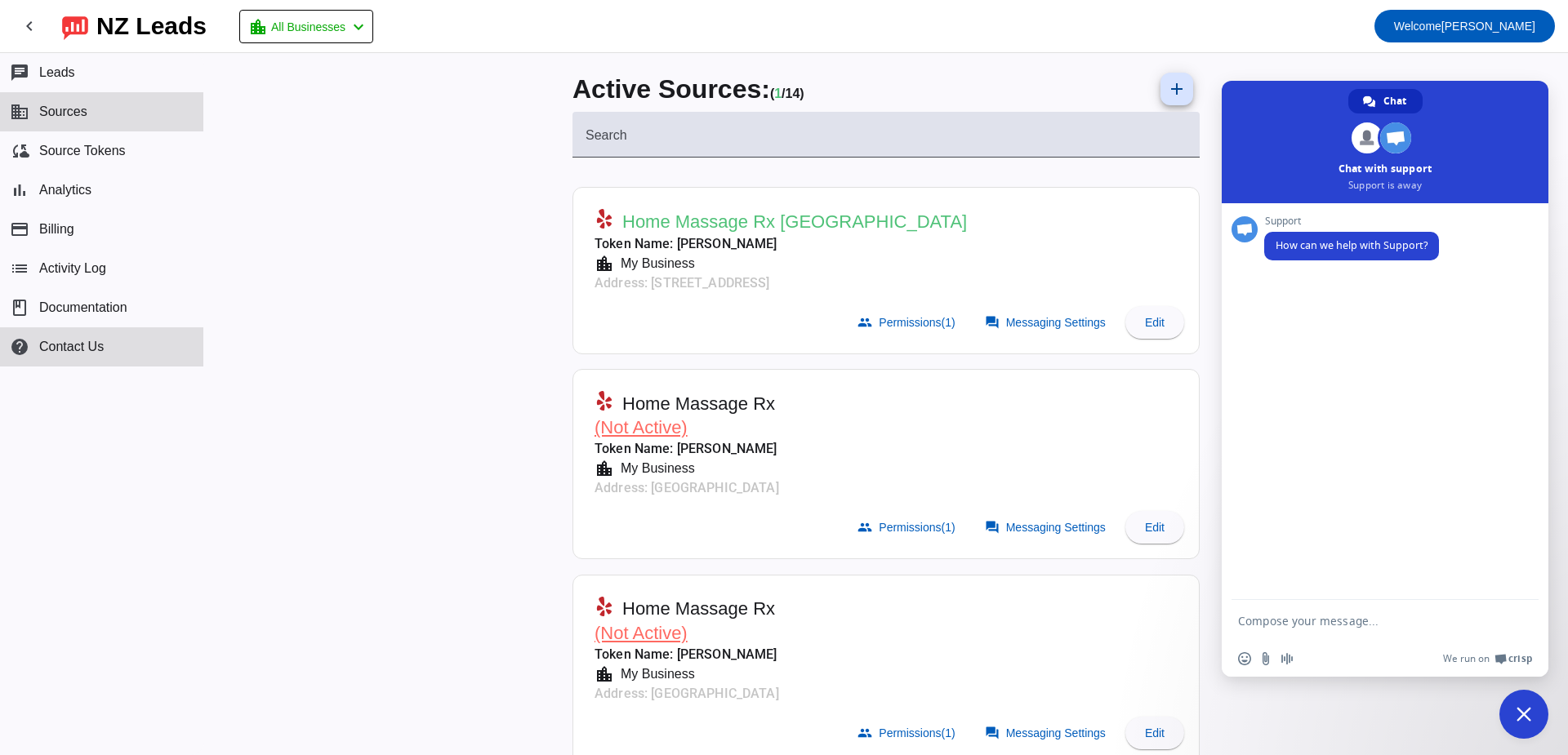
click at [1521, 718] on span "Close chat" at bounding box center [1523, 714] width 15 height 15
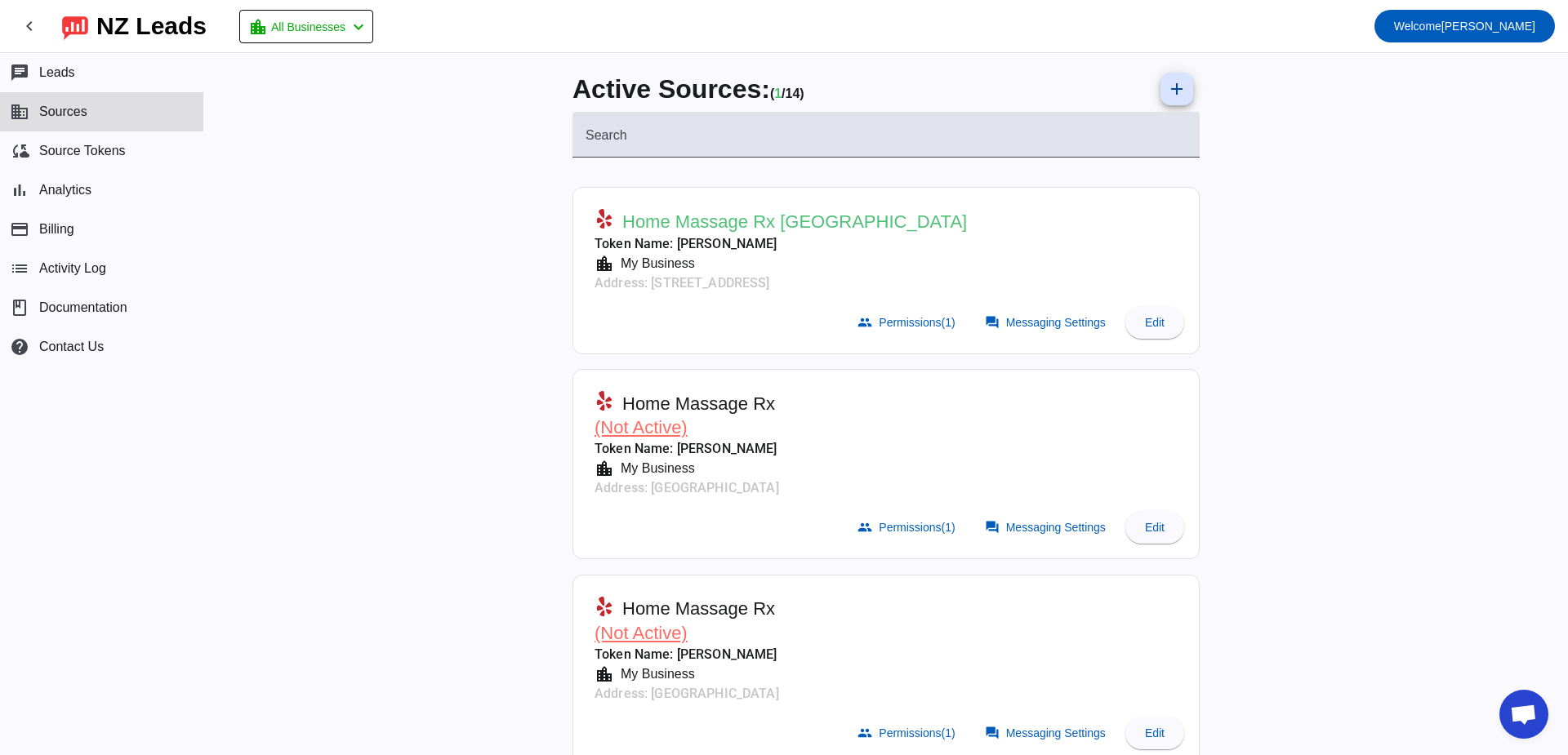
click at [1218, 655] on div "Active Sources: ( 1 / 14) add Search Home Massage Rx [GEOGRAPHIC_DATA] Token Na…" at bounding box center [886, 404] width 1364 height 703
click at [1523, 711] on span "Open chat" at bounding box center [1523, 716] width 27 height 23
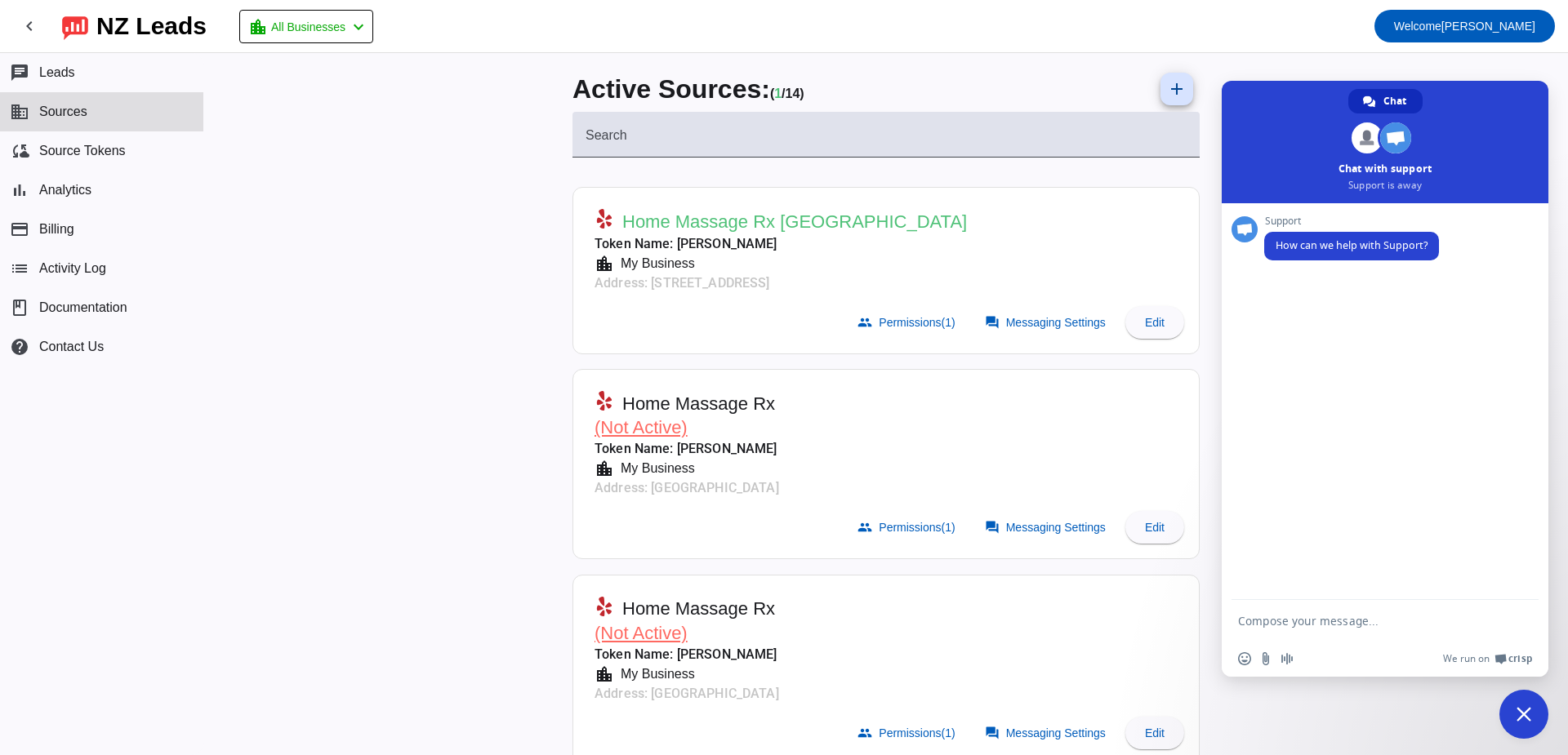
click at [903, 61] on div "Active Sources: ( 1 / 14) add Search Home Massage Rx [GEOGRAPHIC_DATA] Token Na…" at bounding box center [886, 404] width 653 height 703
click at [44, 343] on span "Contact Us" at bounding box center [71, 347] width 65 height 15
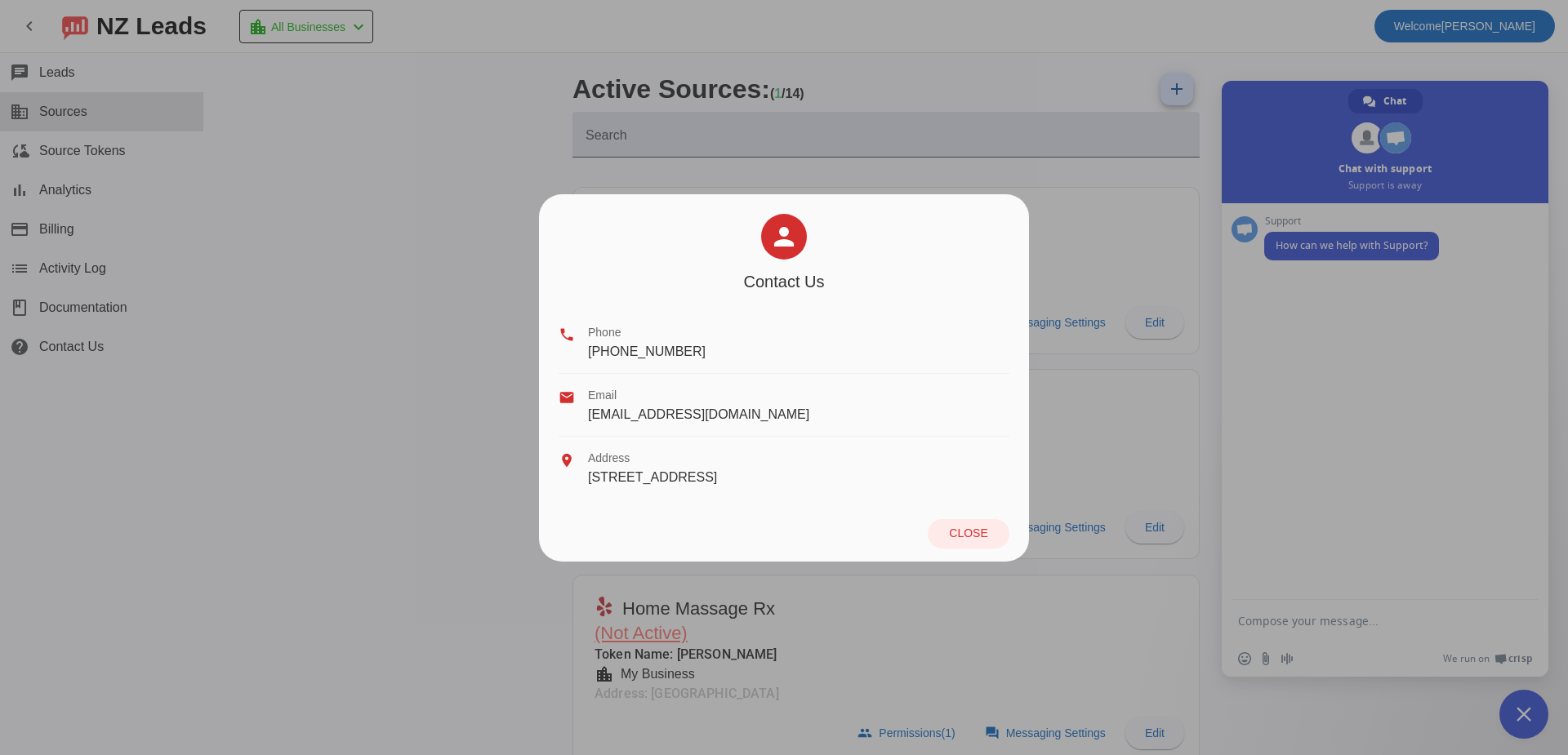
drag, startPoint x: 862, startPoint y: 482, endPoint x: 486, endPoint y: 489, distance: 376.1
click at [486, 489] on div "person Contact Us phone Phone [PHONE_NUMBER] email Email [EMAIL_ADDRESS][DOMAIN…" at bounding box center [784, 377] width 1568 height 755
drag, startPoint x: 486, startPoint y: 489, endPoint x: 623, endPoint y: 489, distance: 137.0
click at [624, 489] on div "location_on Address [STREET_ADDRESS]" at bounding box center [783, 468] width 451 height 62
drag, startPoint x: 584, startPoint y: 479, endPoint x: 894, endPoint y: 483, distance: 310.0
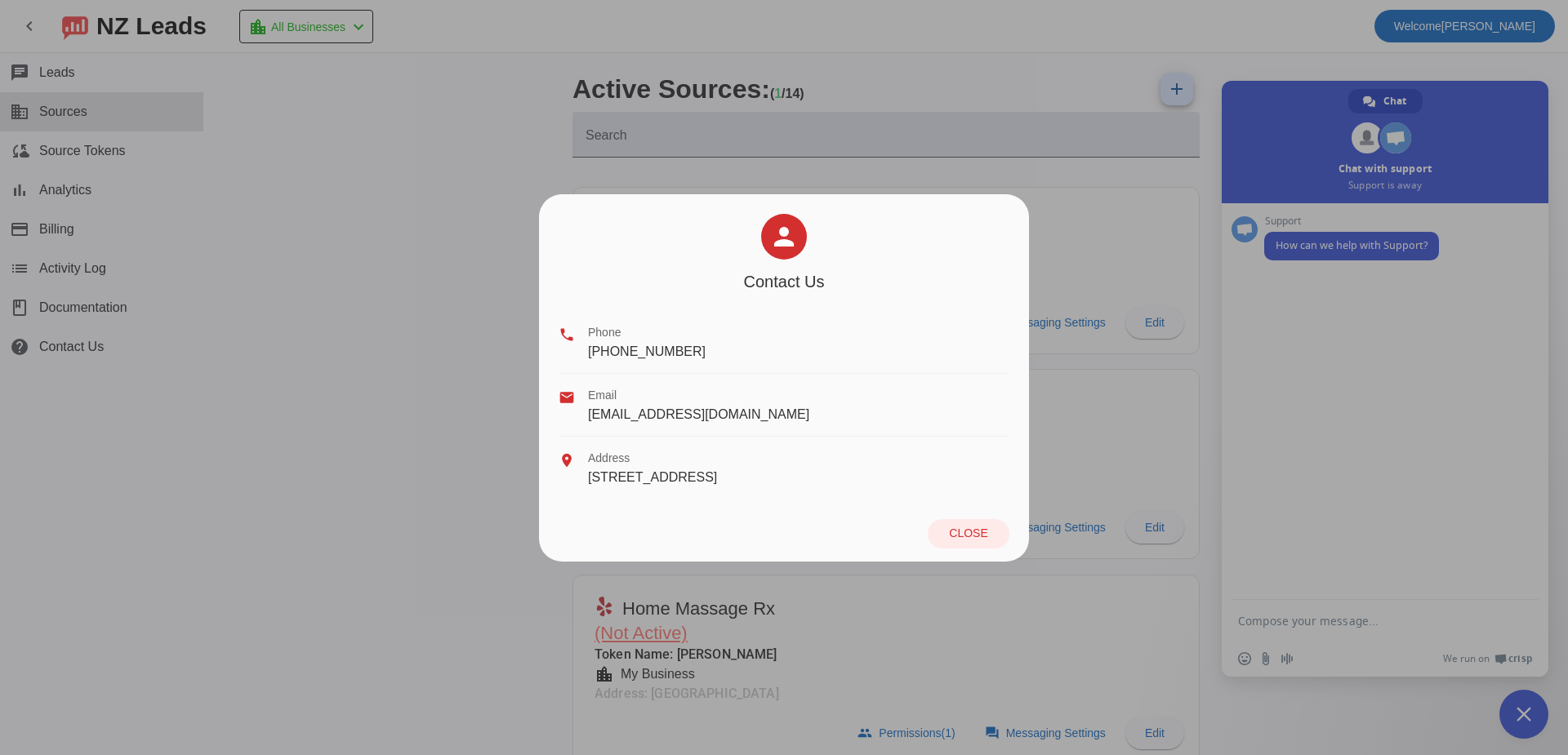
click at [894, 483] on div "location_on Address [STREET_ADDRESS]" at bounding box center [783, 468] width 451 height 62
copy div "[STREET_ADDRESS]"
click at [810, 418] on div "email Email [EMAIL_ADDRESS][DOMAIN_NAME]" at bounding box center [783, 405] width 451 height 63
drag, startPoint x: 724, startPoint y: 413, endPoint x: 587, endPoint y: 423, distance: 137.4
click at [587, 423] on div "email Email [EMAIL_ADDRESS][DOMAIN_NAME]" at bounding box center [783, 405] width 451 height 63
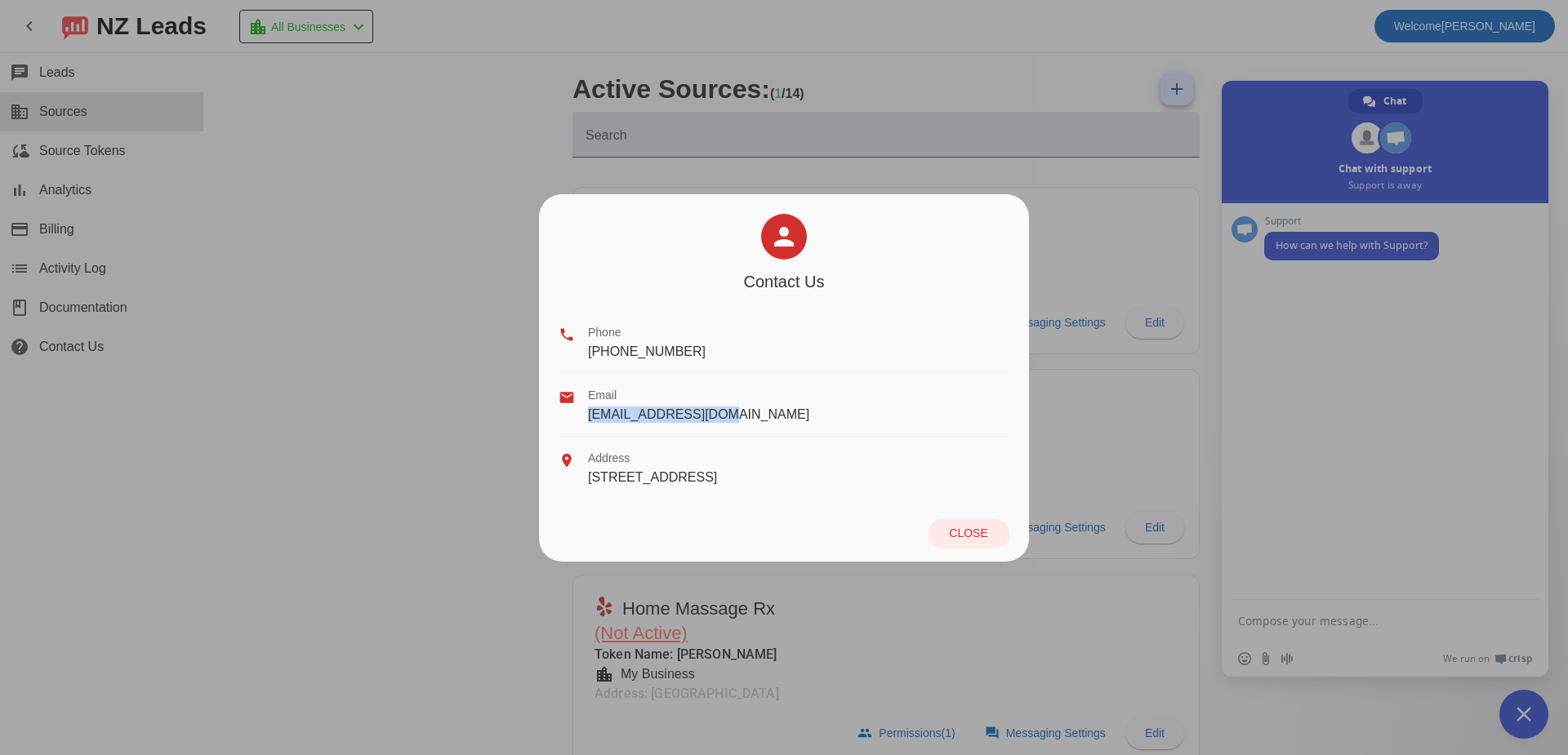
copy span "[EMAIL_ADDRESS][DOMAIN_NAME]"
